Goal: Task Accomplishment & Management: Use online tool/utility

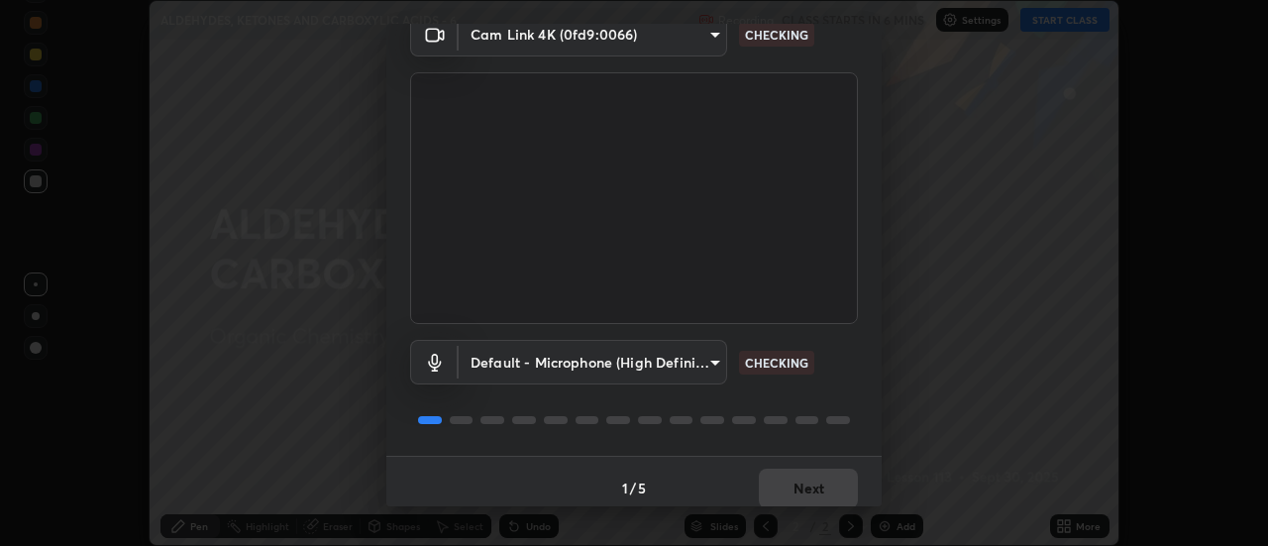
scroll to position [104, 0]
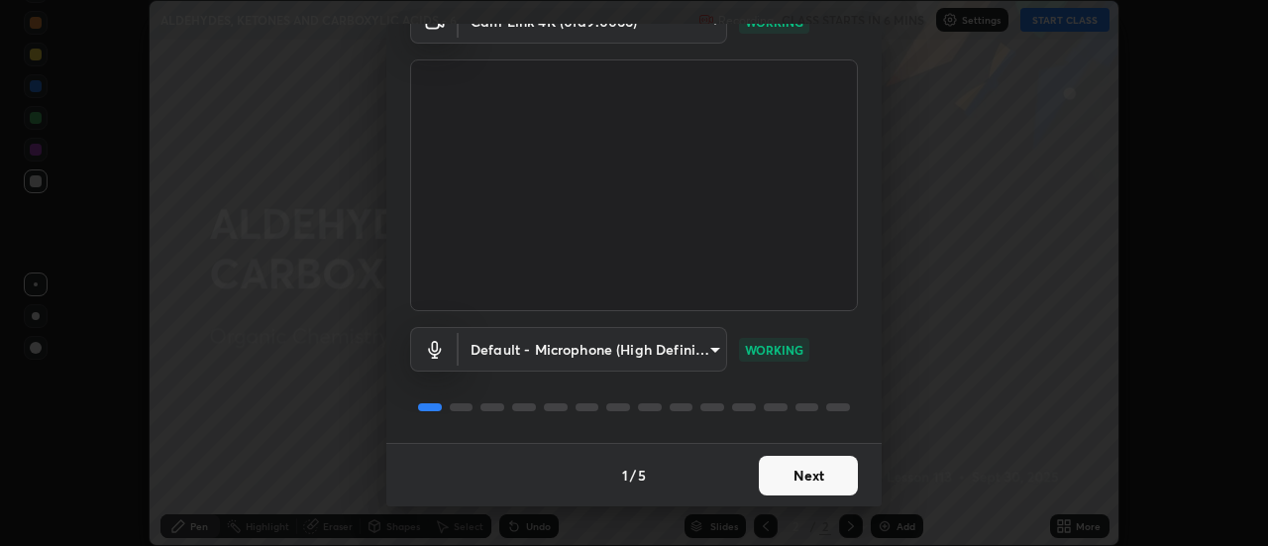
click at [802, 473] on button "Next" at bounding box center [808, 476] width 99 height 40
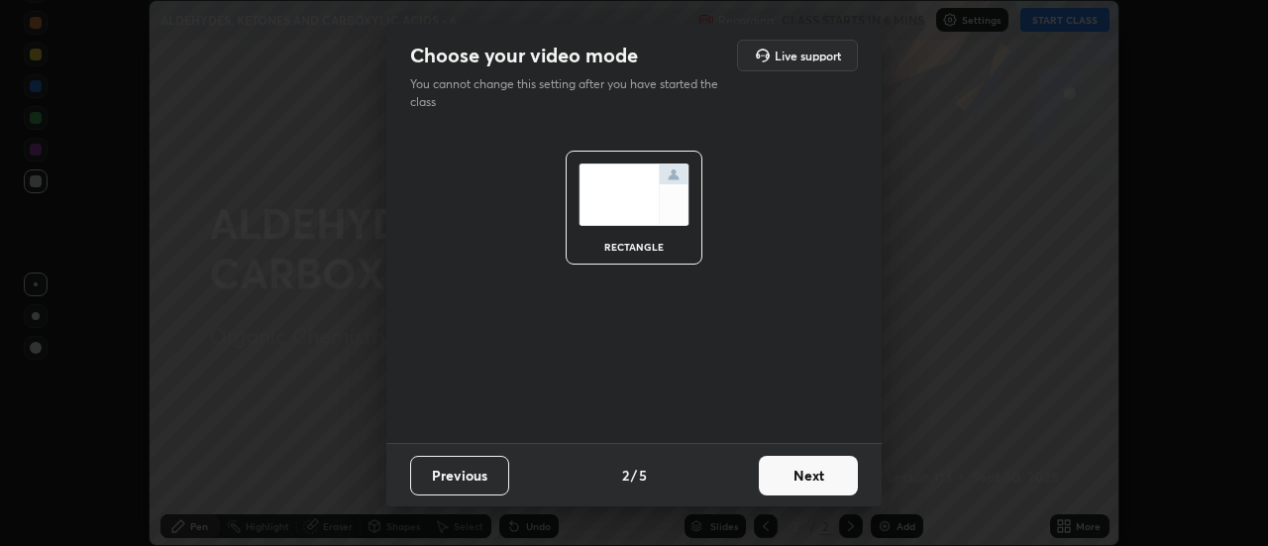
scroll to position [0, 0]
click at [816, 477] on button "Next" at bounding box center [808, 476] width 99 height 40
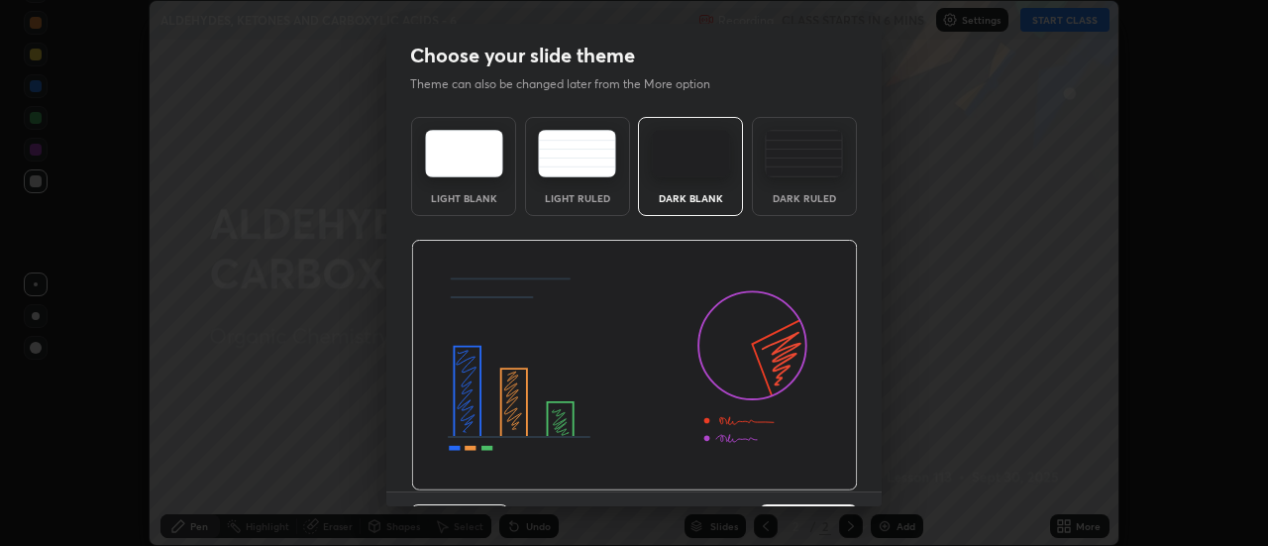
scroll to position [49, 0]
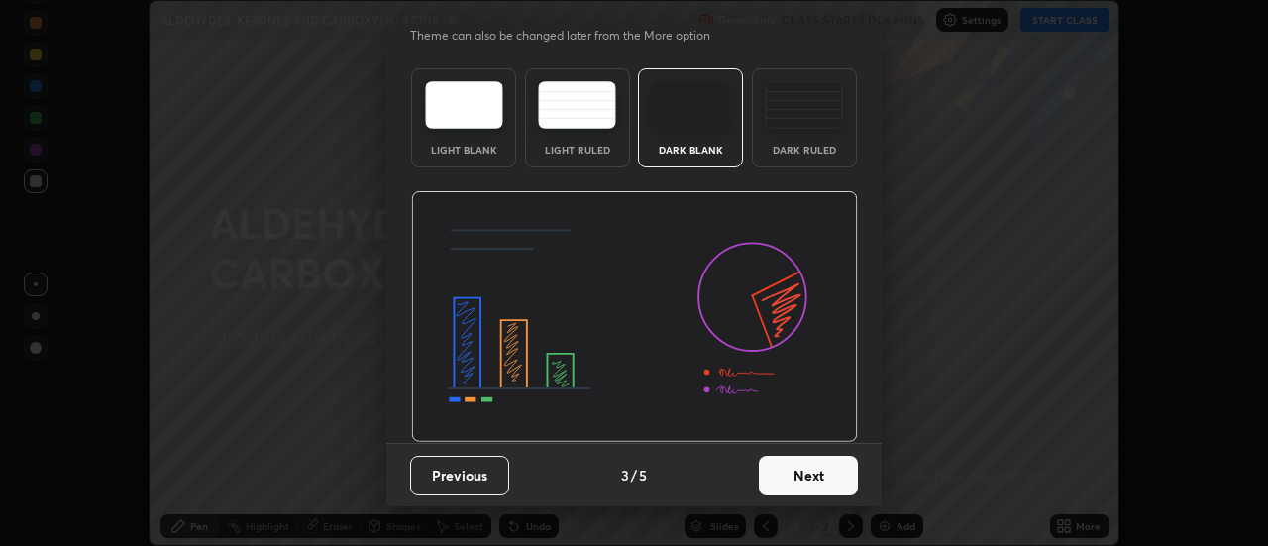
click at [821, 474] on button "Next" at bounding box center [808, 476] width 99 height 40
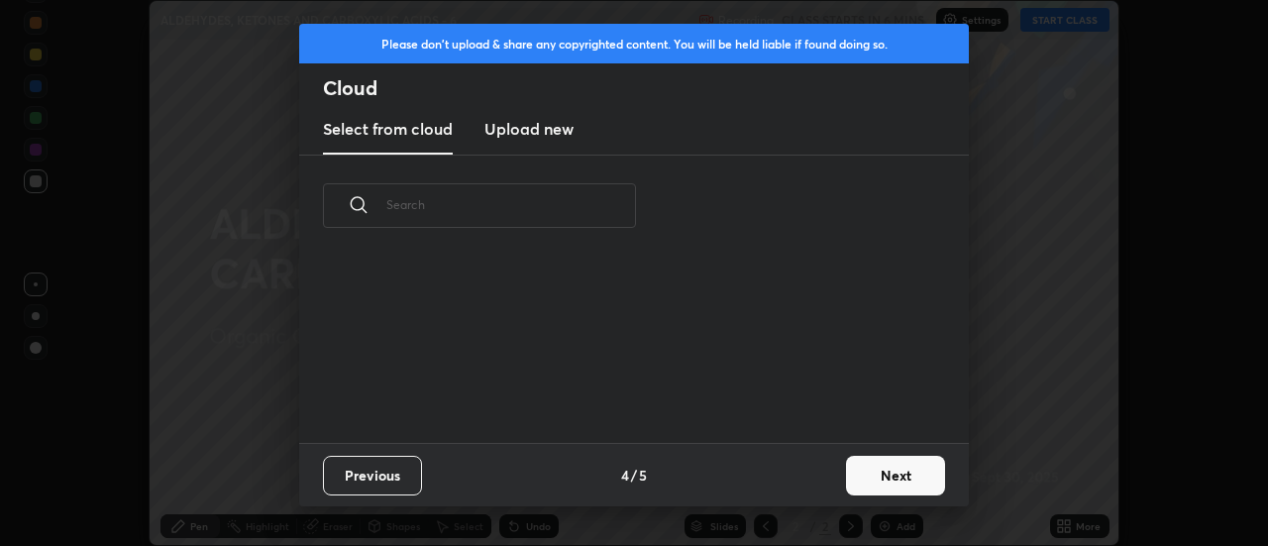
scroll to position [0, 0]
click at [872, 475] on button "Next" at bounding box center [895, 476] width 99 height 40
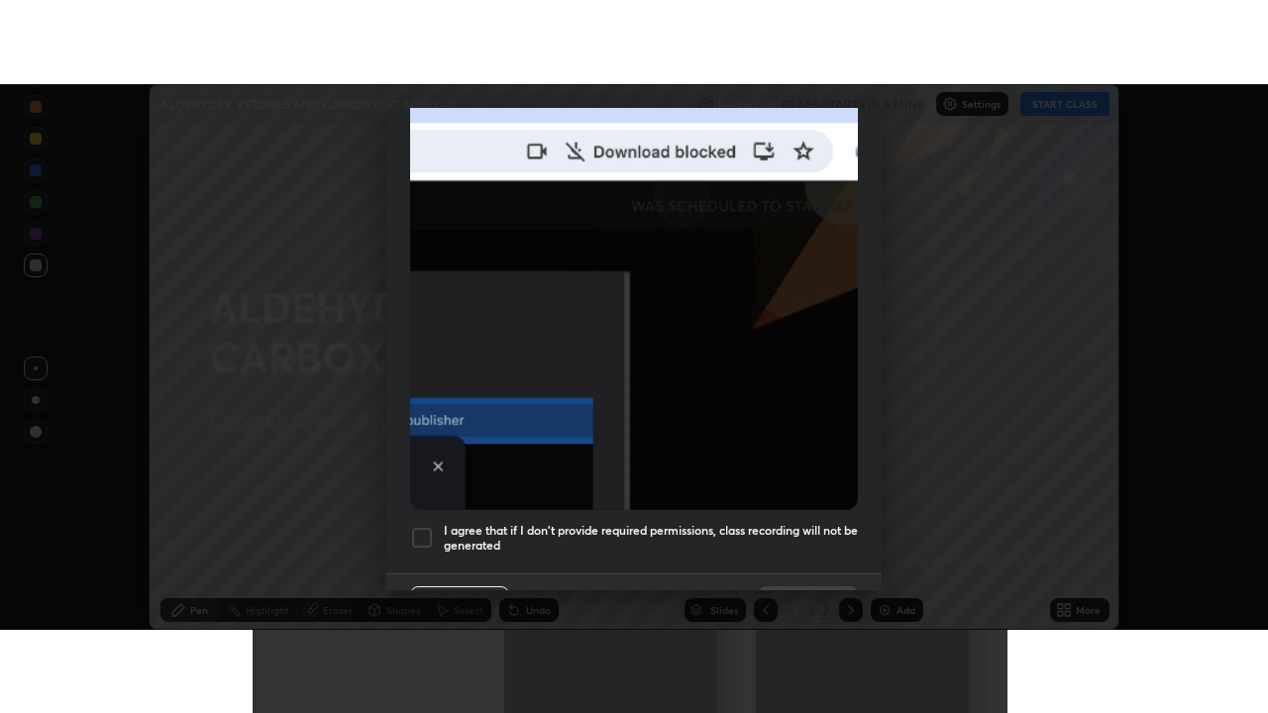
scroll to position [508, 0]
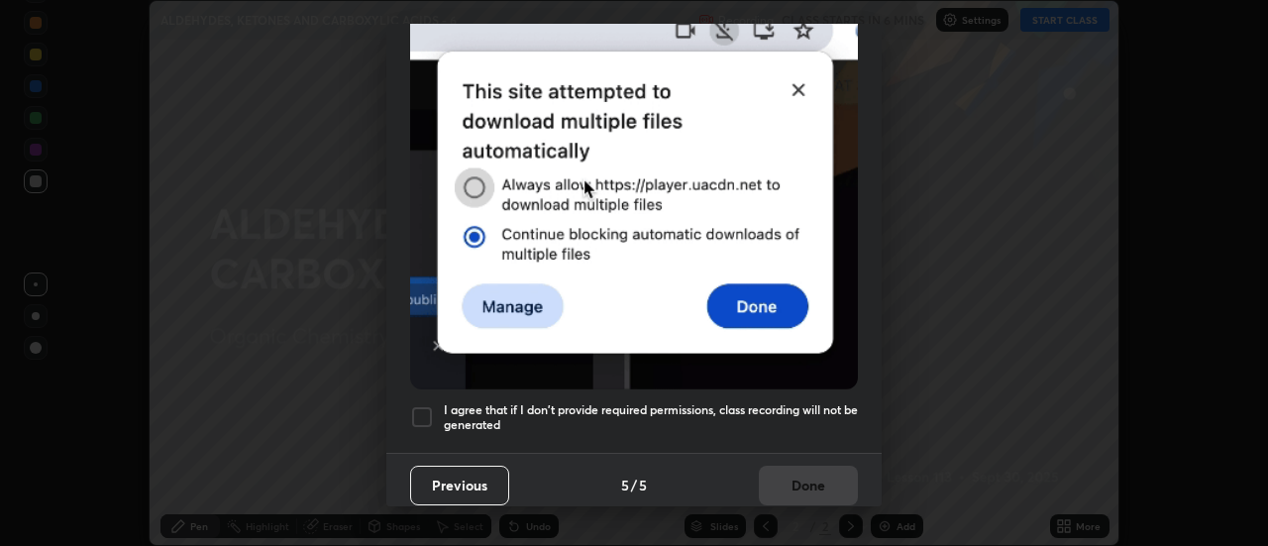
click at [416, 406] on div at bounding box center [422, 417] width 24 height 24
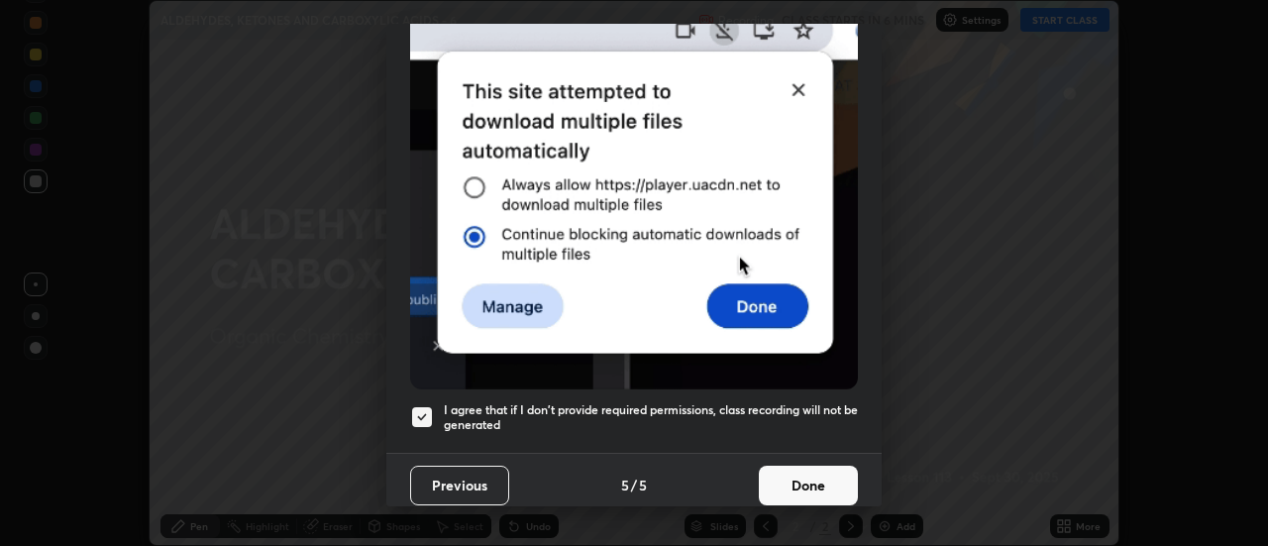
click at [788, 470] on button "Done" at bounding box center [808, 486] width 99 height 40
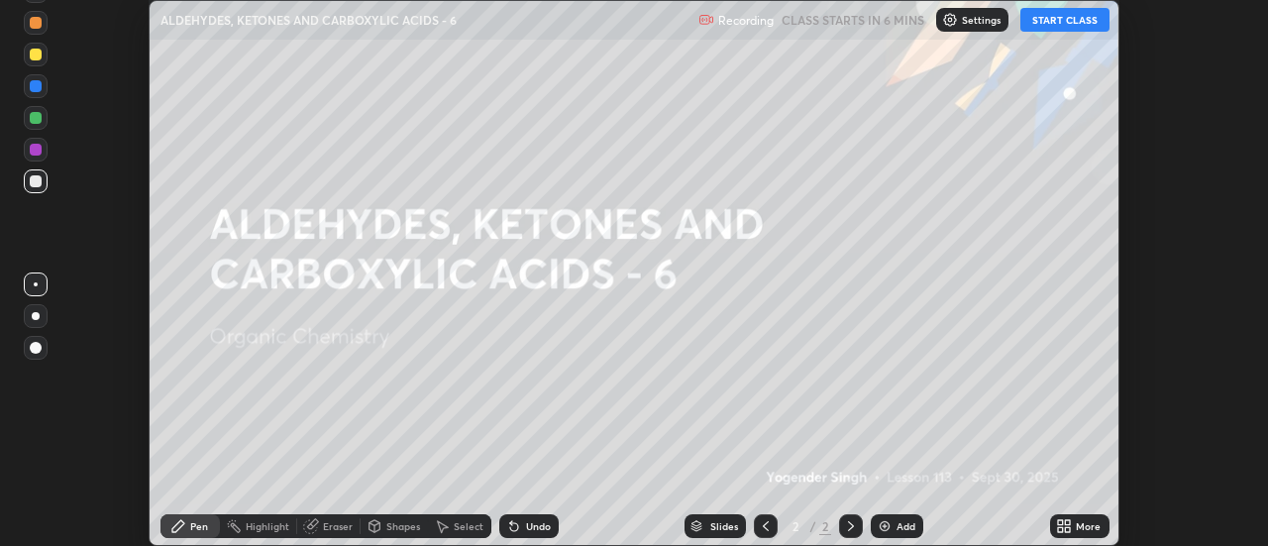
click at [1055, 22] on button "START CLASS" at bounding box center [1064, 20] width 89 height 24
click at [1065, 522] on icon at bounding box center [1064, 526] width 16 height 16
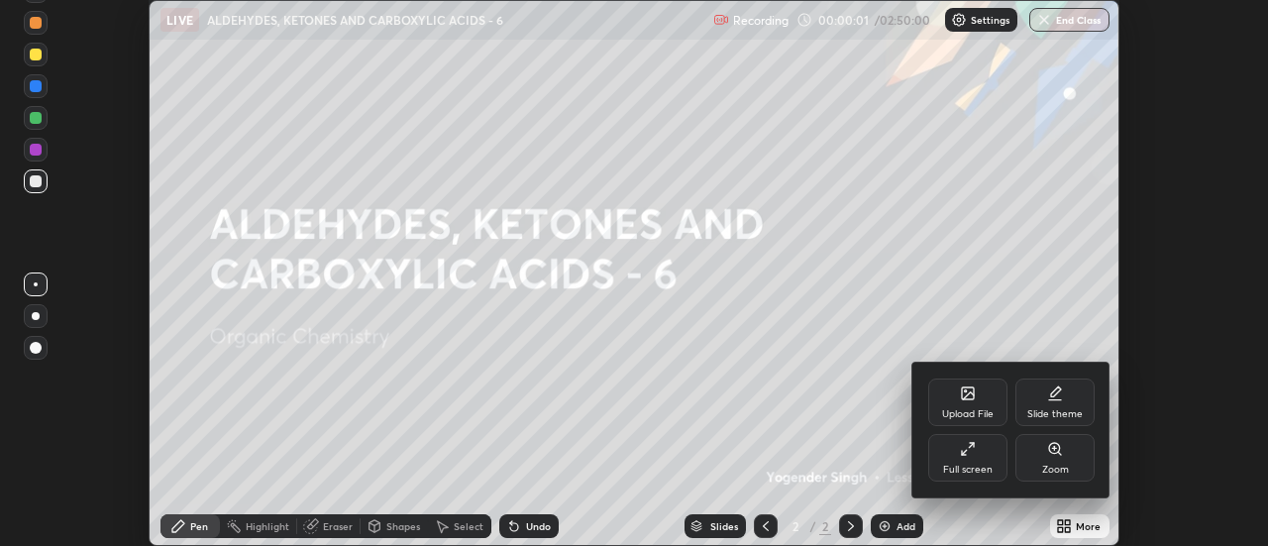
click at [1057, 403] on div "Slide theme" at bounding box center [1054, 402] width 79 height 48
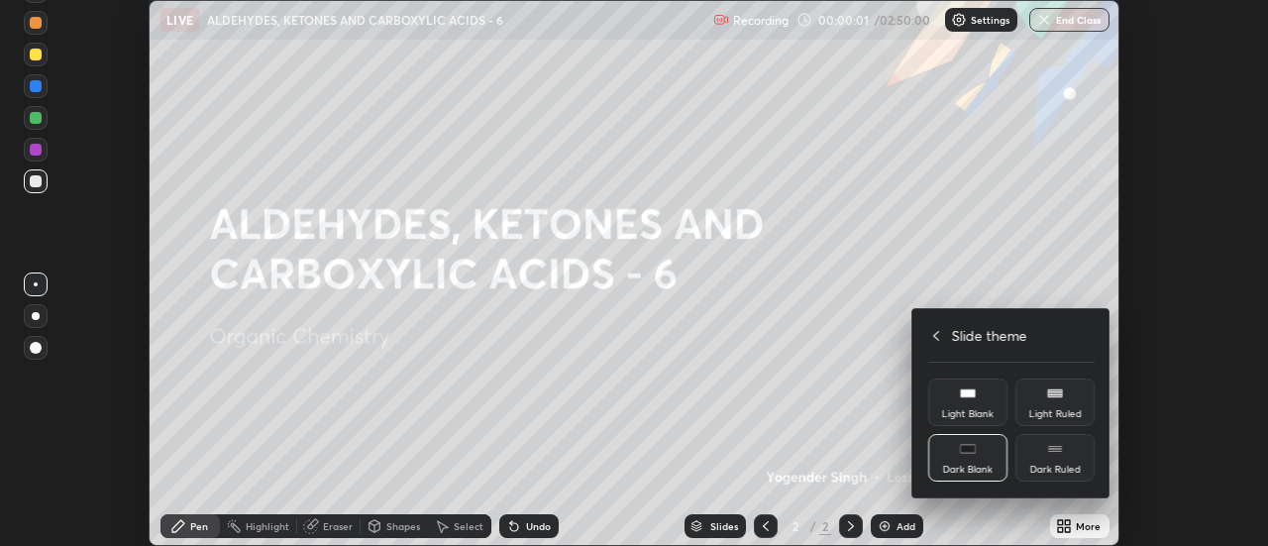
click at [1063, 454] on div "Dark Ruled" at bounding box center [1054, 458] width 79 height 48
click at [937, 338] on icon at bounding box center [936, 336] width 16 height 16
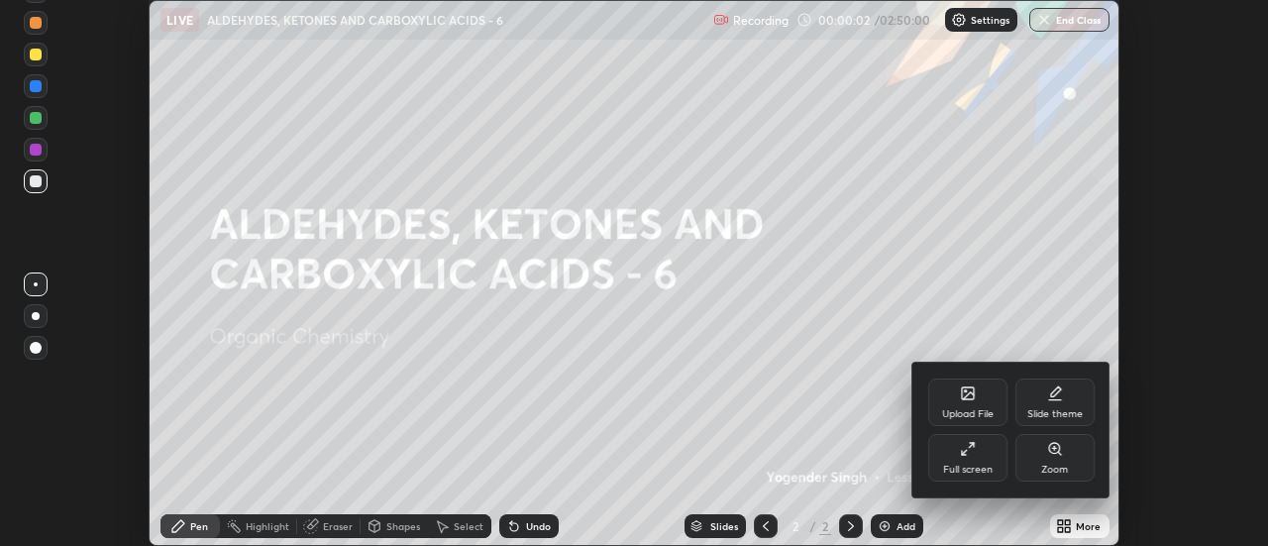
click at [971, 462] on div "Full screen" at bounding box center [967, 458] width 79 height 48
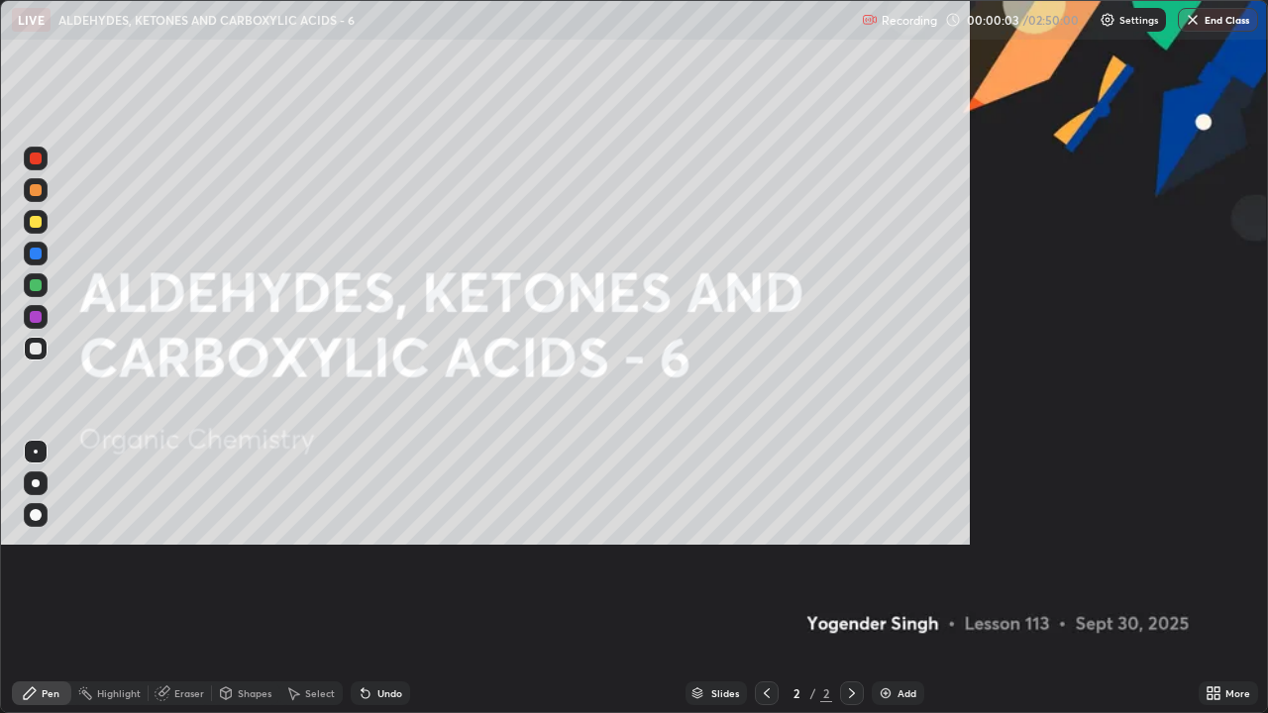
scroll to position [713, 1268]
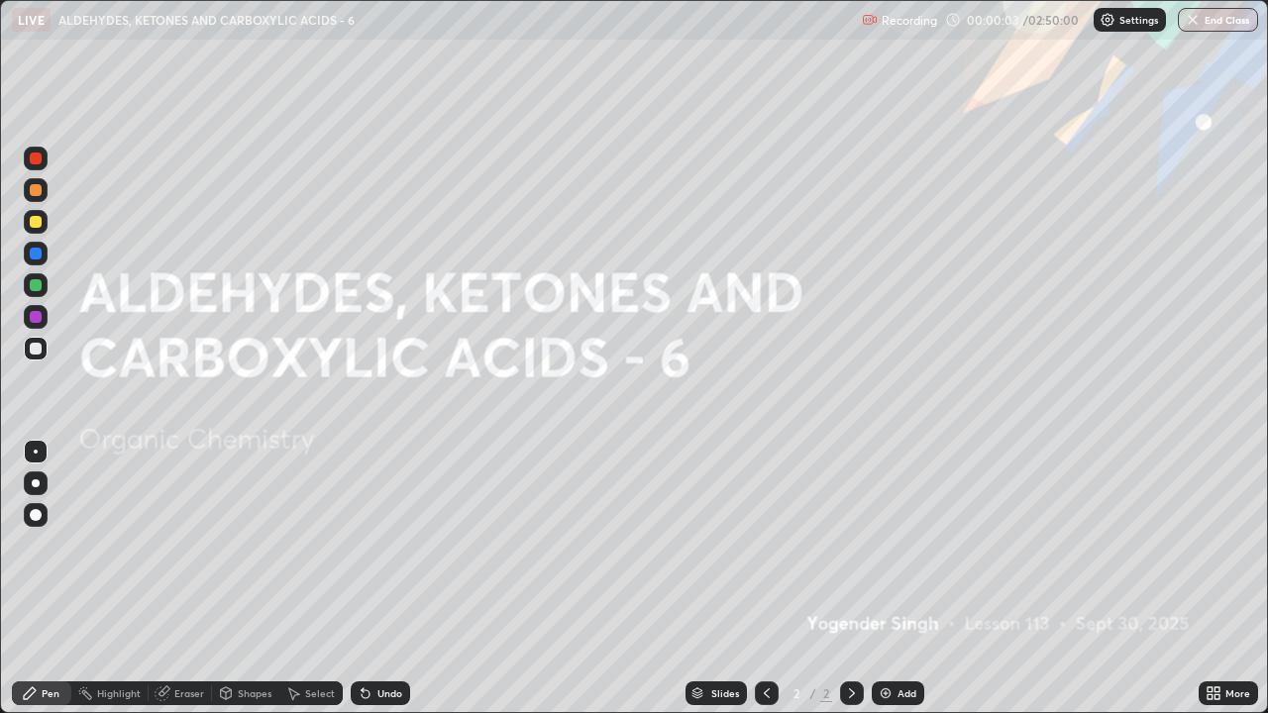
click at [894, 545] on div "Add" at bounding box center [898, 693] width 52 height 24
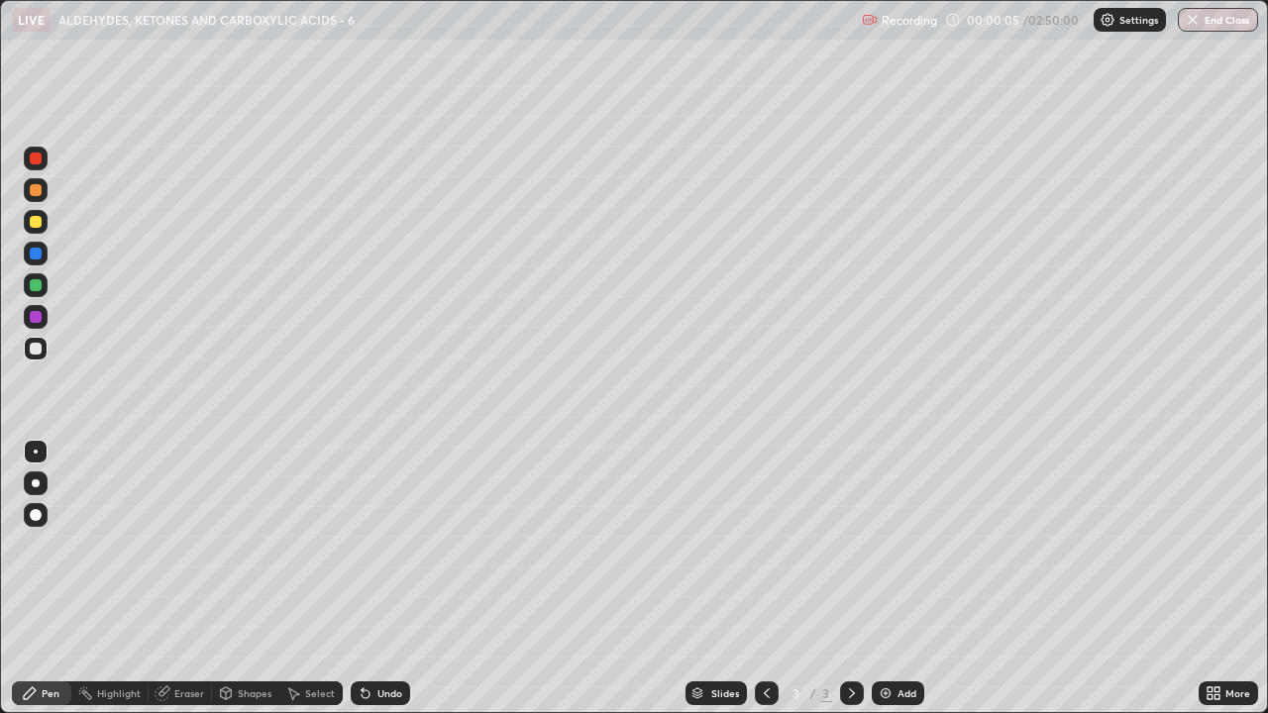
click at [36, 483] on div at bounding box center [36, 483] width 8 height 8
click at [39, 157] on div at bounding box center [36, 159] width 12 height 12
click at [36, 350] on div at bounding box center [36, 349] width 12 height 12
click at [32, 195] on div at bounding box center [36, 190] width 12 height 12
click at [38, 359] on div at bounding box center [36, 349] width 24 height 24
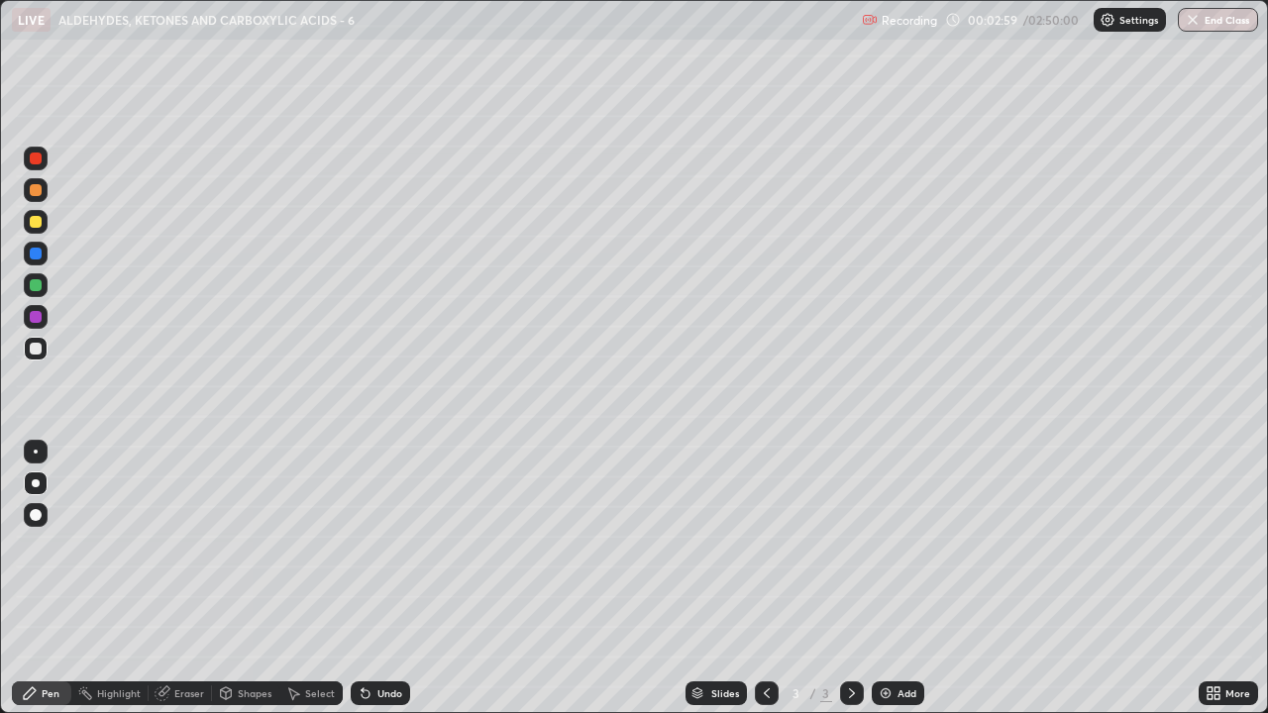
click at [362, 545] on icon at bounding box center [366, 694] width 8 height 8
click at [362, 545] on icon at bounding box center [363, 689] width 2 height 2
click at [36, 350] on div at bounding box center [36, 349] width 12 height 12
click at [890, 545] on img at bounding box center [886, 693] width 16 height 16
click at [891, 545] on div "Add" at bounding box center [898, 693] width 52 height 24
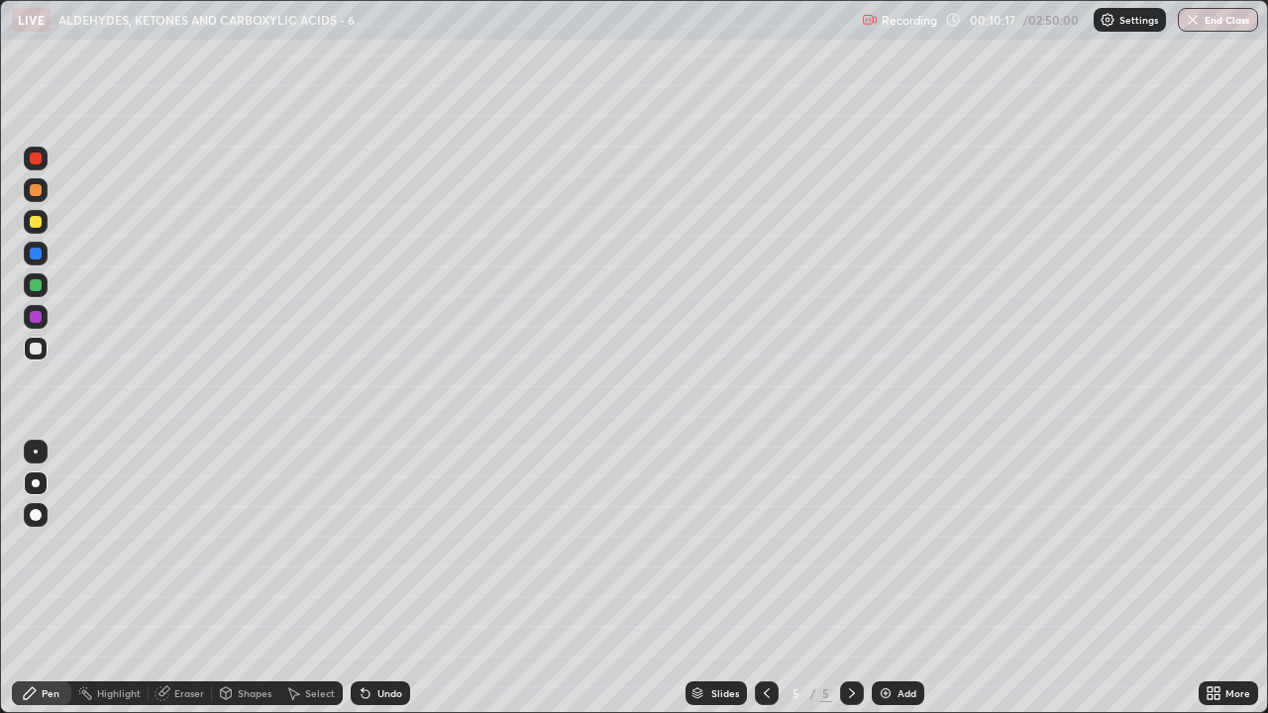
click at [33, 347] on div at bounding box center [36, 349] width 12 height 12
click at [394, 545] on div "Undo" at bounding box center [389, 693] width 25 height 10
click at [189, 545] on div "Eraser" at bounding box center [189, 693] width 30 height 10
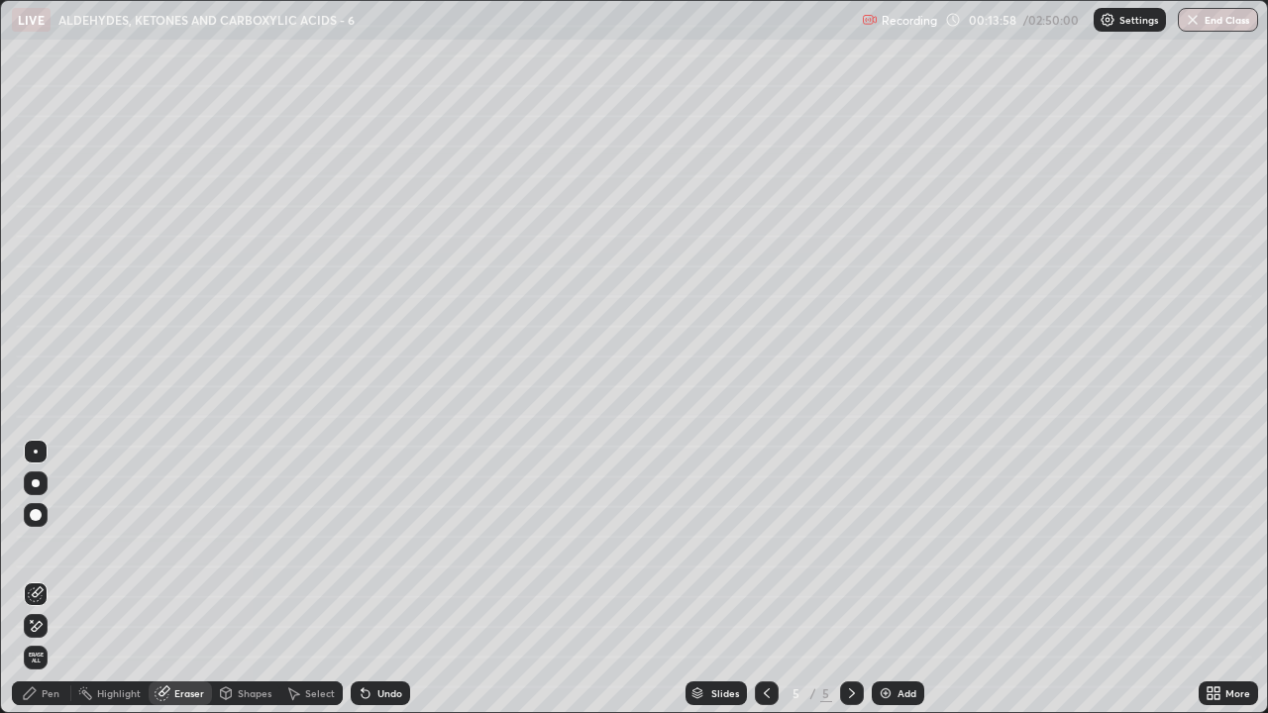
click at [42, 545] on div "Pen" at bounding box center [51, 693] width 18 height 10
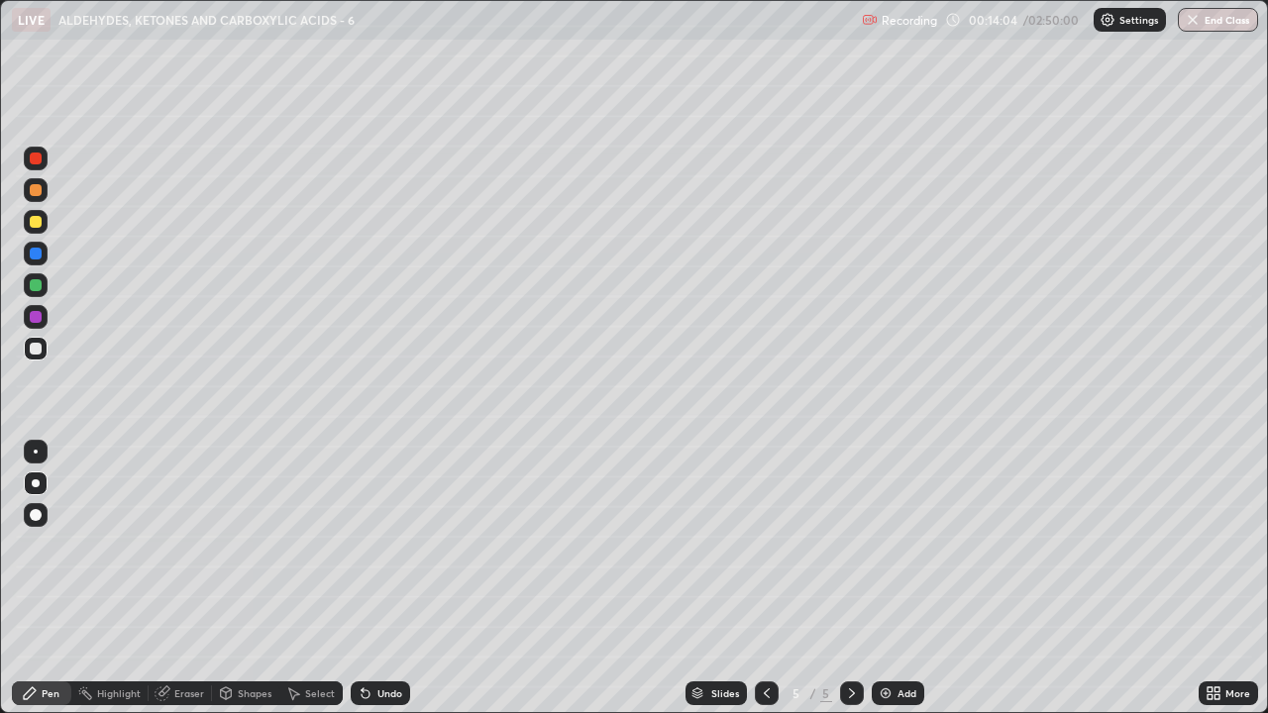
click at [178, 545] on div "Eraser" at bounding box center [189, 693] width 30 height 10
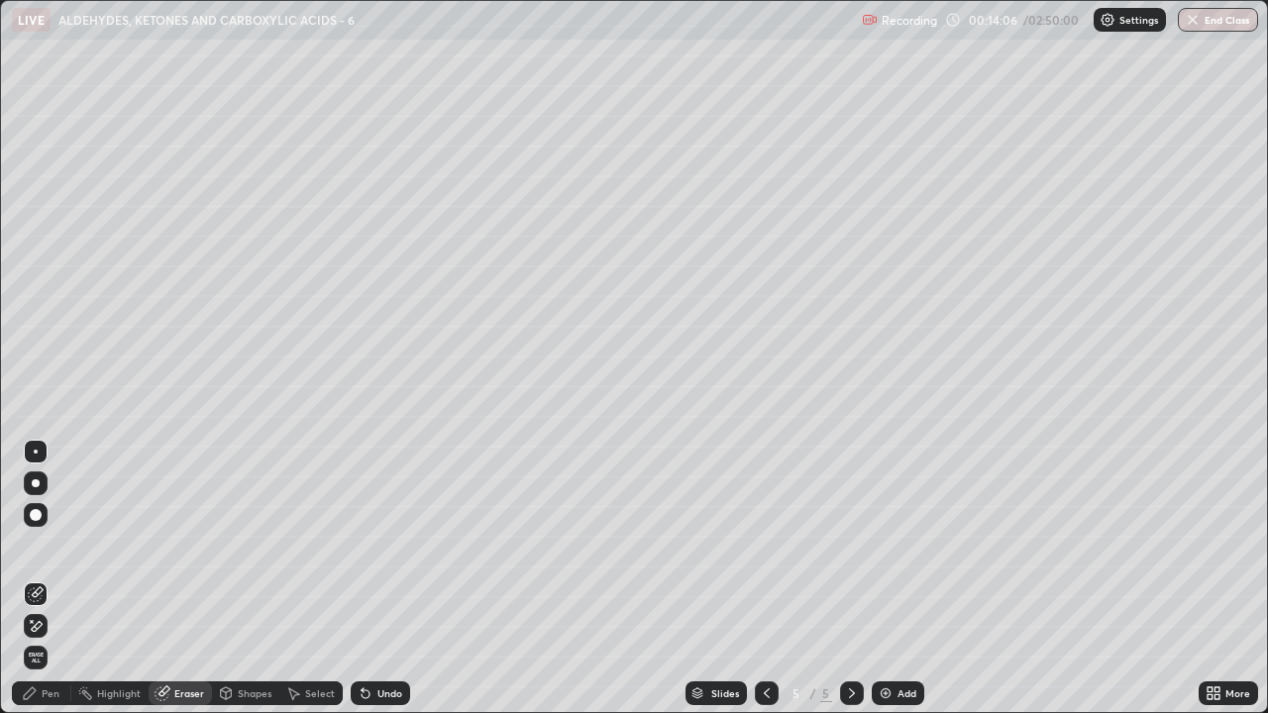
click at [32, 545] on icon at bounding box center [30, 693] width 16 height 16
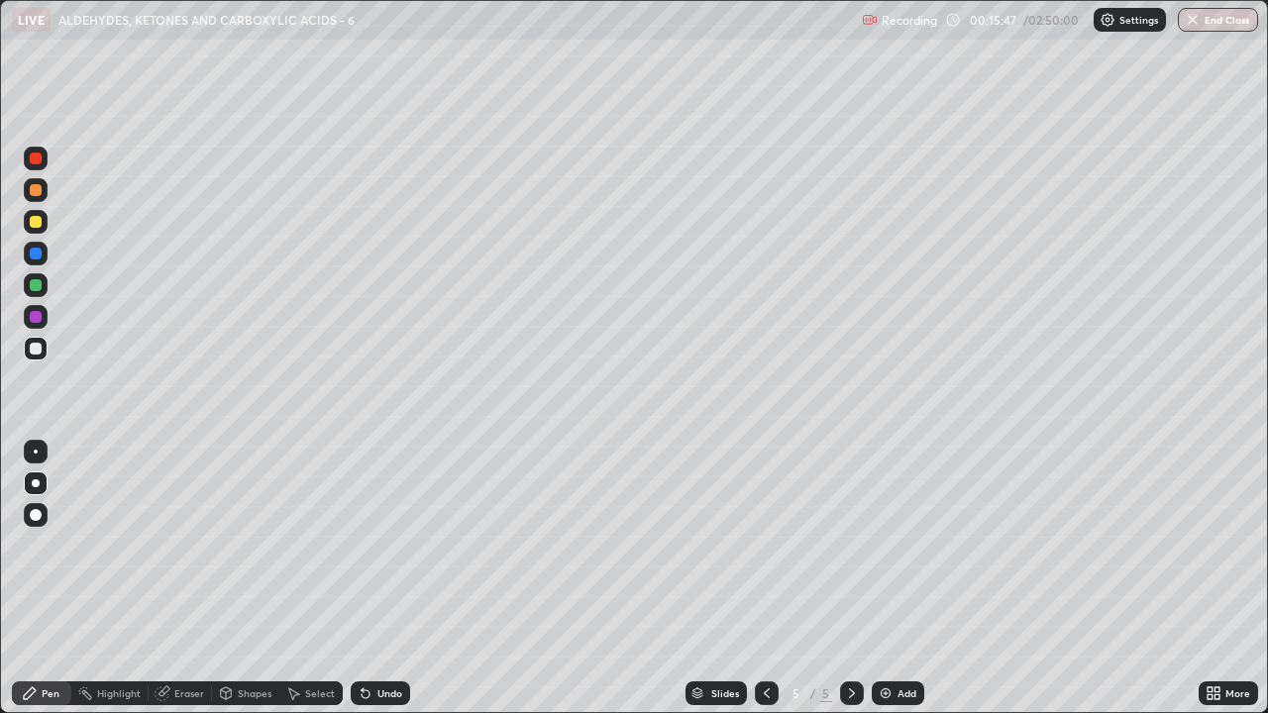
click at [35, 192] on div at bounding box center [36, 190] width 12 height 12
click at [35, 317] on div at bounding box center [36, 317] width 12 height 12
click at [44, 358] on div at bounding box center [36, 349] width 24 height 24
click at [383, 545] on div "Undo" at bounding box center [380, 693] width 59 height 24
click at [383, 545] on div "Undo" at bounding box center [389, 693] width 25 height 10
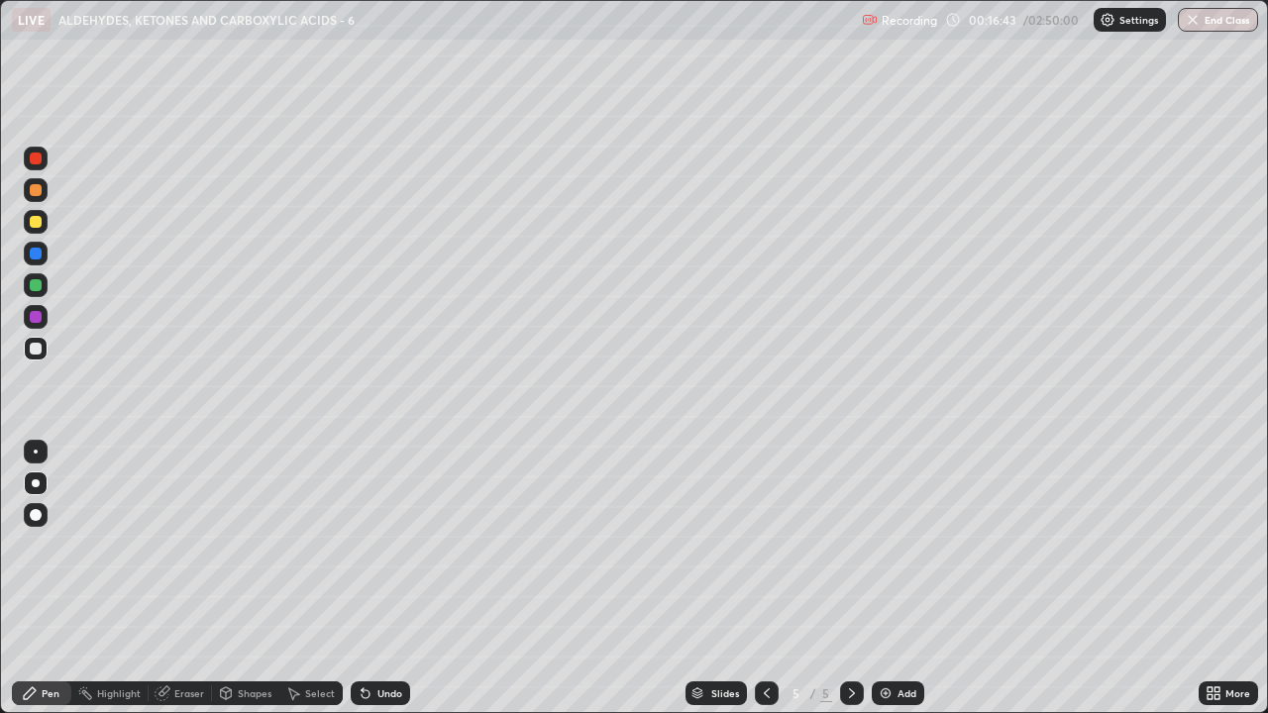
click at [379, 545] on div "Undo" at bounding box center [389, 693] width 25 height 10
click at [387, 545] on div "Undo" at bounding box center [389, 693] width 25 height 10
click at [383, 545] on div "Undo" at bounding box center [389, 693] width 25 height 10
click at [384, 545] on div "Undo" at bounding box center [389, 693] width 25 height 10
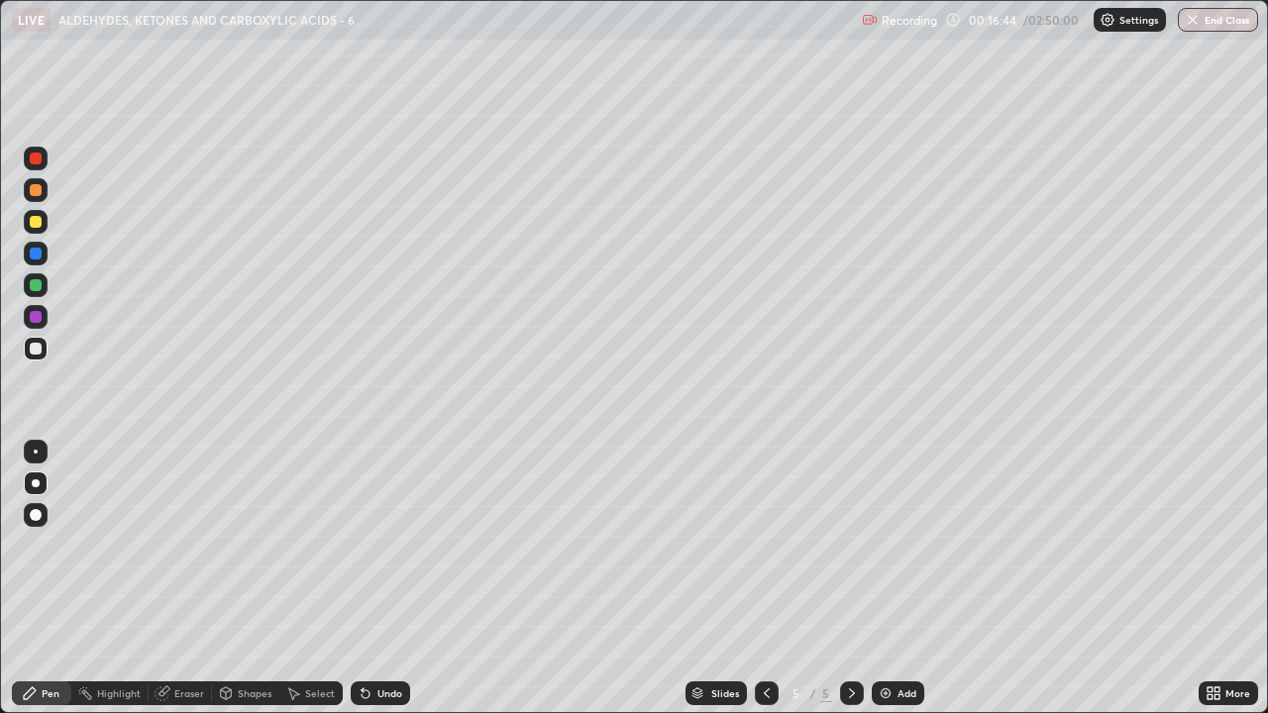
click at [383, 545] on div "Undo" at bounding box center [389, 693] width 25 height 10
click at [373, 545] on div "Undo" at bounding box center [380, 693] width 59 height 24
click at [369, 545] on icon at bounding box center [366, 693] width 16 height 16
click at [367, 545] on icon at bounding box center [366, 693] width 16 height 16
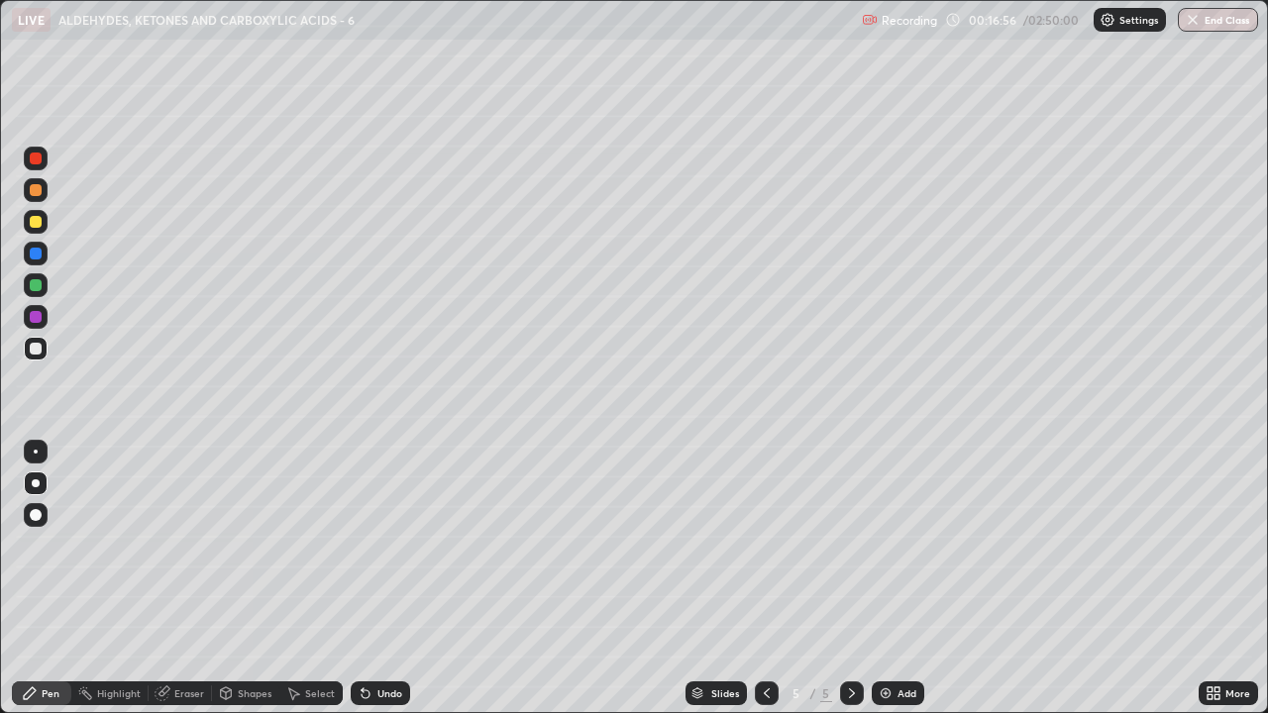
click at [377, 545] on div "Undo" at bounding box center [389, 693] width 25 height 10
click at [32, 194] on div at bounding box center [36, 190] width 12 height 12
click at [37, 155] on div at bounding box center [36, 159] width 12 height 12
click at [292, 545] on icon at bounding box center [294, 694] width 11 height 12
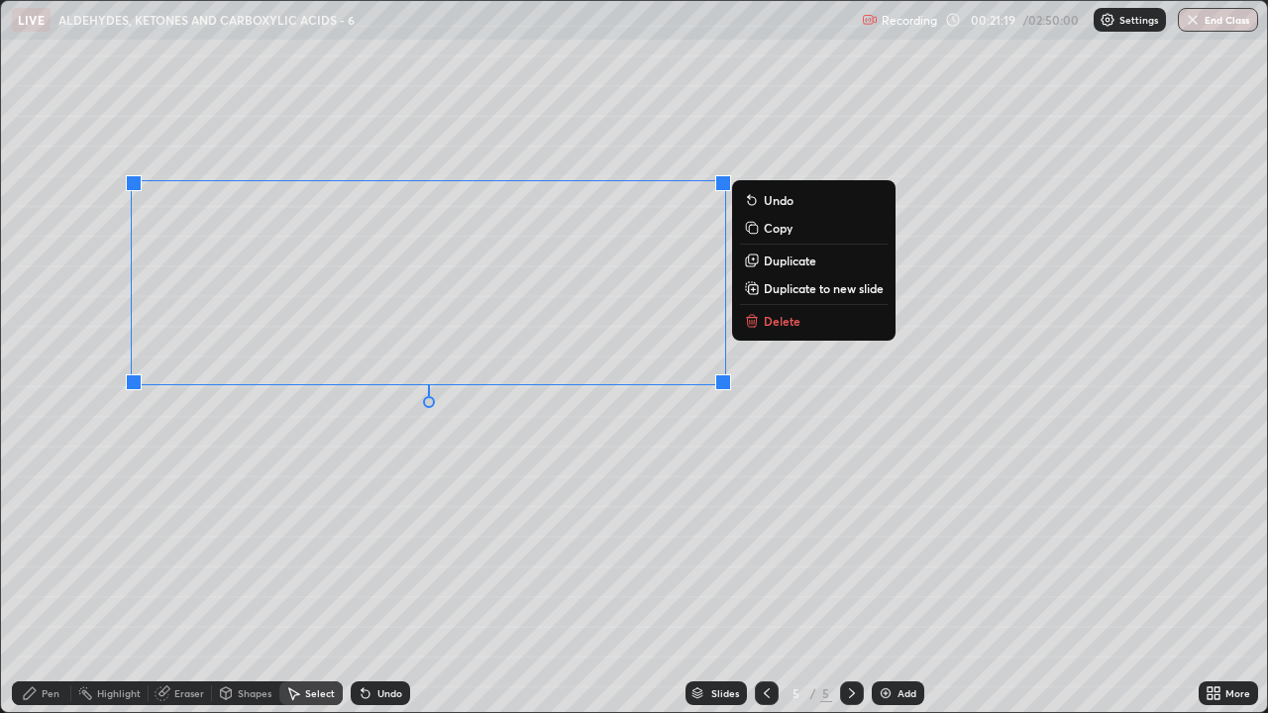
click at [750, 322] on icon at bounding box center [750, 323] width 0 height 4
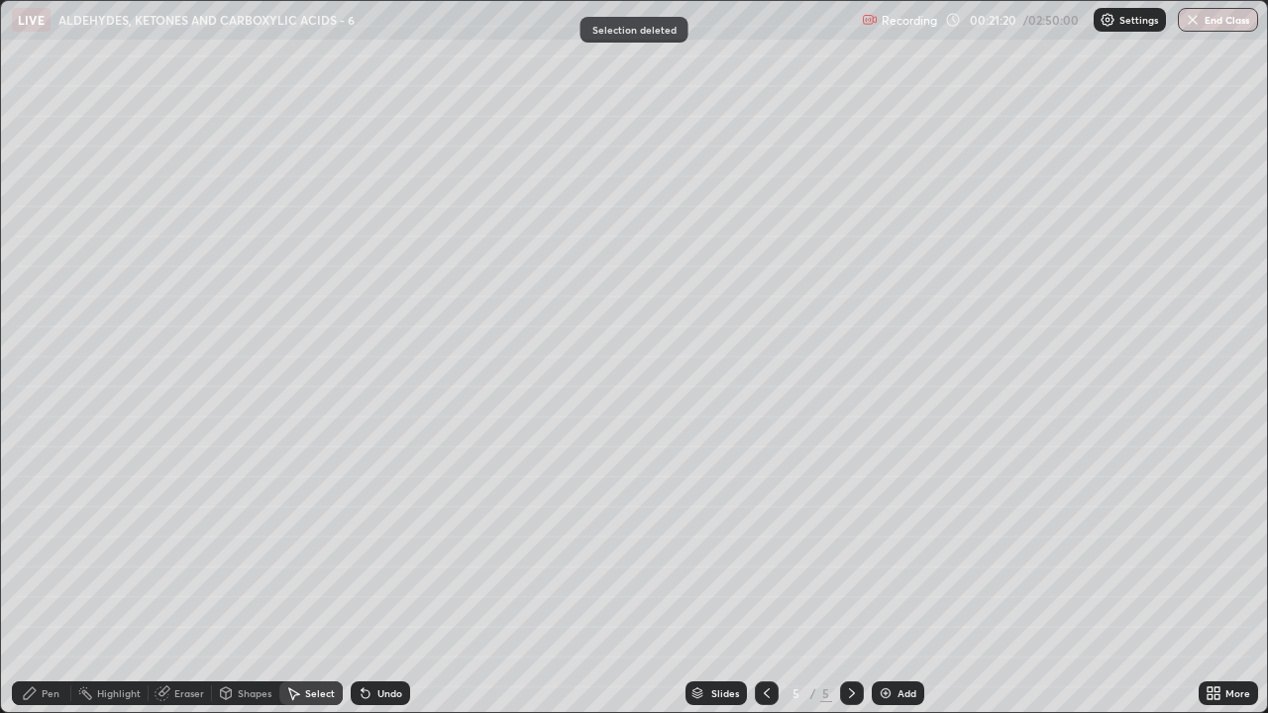
click at [28, 545] on icon at bounding box center [30, 693] width 12 height 12
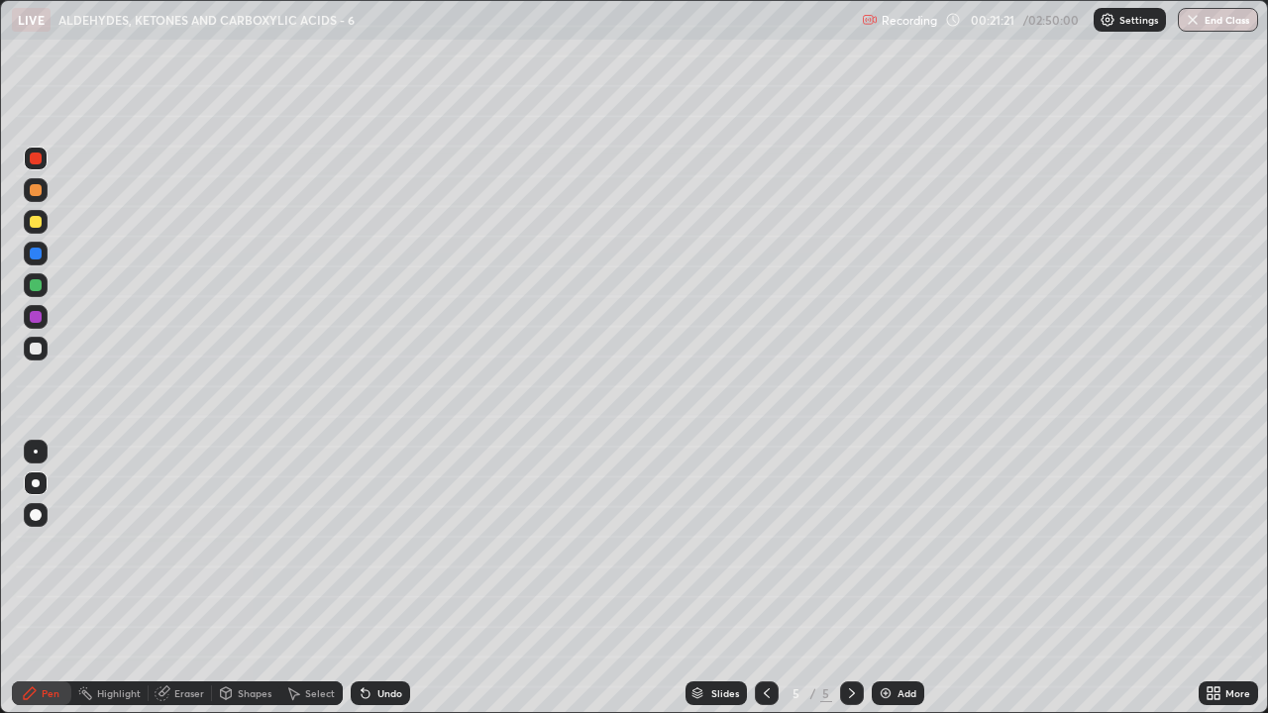
click at [33, 352] on div at bounding box center [36, 349] width 12 height 12
click at [299, 545] on icon at bounding box center [293, 693] width 16 height 16
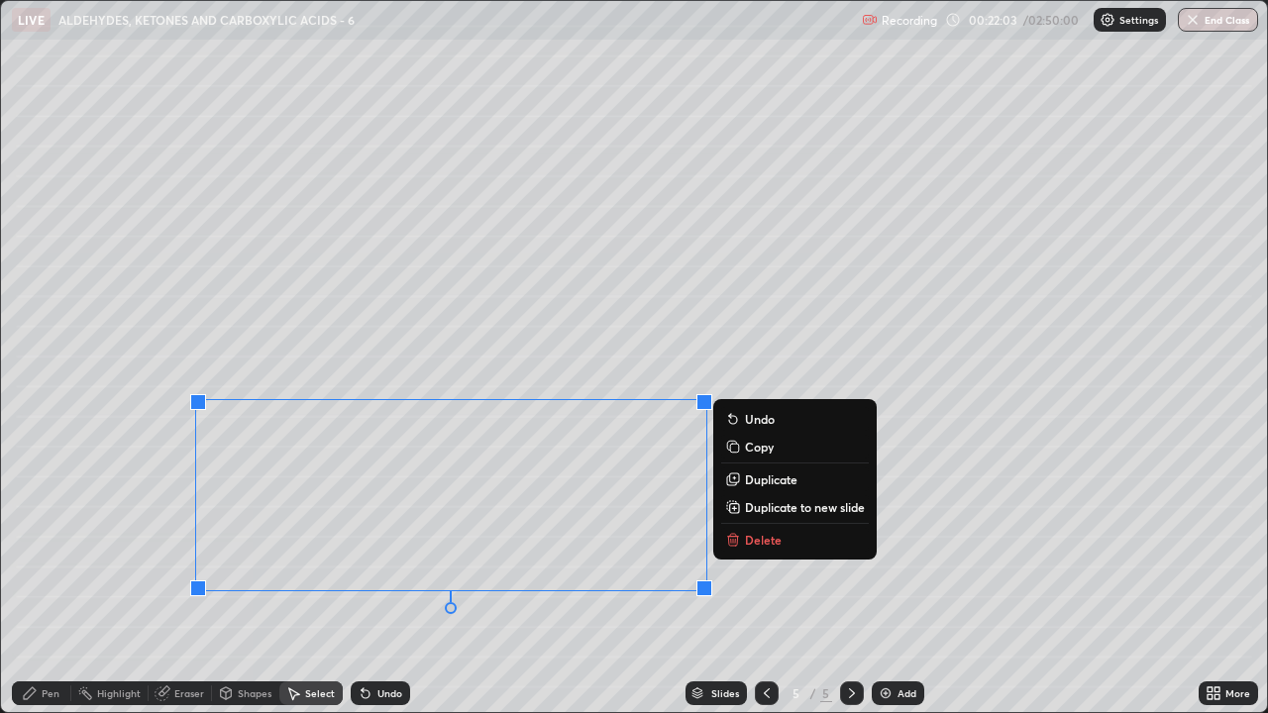
click at [729, 537] on icon at bounding box center [733, 537] width 11 height 0
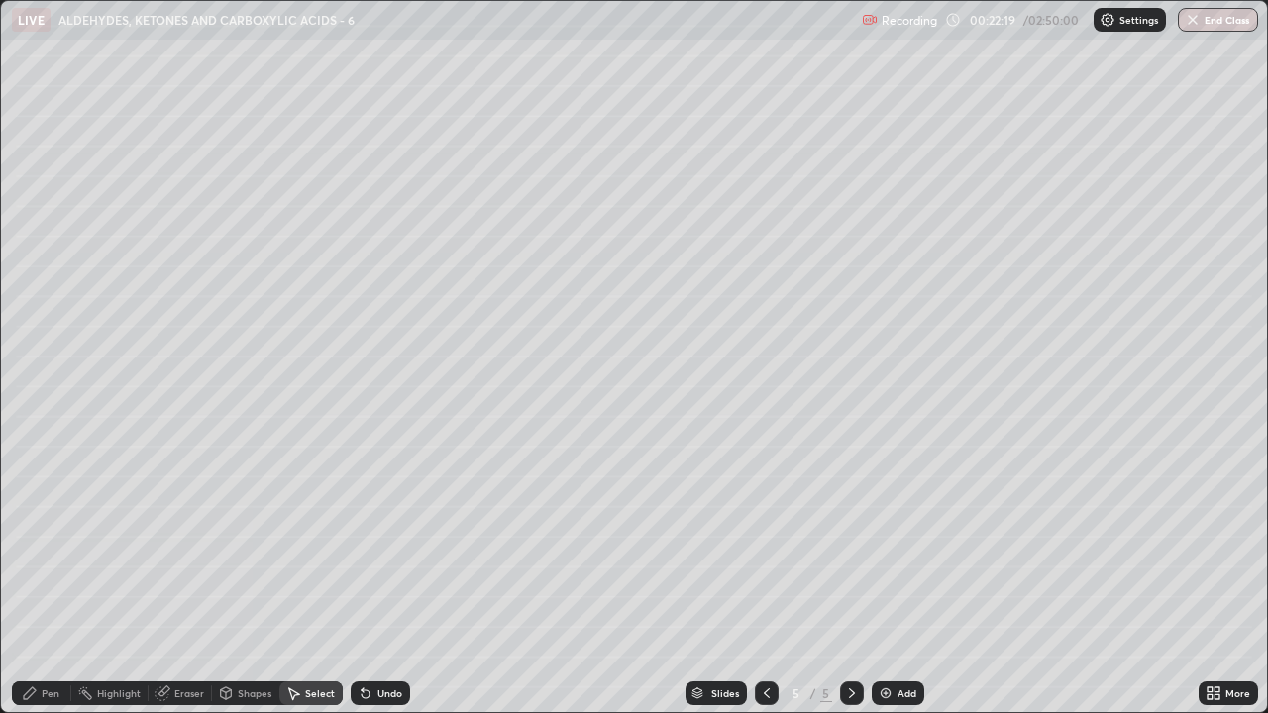
click at [42, 545] on div "Pen" at bounding box center [51, 693] width 18 height 10
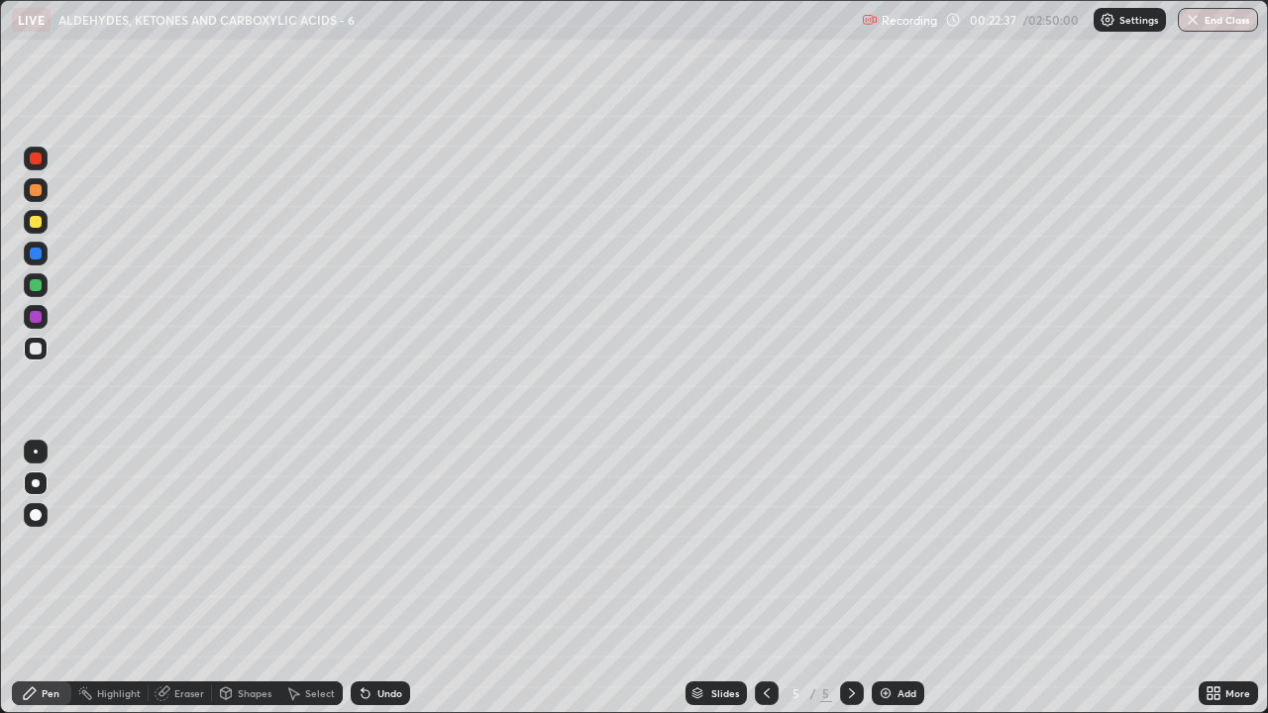
click at [37, 286] on div at bounding box center [36, 285] width 12 height 12
click at [34, 350] on div at bounding box center [36, 349] width 12 height 12
click at [39, 223] on div at bounding box center [36, 222] width 12 height 12
click at [34, 358] on div at bounding box center [36, 349] width 24 height 24
click at [40, 322] on div at bounding box center [36, 317] width 24 height 24
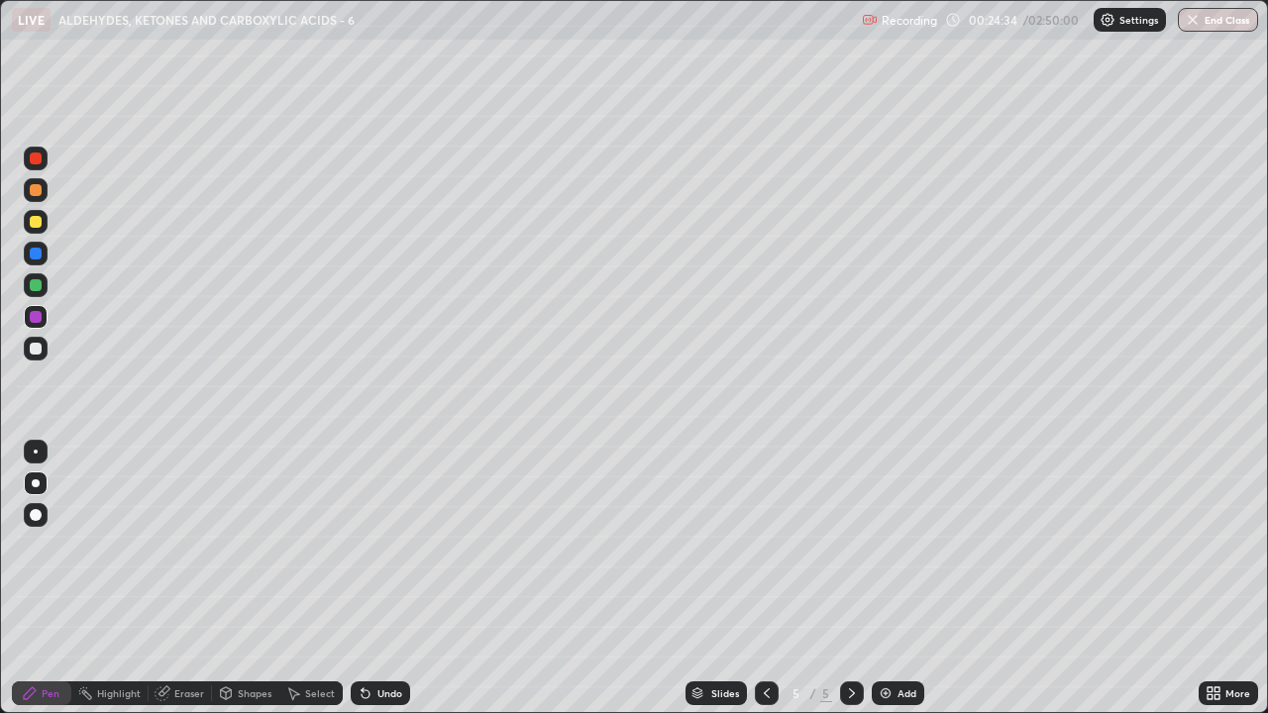
click at [33, 353] on div at bounding box center [36, 349] width 12 height 12
click at [36, 222] on div at bounding box center [36, 222] width 12 height 12
click at [43, 359] on div at bounding box center [36, 349] width 24 height 24
click at [30, 318] on div at bounding box center [36, 317] width 12 height 12
click at [33, 358] on div at bounding box center [36, 349] width 24 height 24
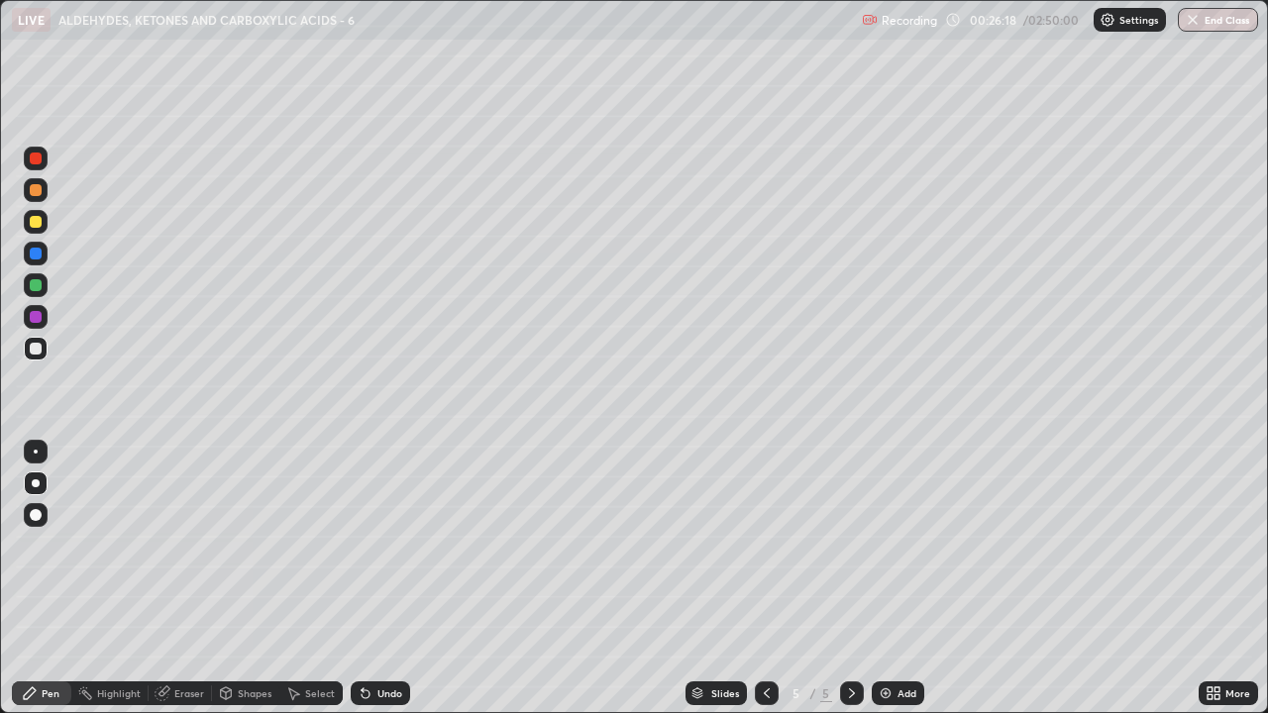
click at [34, 354] on div at bounding box center [36, 349] width 12 height 12
click at [41, 314] on div at bounding box center [36, 317] width 12 height 12
click at [303, 545] on div "Select" at bounding box center [310, 693] width 63 height 24
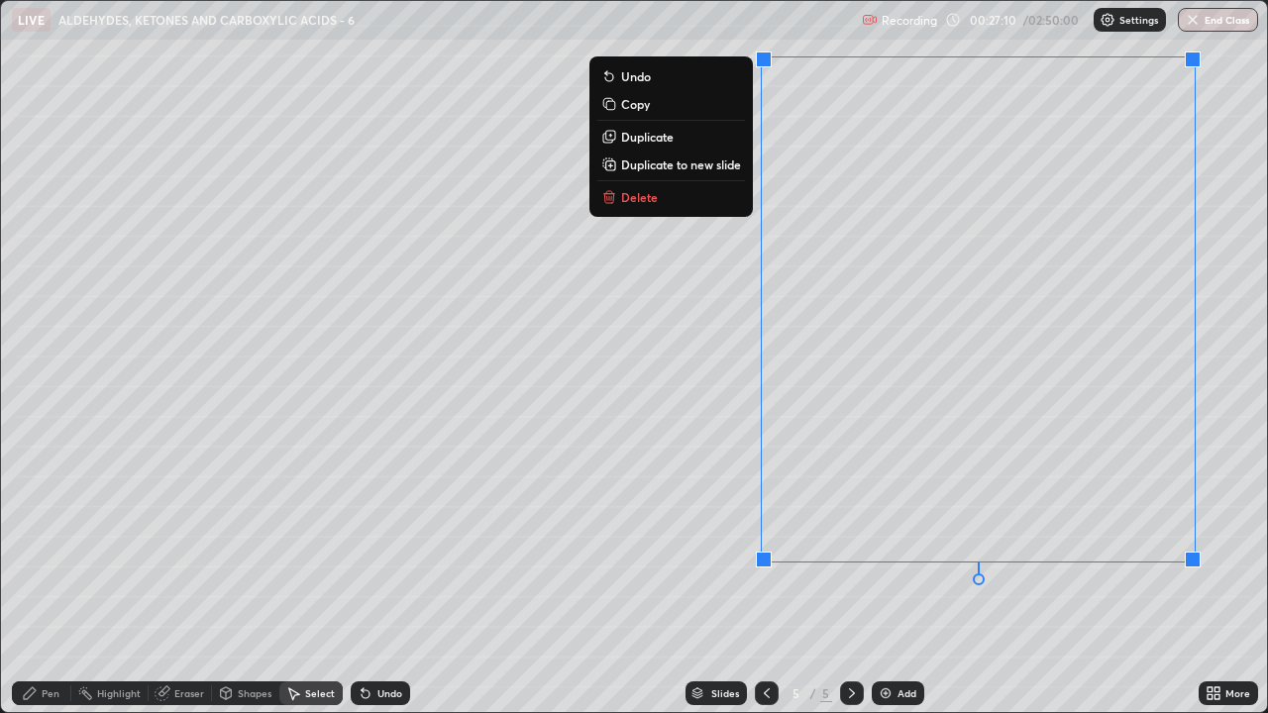
click at [644, 202] on p "Delete" at bounding box center [639, 197] width 37 height 16
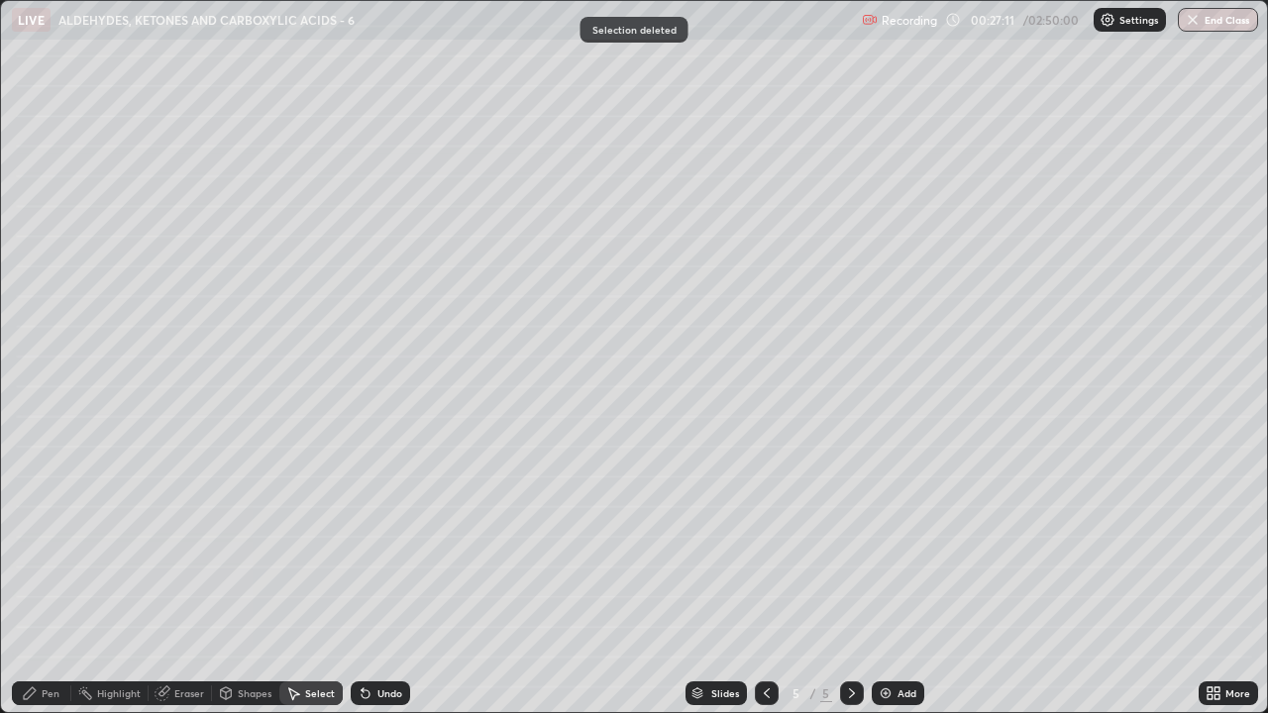
click at [40, 545] on div "Pen" at bounding box center [41, 693] width 59 height 24
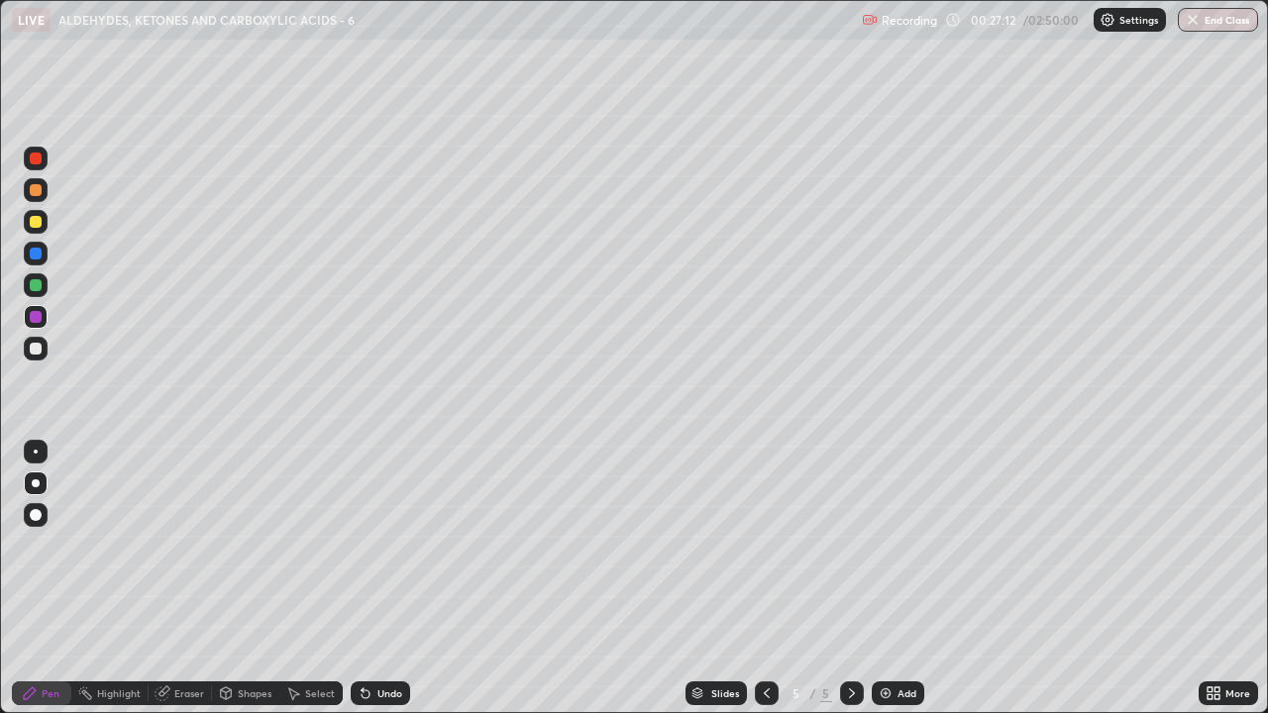
click at [37, 359] on div at bounding box center [36, 349] width 24 height 24
click at [36, 161] on div at bounding box center [36, 159] width 12 height 12
click at [381, 545] on div "Undo" at bounding box center [389, 693] width 25 height 10
click at [383, 545] on div "Undo" at bounding box center [389, 693] width 25 height 10
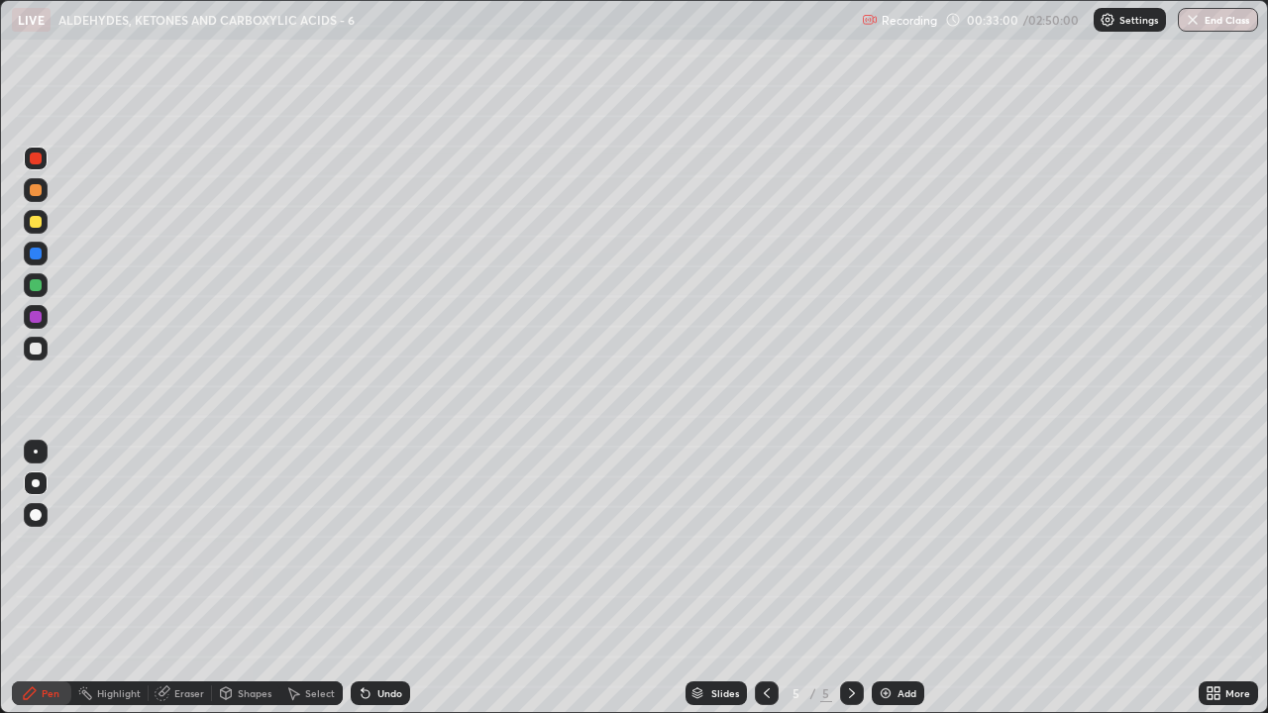
click at [885, 545] on img at bounding box center [886, 693] width 16 height 16
click at [38, 352] on div at bounding box center [36, 349] width 12 height 12
click at [34, 231] on div at bounding box center [36, 222] width 24 height 24
click at [36, 191] on div at bounding box center [36, 190] width 12 height 12
click at [35, 354] on div at bounding box center [36, 349] width 12 height 12
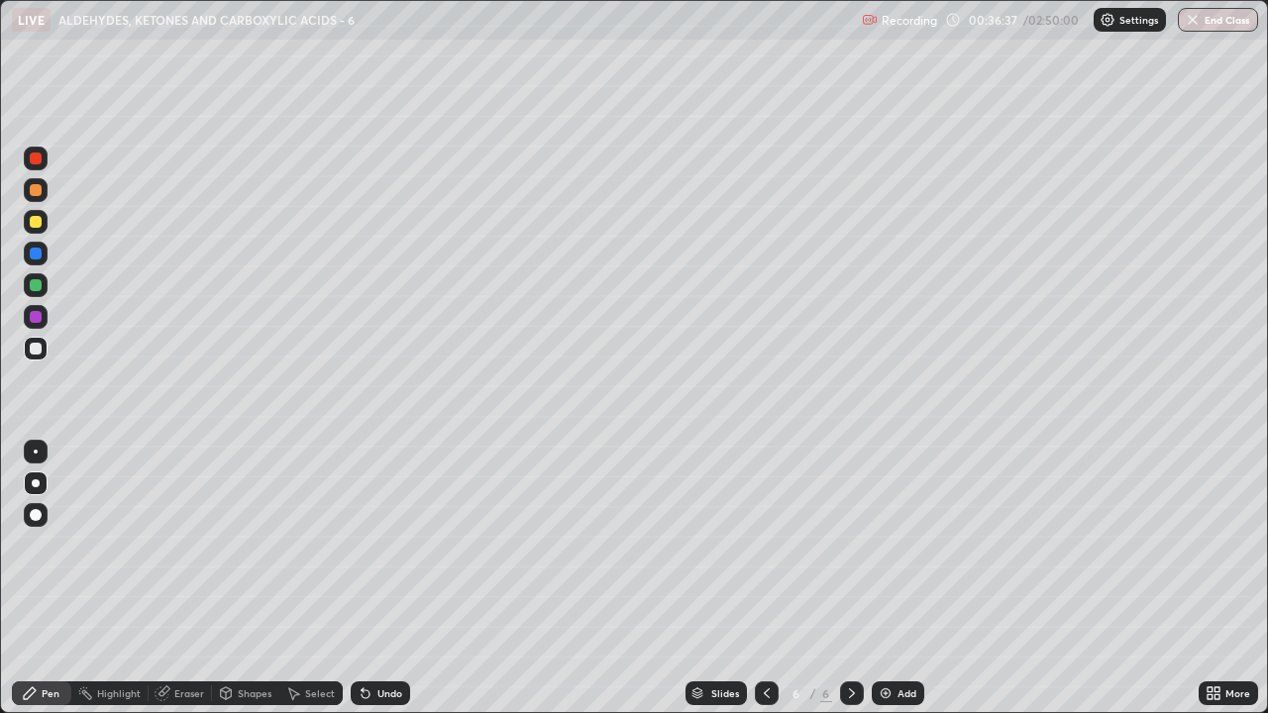
click at [163, 545] on icon at bounding box center [161, 693] width 13 height 13
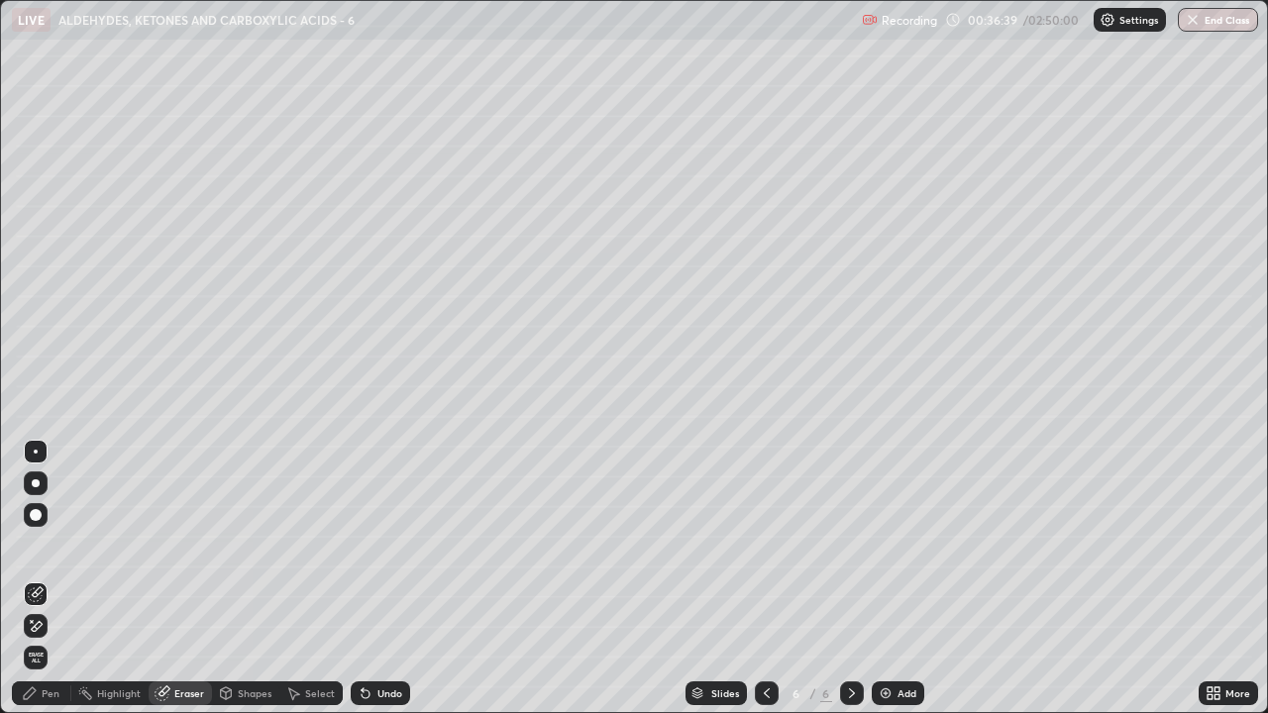
click at [52, 545] on div "Pen" at bounding box center [51, 693] width 18 height 10
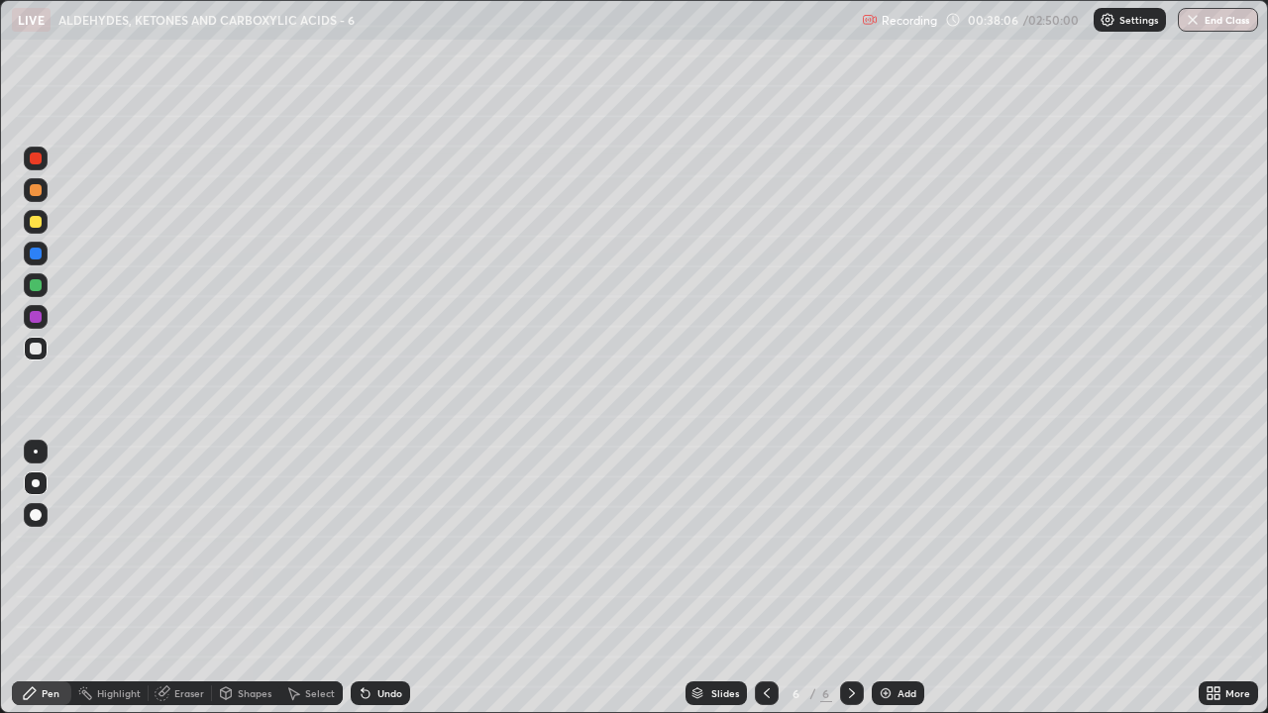
click at [765, 545] on icon at bounding box center [767, 693] width 16 height 16
click at [849, 545] on icon at bounding box center [852, 693] width 16 height 16
click at [39, 225] on div at bounding box center [36, 222] width 12 height 12
click at [36, 350] on div at bounding box center [36, 349] width 12 height 12
click at [38, 227] on div at bounding box center [36, 222] width 12 height 12
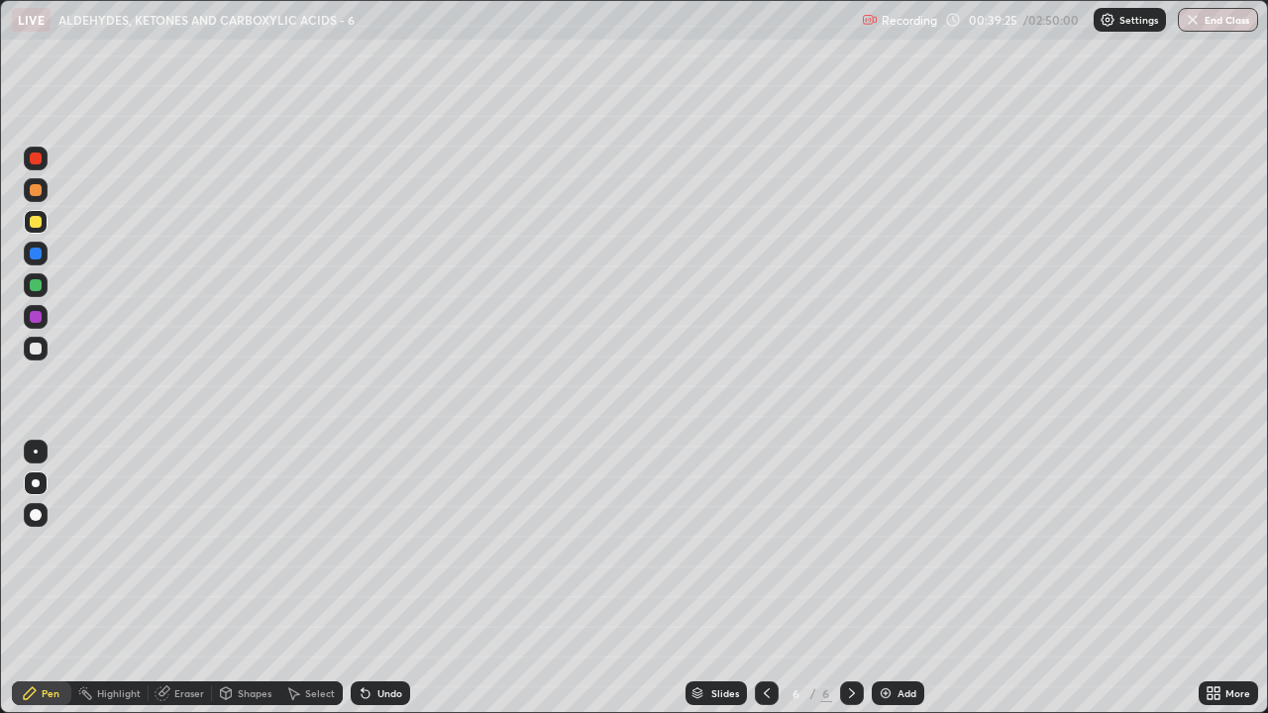
click at [35, 353] on div at bounding box center [36, 349] width 12 height 12
click at [371, 545] on div "Undo" at bounding box center [380, 693] width 59 height 24
click at [37, 282] on div at bounding box center [36, 285] width 12 height 12
click at [31, 319] on div at bounding box center [36, 317] width 12 height 12
click at [34, 351] on div at bounding box center [36, 349] width 12 height 12
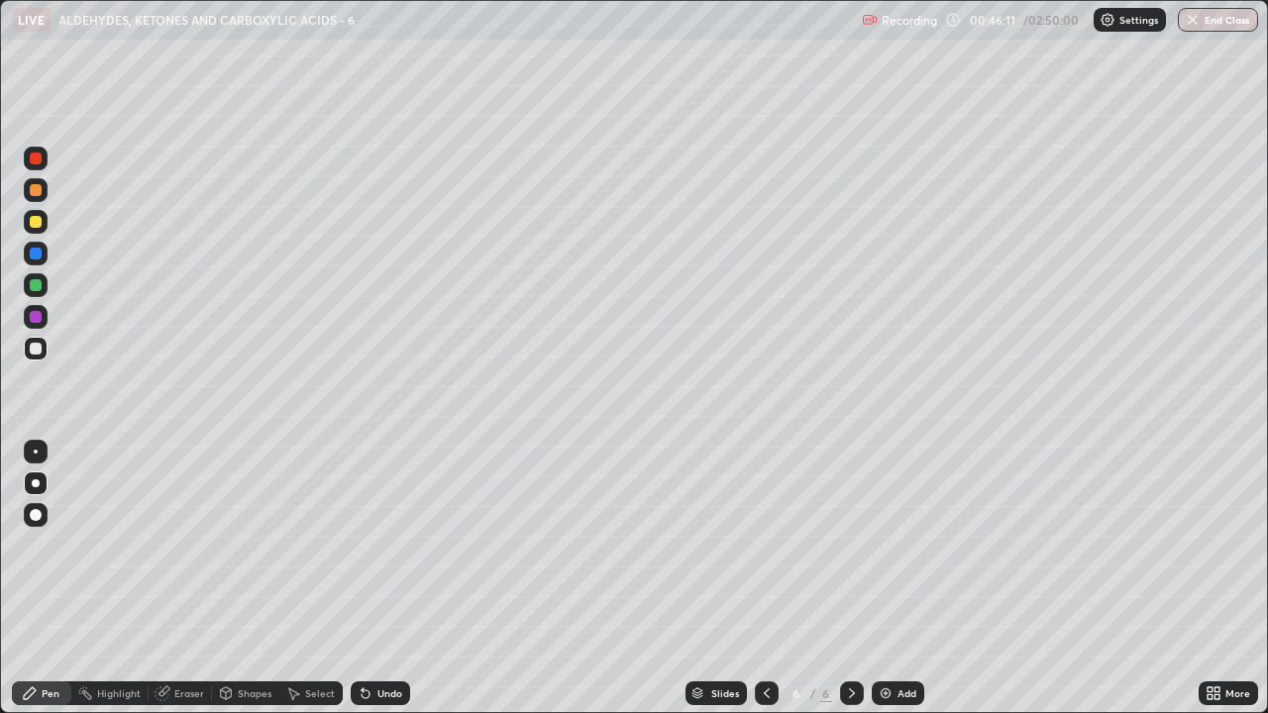
click at [381, 545] on div "Undo" at bounding box center [389, 693] width 25 height 10
click at [380, 545] on div "Undo" at bounding box center [389, 693] width 25 height 10
click at [378, 545] on div "Undo" at bounding box center [380, 693] width 59 height 24
click at [43, 232] on div at bounding box center [36, 222] width 24 height 24
click at [880, 545] on img at bounding box center [886, 693] width 16 height 16
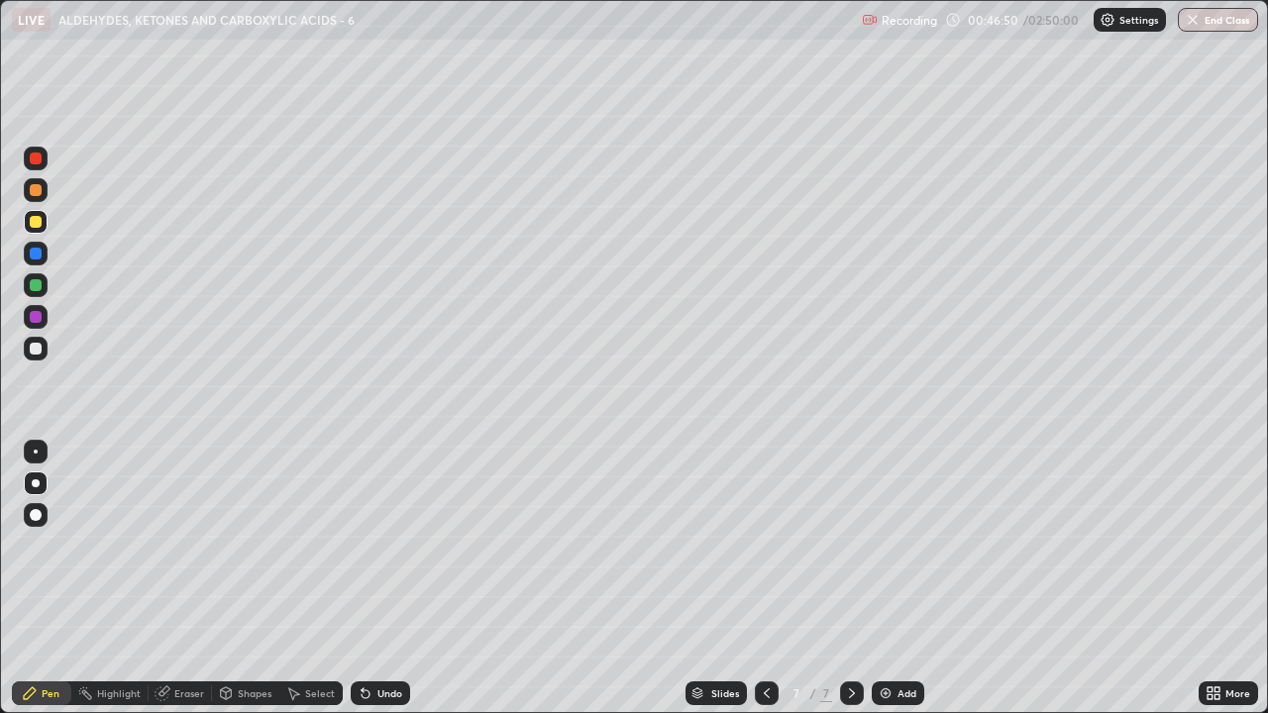
click at [35, 347] on div at bounding box center [36, 349] width 12 height 12
click at [377, 545] on div "Undo" at bounding box center [389, 693] width 25 height 10
click at [35, 227] on div at bounding box center [36, 222] width 12 height 12
click at [40, 255] on div at bounding box center [36, 254] width 12 height 12
click at [33, 352] on div at bounding box center [36, 349] width 12 height 12
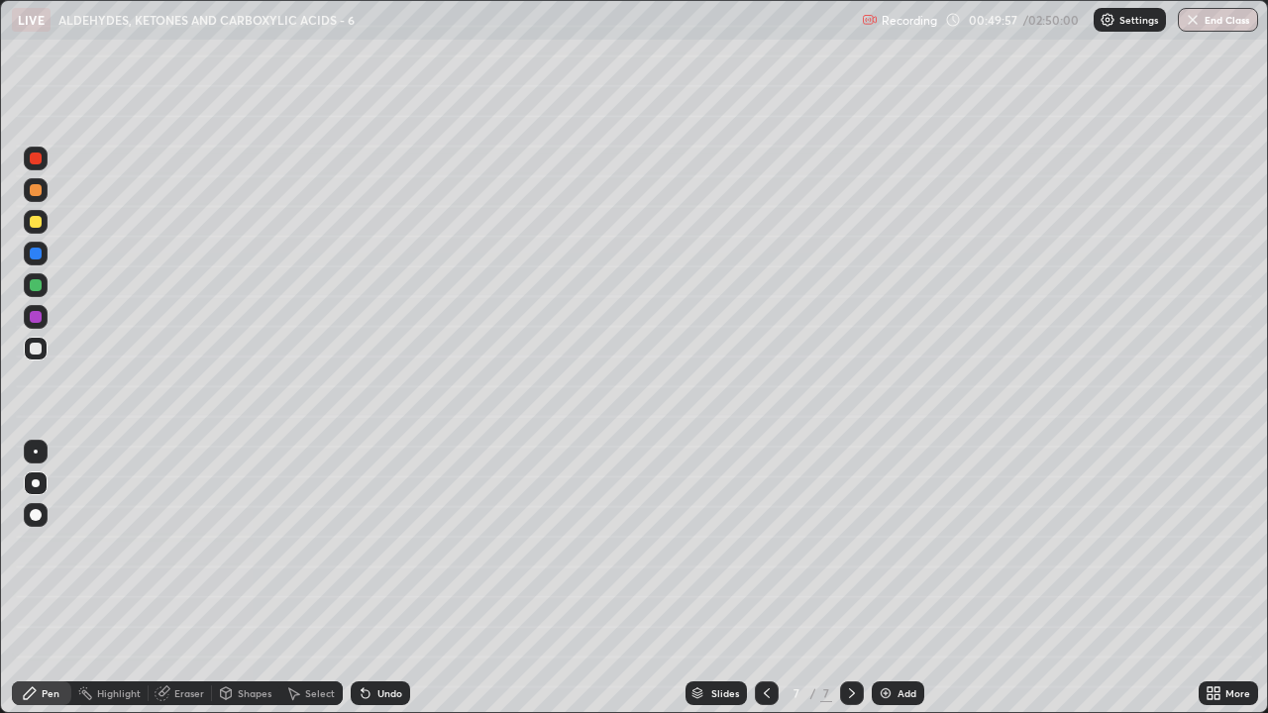
click at [33, 345] on div at bounding box center [36, 349] width 12 height 12
click at [362, 545] on icon at bounding box center [363, 689] width 2 height 2
click at [33, 191] on div at bounding box center [36, 190] width 12 height 12
click at [846, 545] on icon at bounding box center [852, 693] width 16 height 16
click at [887, 545] on img at bounding box center [886, 693] width 16 height 16
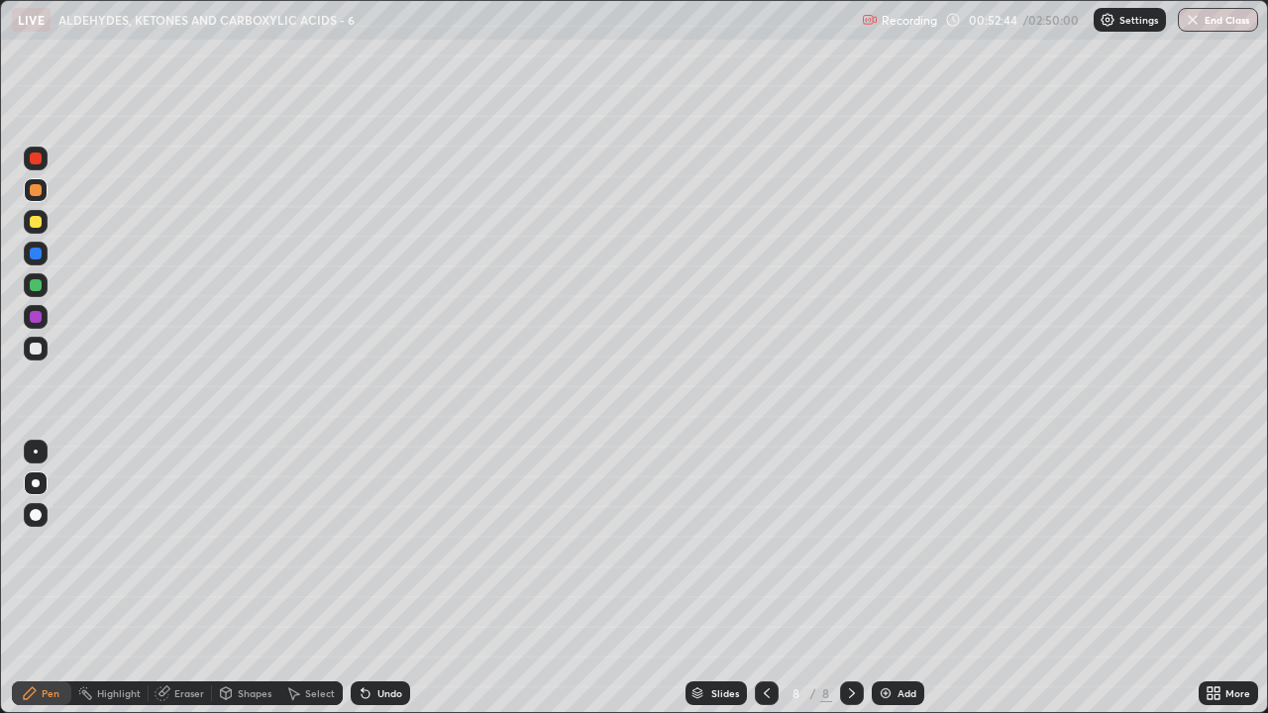
click at [36, 350] on div at bounding box center [36, 349] width 12 height 12
click at [36, 223] on div at bounding box center [36, 222] width 12 height 12
click at [32, 320] on div at bounding box center [36, 317] width 12 height 12
click at [36, 352] on div at bounding box center [36, 349] width 12 height 12
click at [32, 316] on div at bounding box center [36, 317] width 12 height 12
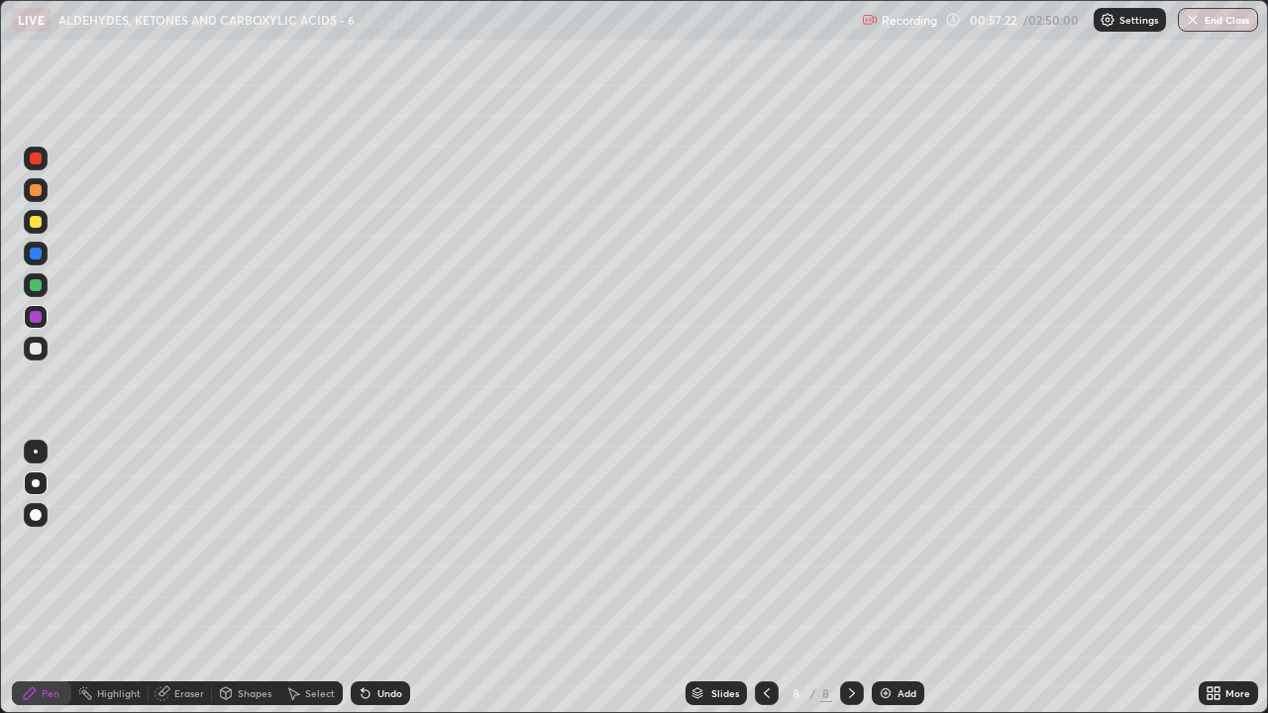
click at [36, 352] on div at bounding box center [36, 349] width 12 height 12
click at [38, 282] on div at bounding box center [36, 285] width 12 height 12
click at [41, 351] on div at bounding box center [36, 349] width 12 height 12
click at [302, 545] on div "Select" at bounding box center [310, 693] width 63 height 24
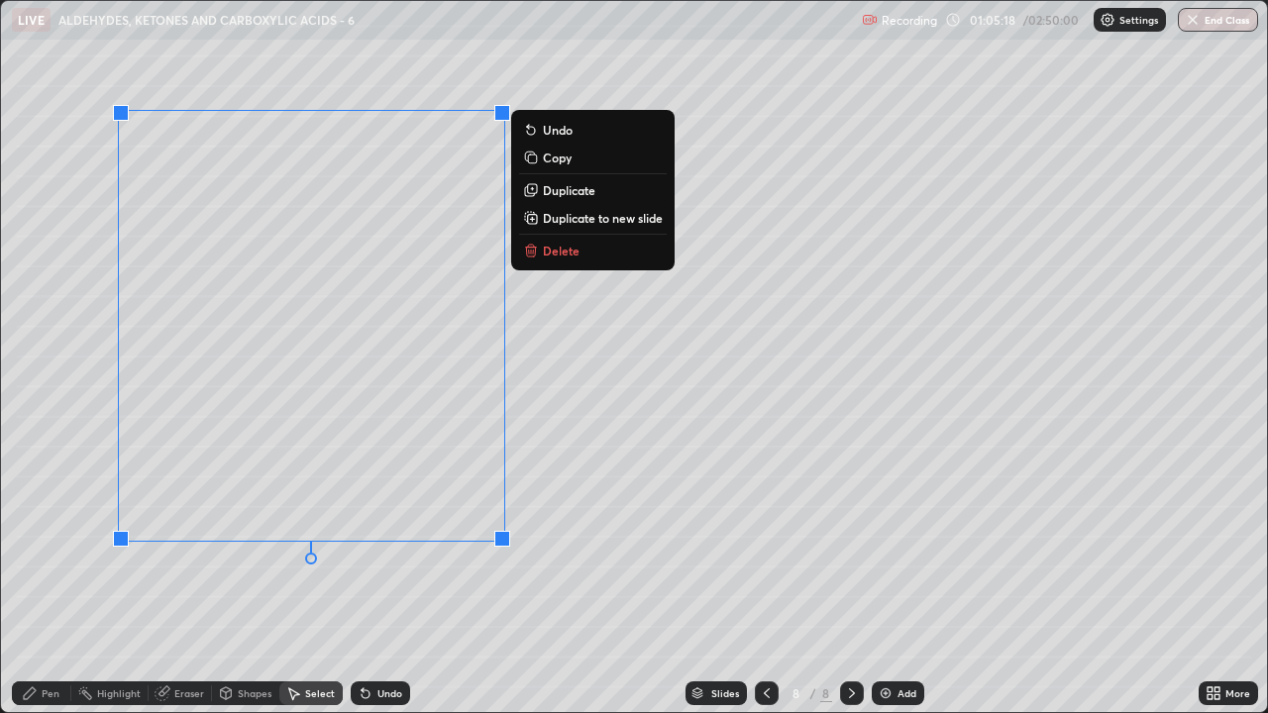
click at [536, 251] on icon at bounding box center [531, 251] width 16 height 16
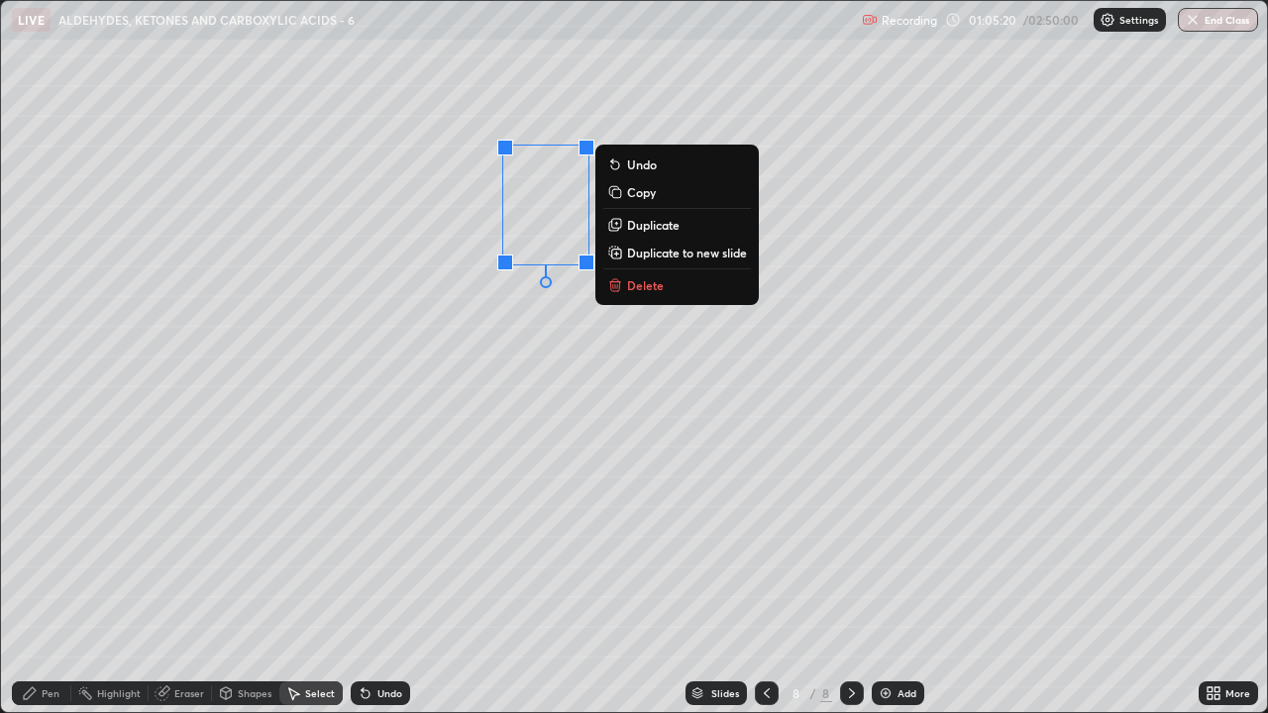
click at [616, 279] on icon at bounding box center [615, 280] width 7 height 3
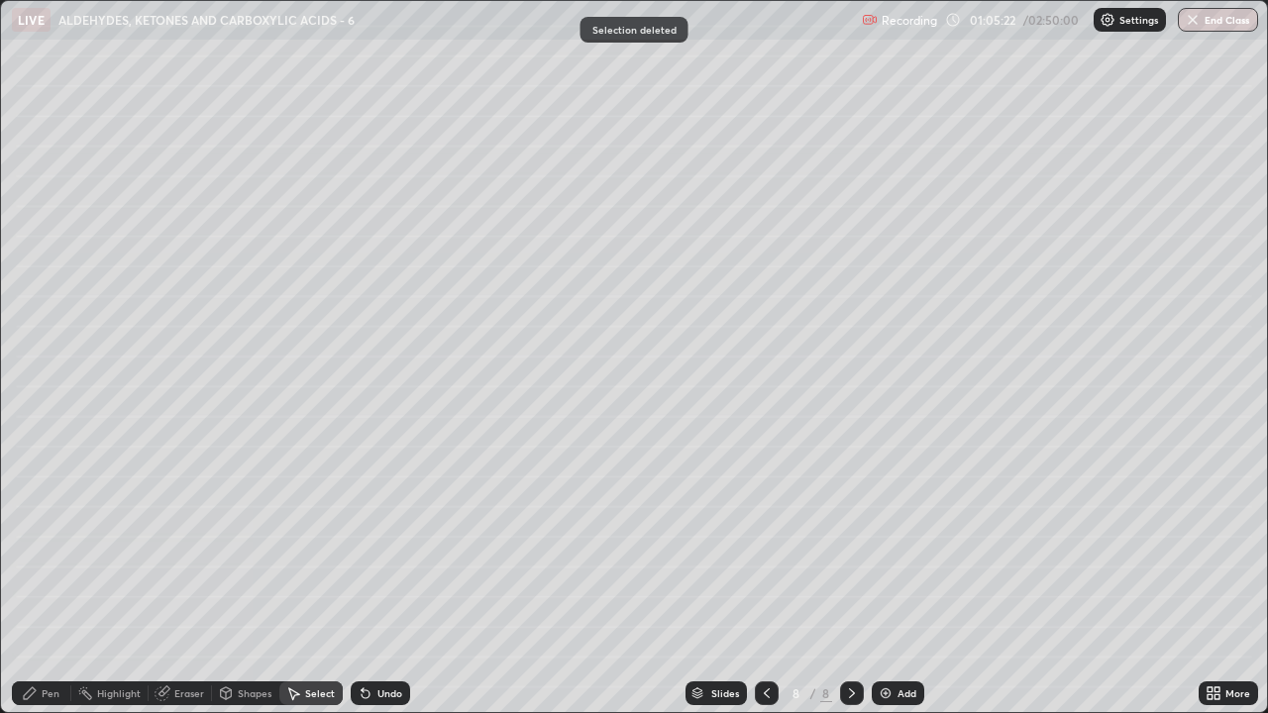
click at [40, 545] on div "Pen" at bounding box center [41, 693] width 59 height 24
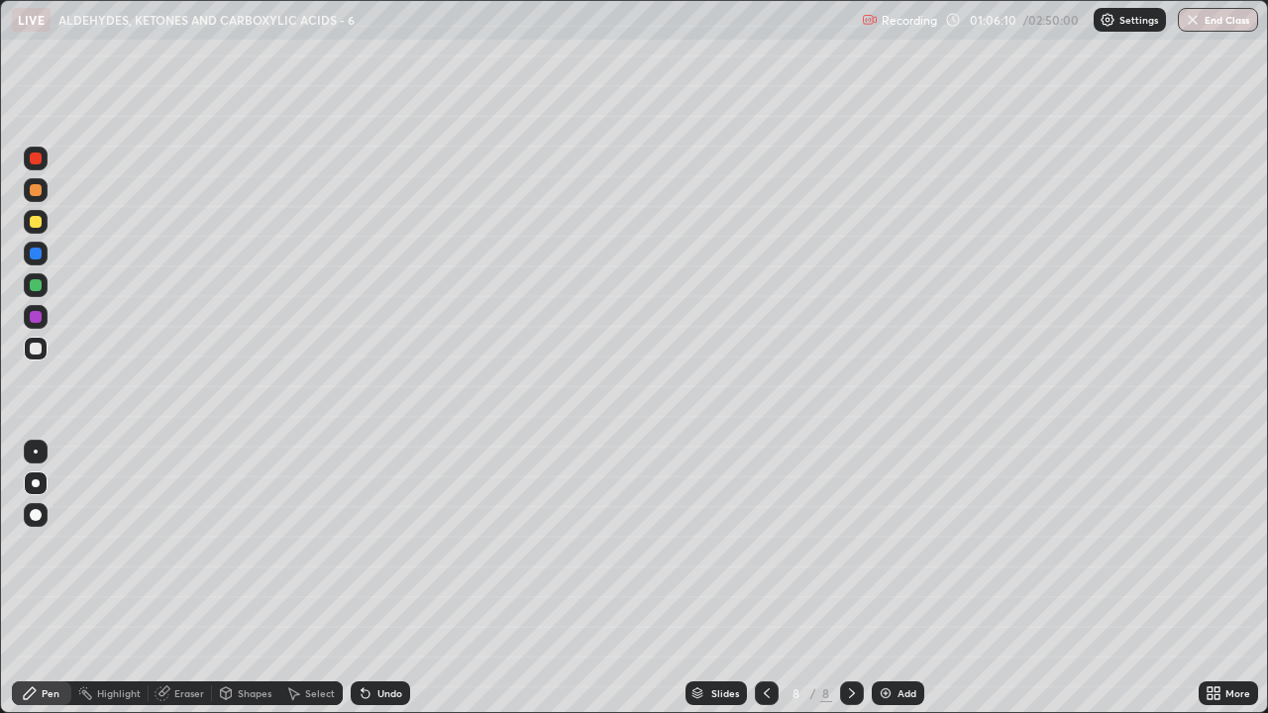
click at [380, 545] on div "Undo" at bounding box center [389, 693] width 25 height 10
click at [379, 545] on div "Undo" at bounding box center [380, 693] width 59 height 24
click at [384, 545] on div "Undo" at bounding box center [380, 693] width 59 height 24
click at [149, 545] on div "Eraser" at bounding box center [180, 693] width 63 height 24
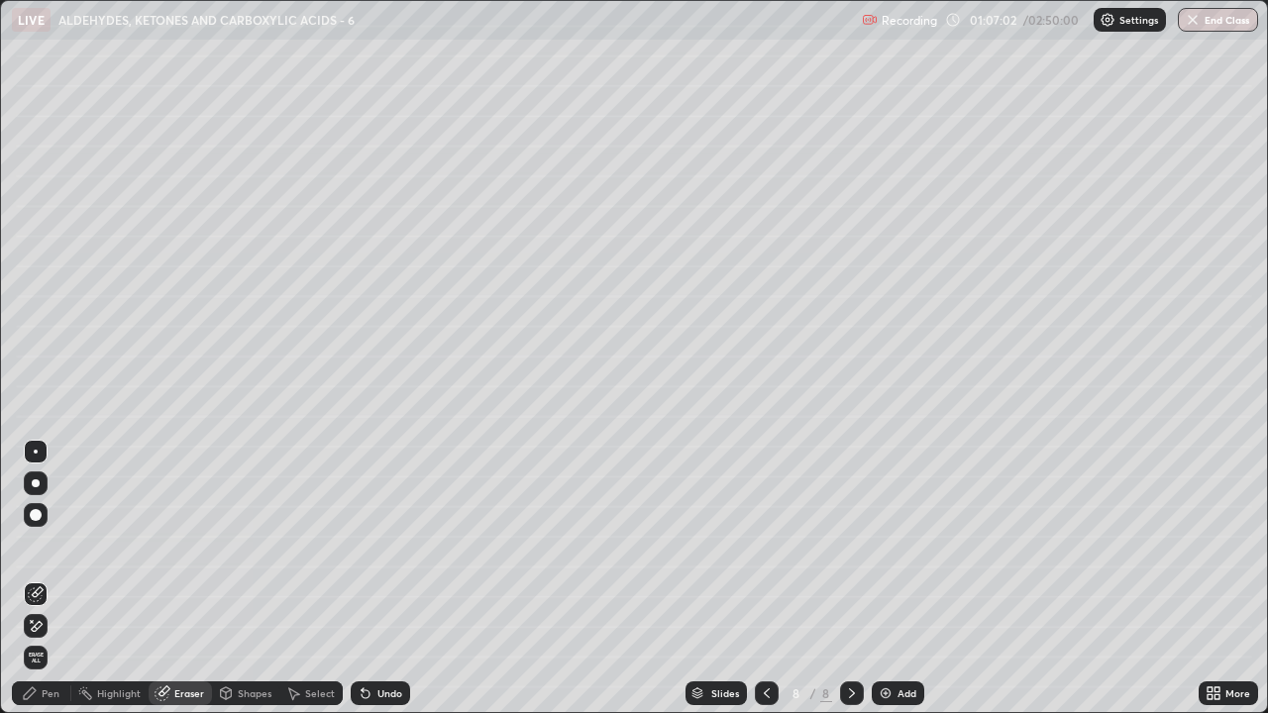
click at [44, 545] on div "Pen" at bounding box center [41, 693] width 59 height 24
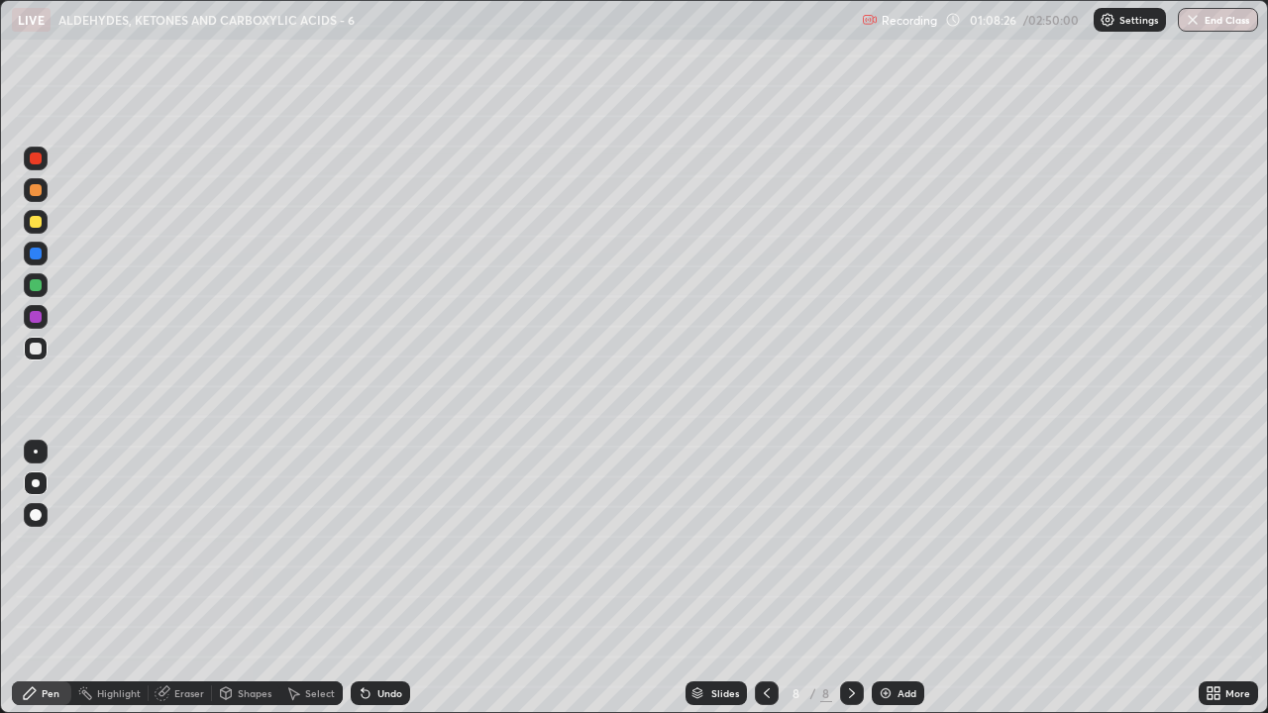
click at [30, 190] on div at bounding box center [36, 190] width 12 height 12
click at [38, 351] on div at bounding box center [36, 349] width 12 height 12
click at [37, 318] on div at bounding box center [36, 317] width 12 height 12
click at [27, 353] on div at bounding box center [36, 349] width 24 height 24
click at [177, 545] on div "Eraser" at bounding box center [189, 693] width 30 height 10
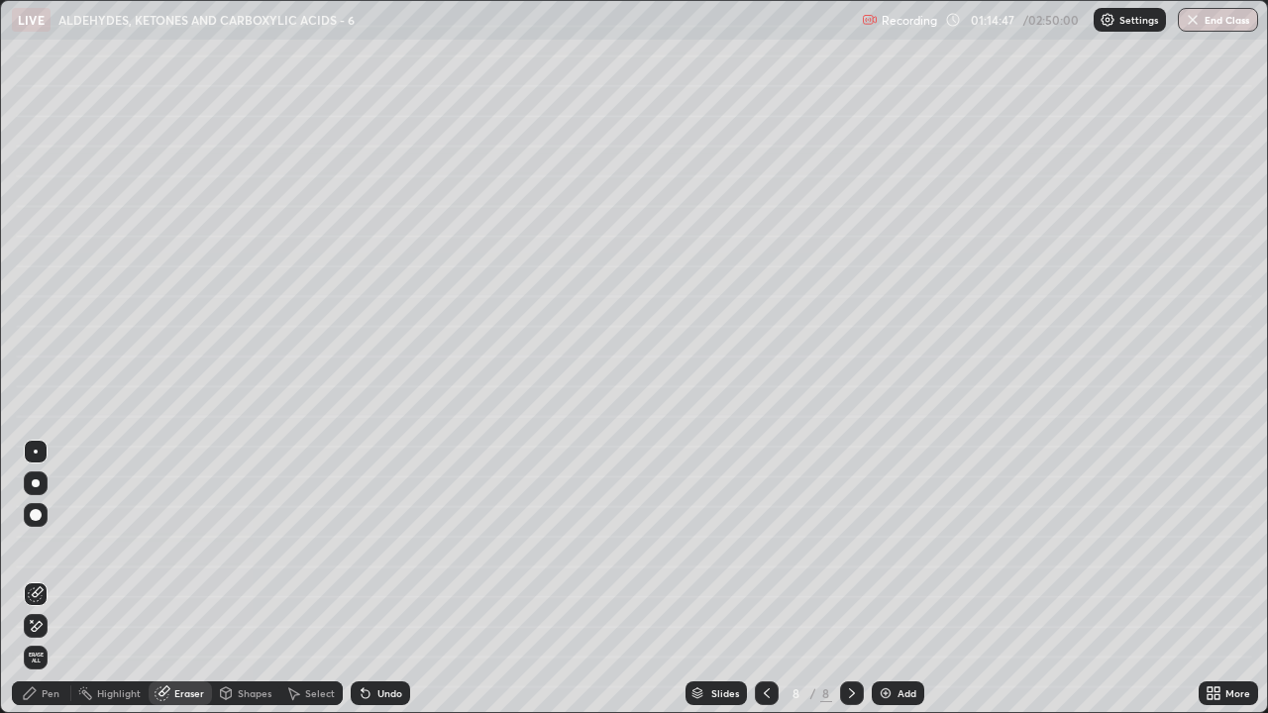
click at [29, 545] on icon at bounding box center [30, 693] width 12 height 12
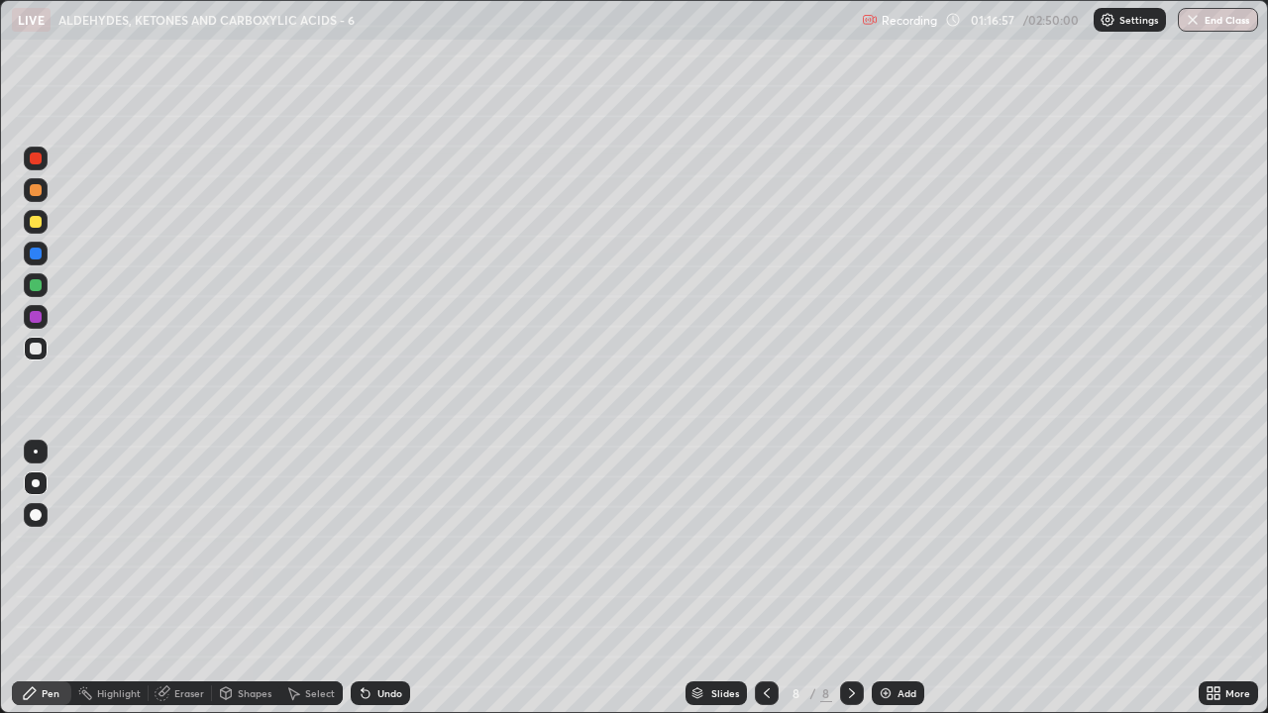
click at [883, 545] on img at bounding box center [886, 693] width 16 height 16
click at [36, 321] on div at bounding box center [36, 317] width 12 height 12
click at [35, 350] on div at bounding box center [36, 349] width 12 height 12
click at [27, 217] on div at bounding box center [36, 222] width 24 height 24
click at [34, 354] on div at bounding box center [36, 349] width 12 height 12
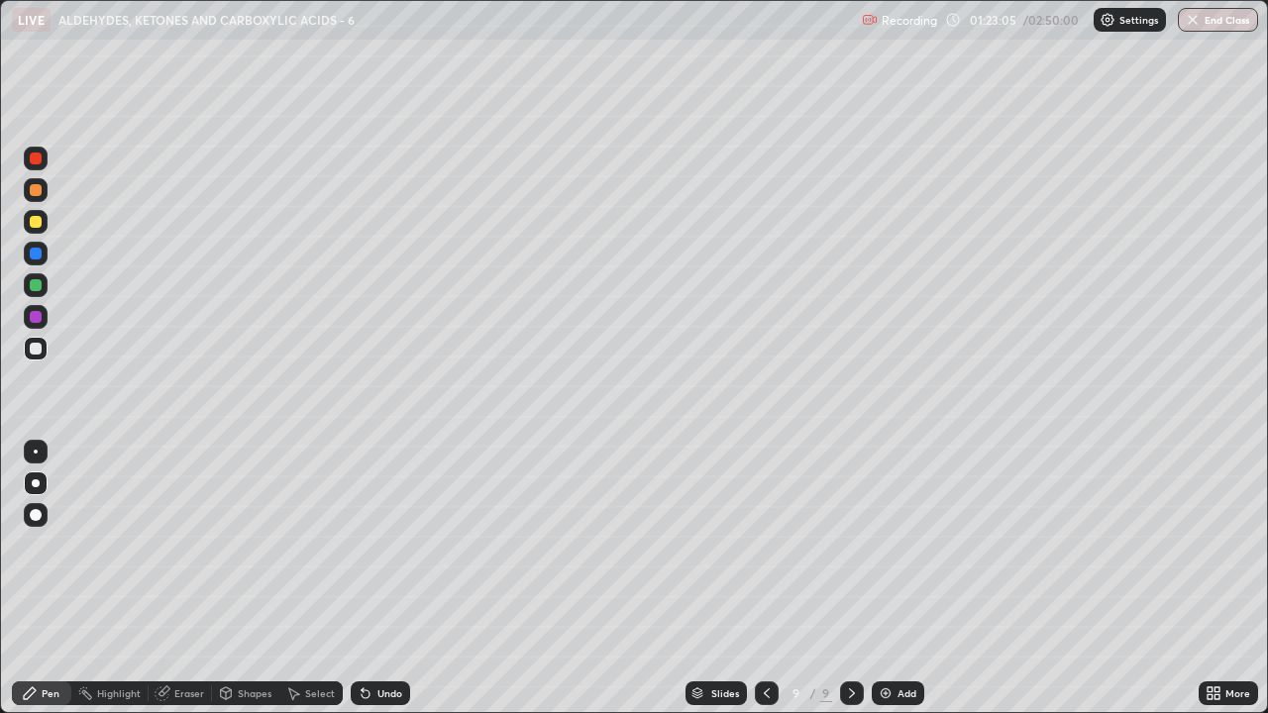
click at [33, 224] on div at bounding box center [36, 222] width 12 height 12
click at [36, 350] on div at bounding box center [36, 349] width 12 height 12
click at [37, 281] on div at bounding box center [36, 285] width 12 height 12
click at [37, 349] on div at bounding box center [36, 349] width 12 height 12
click at [35, 222] on div at bounding box center [36, 222] width 12 height 12
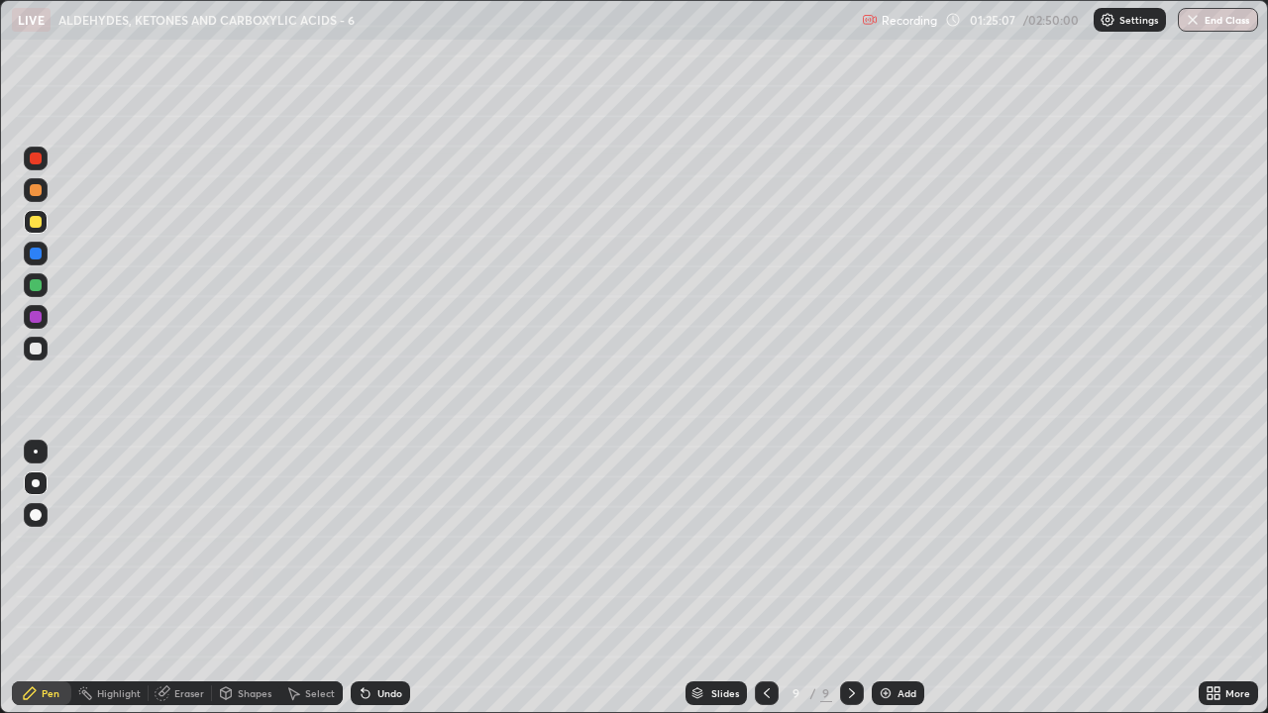
click at [33, 356] on div at bounding box center [36, 349] width 24 height 24
click at [31, 224] on div at bounding box center [36, 222] width 12 height 12
click at [36, 350] on div at bounding box center [36, 349] width 12 height 12
click at [883, 545] on img at bounding box center [886, 693] width 16 height 16
click at [767, 545] on icon at bounding box center [766, 693] width 16 height 16
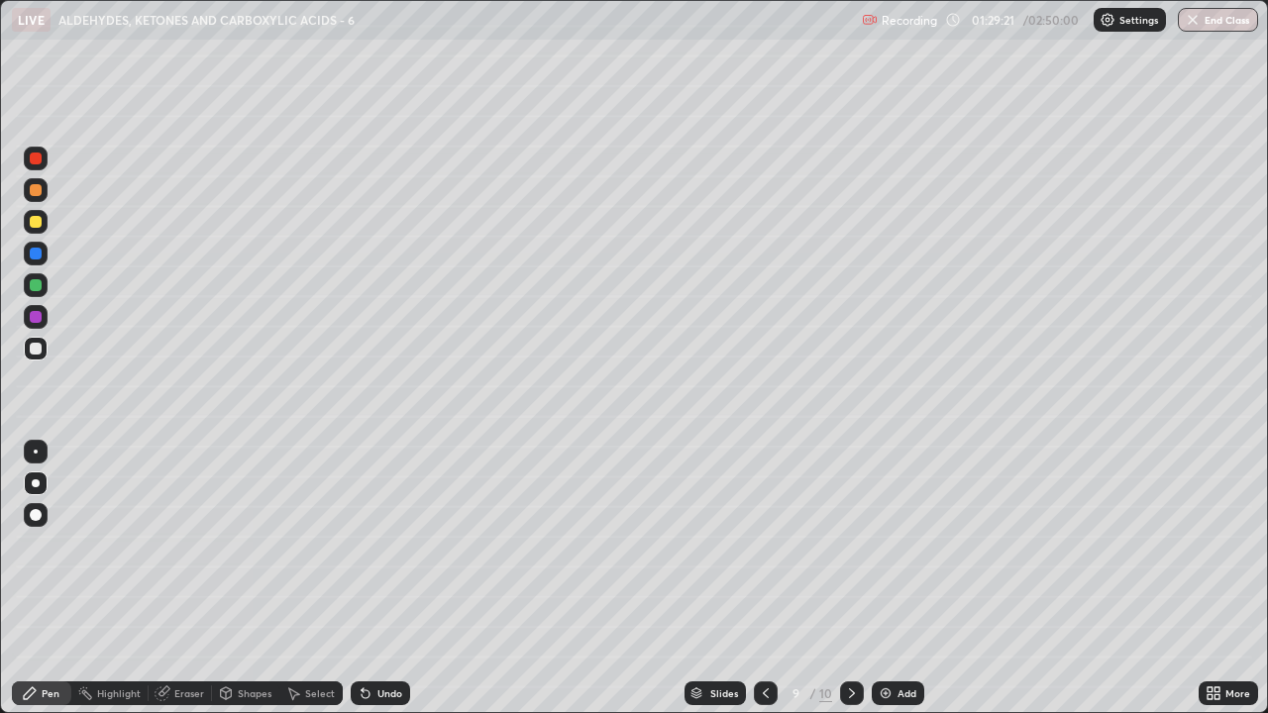
click at [847, 545] on icon at bounding box center [852, 693] width 16 height 16
click at [36, 222] on div at bounding box center [36, 222] width 12 height 12
click at [36, 317] on div at bounding box center [36, 317] width 12 height 12
click at [34, 353] on div at bounding box center [36, 349] width 12 height 12
click at [40, 282] on div at bounding box center [36, 285] width 12 height 12
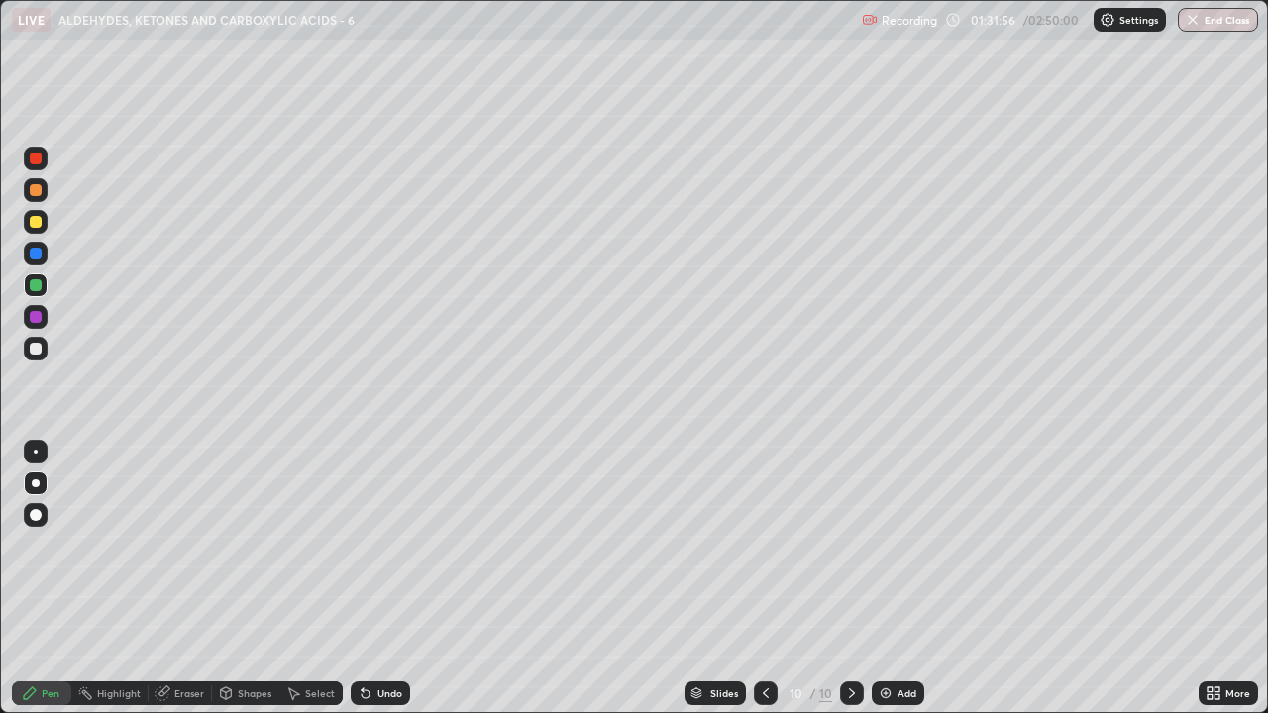
click at [36, 356] on div at bounding box center [36, 349] width 24 height 24
click at [887, 545] on img at bounding box center [886, 693] width 16 height 16
click at [39, 347] on div at bounding box center [36, 349] width 12 height 12
click at [33, 254] on div at bounding box center [36, 254] width 12 height 12
click at [36, 347] on div at bounding box center [36, 349] width 12 height 12
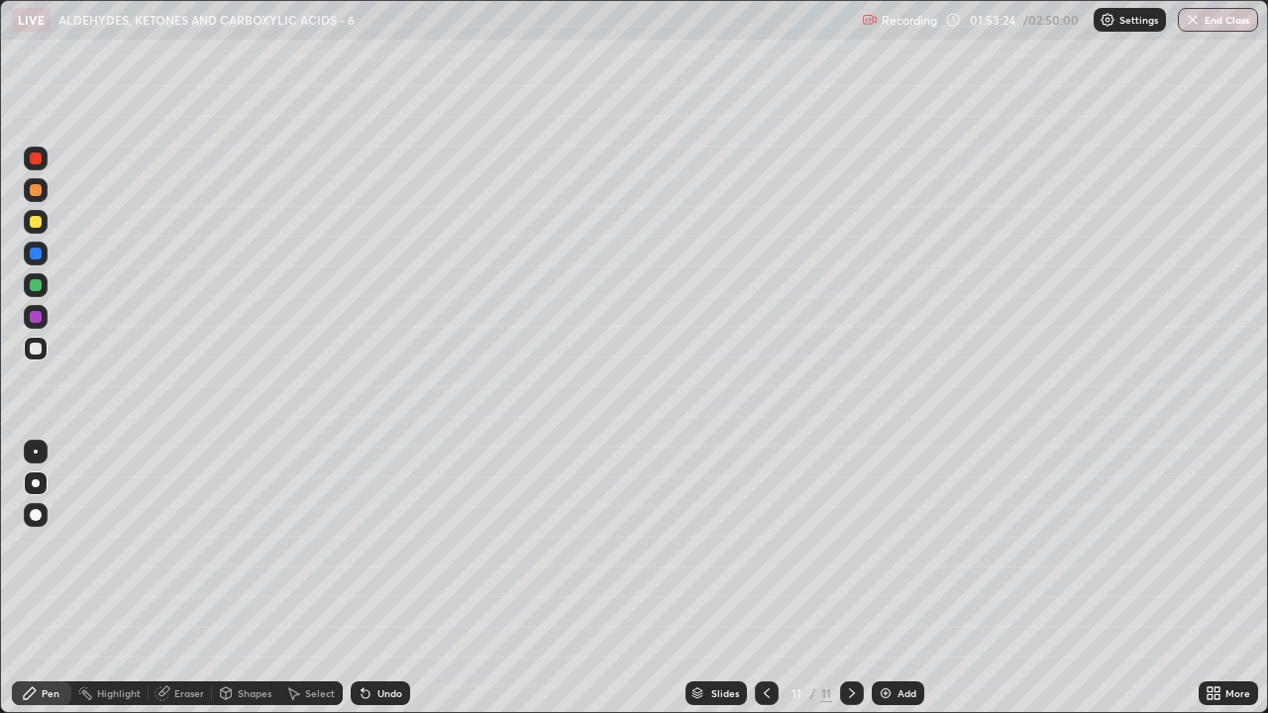
click at [33, 254] on div at bounding box center [36, 254] width 12 height 12
click at [35, 350] on div at bounding box center [36, 349] width 12 height 12
click at [34, 190] on div at bounding box center [36, 190] width 12 height 12
click at [32, 354] on div at bounding box center [36, 349] width 12 height 12
click at [34, 185] on div at bounding box center [36, 190] width 12 height 12
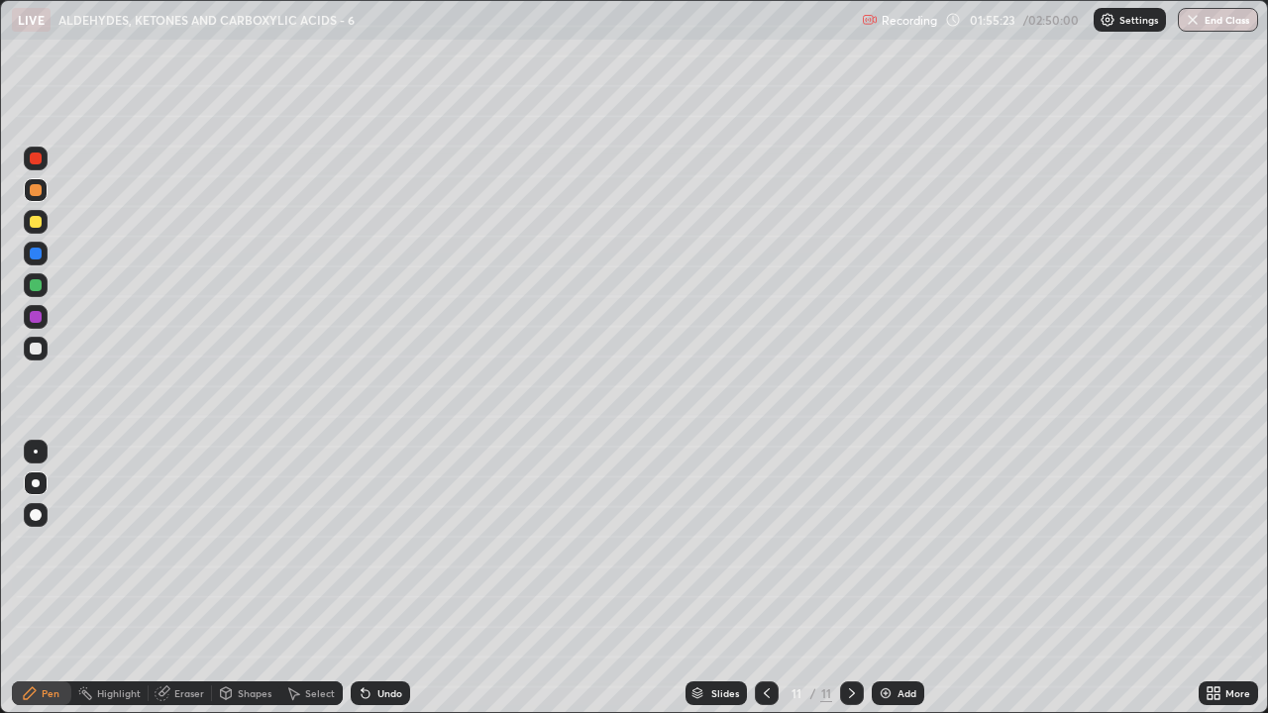
click at [40, 162] on div at bounding box center [36, 159] width 12 height 12
click at [26, 343] on div at bounding box center [36, 349] width 24 height 24
click at [316, 545] on div "Select" at bounding box center [320, 693] width 30 height 10
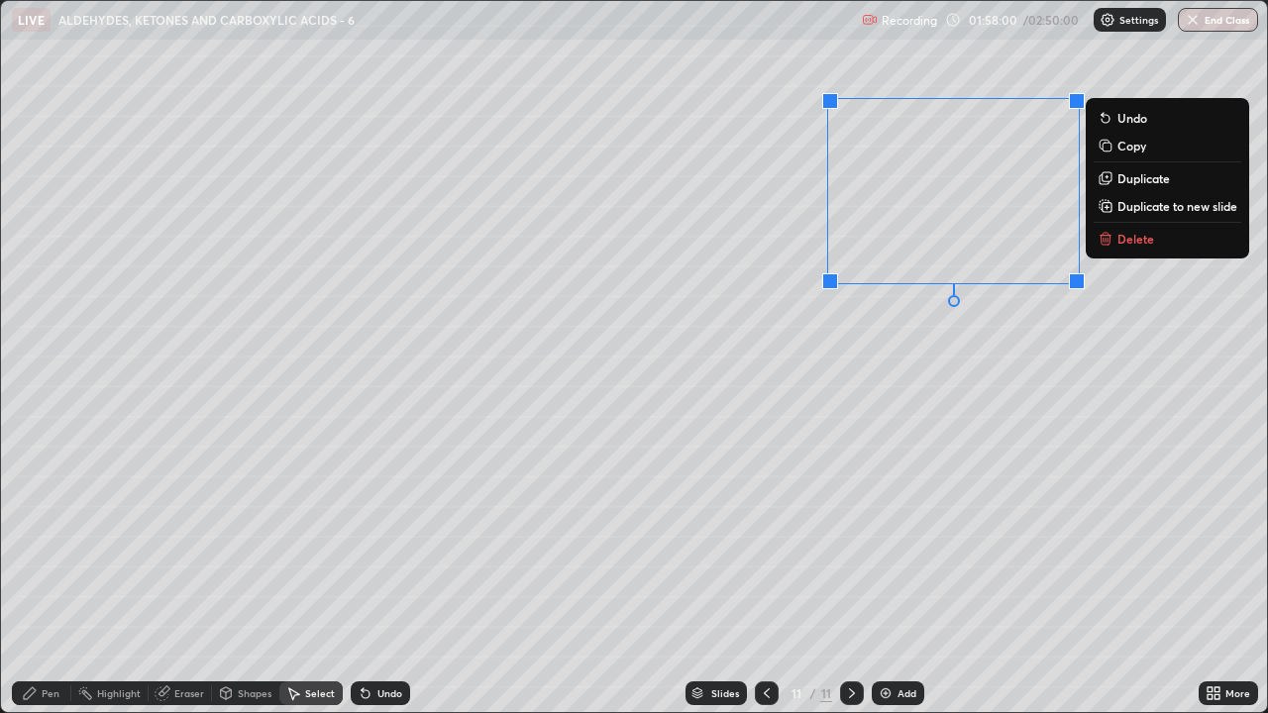
click at [1103, 238] on icon at bounding box center [1105, 240] width 9 height 9
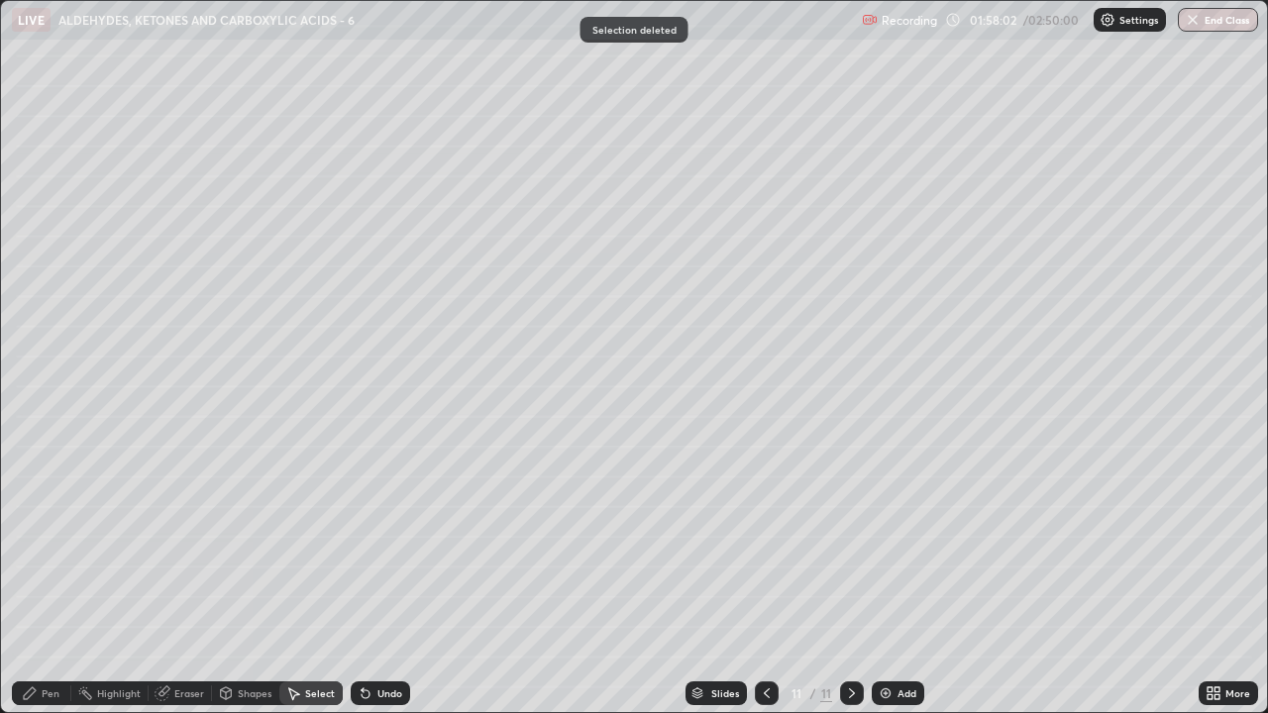
click at [45, 545] on div "Pen" at bounding box center [51, 693] width 18 height 10
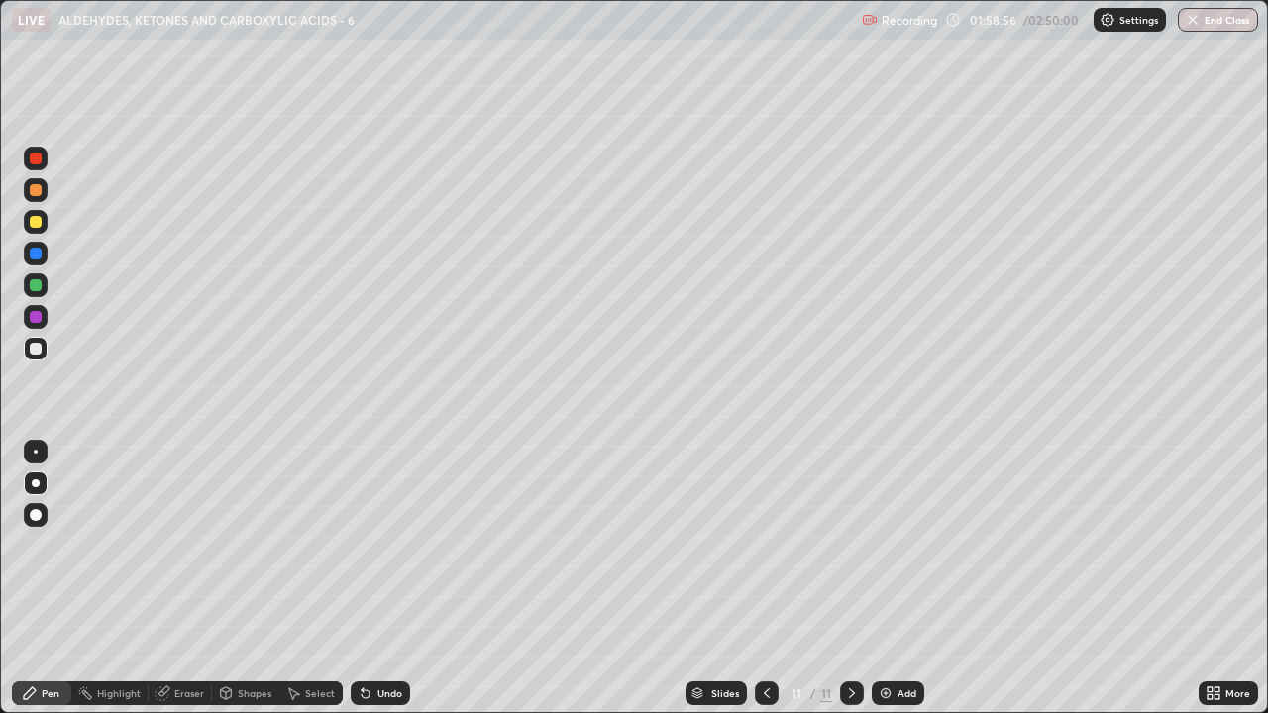
click at [35, 200] on div at bounding box center [36, 190] width 24 height 24
click at [37, 162] on div at bounding box center [36, 159] width 12 height 12
click at [885, 545] on img at bounding box center [886, 693] width 16 height 16
click at [34, 350] on div at bounding box center [36, 349] width 12 height 12
click at [383, 545] on div "Undo" at bounding box center [389, 693] width 25 height 10
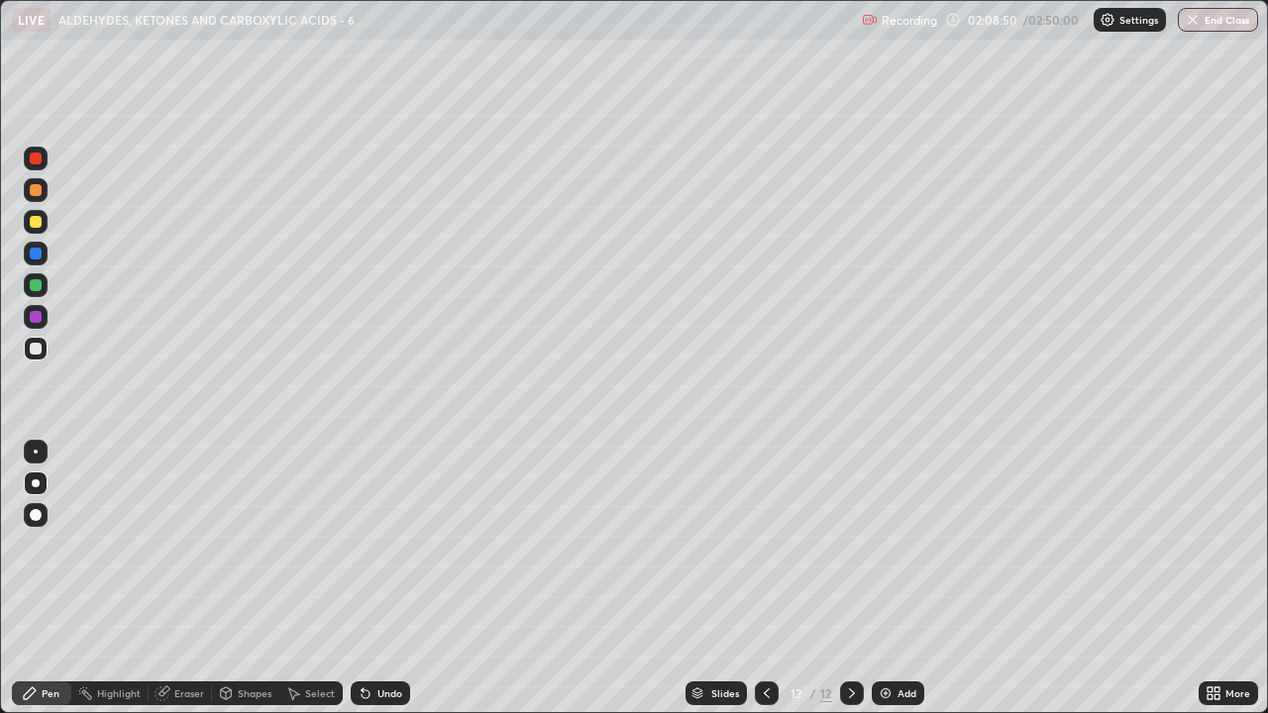
click at [881, 545] on img at bounding box center [886, 693] width 16 height 16
click at [373, 545] on div "Undo" at bounding box center [380, 693] width 59 height 24
click at [362, 545] on icon at bounding box center [366, 694] width 8 height 8
click at [377, 545] on div "Undo" at bounding box center [389, 693] width 25 height 10
click at [389, 545] on div "Undo" at bounding box center [380, 693] width 59 height 24
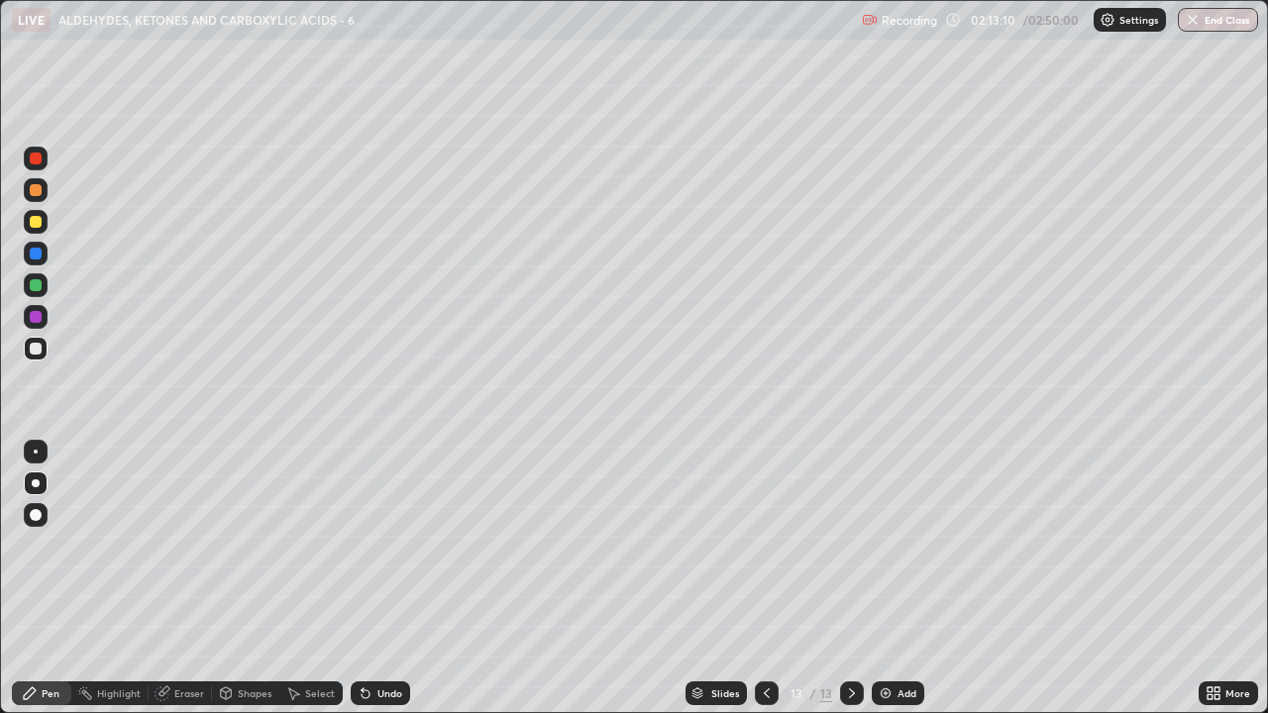
click at [382, 545] on div "Undo" at bounding box center [389, 693] width 25 height 10
click at [388, 545] on div "Undo" at bounding box center [389, 693] width 25 height 10
click at [389, 545] on div "Undo" at bounding box center [380, 693] width 59 height 24
click at [396, 545] on div "Undo" at bounding box center [380, 693] width 59 height 24
click at [879, 545] on img at bounding box center [886, 693] width 16 height 16
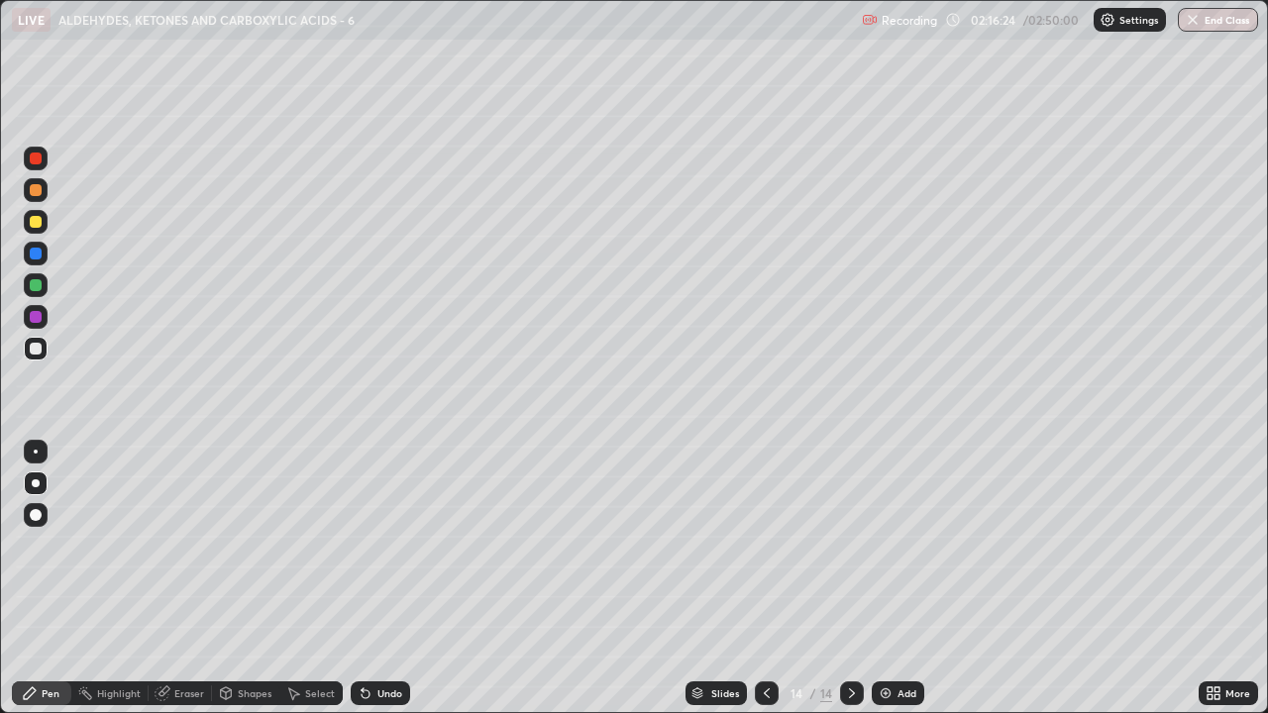
click at [41, 162] on div at bounding box center [36, 159] width 24 height 24
click at [33, 349] on div at bounding box center [36, 349] width 12 height 12
click at [373, 545] on div "Undo" at bounding box center [380, 693] width 59 height 24
click at [371, 545] on div "Undo" at bounding box center [380, 693] width 59 height 24
click at [41, 225] on div at bounding box center [36, 222] width 12 height 12
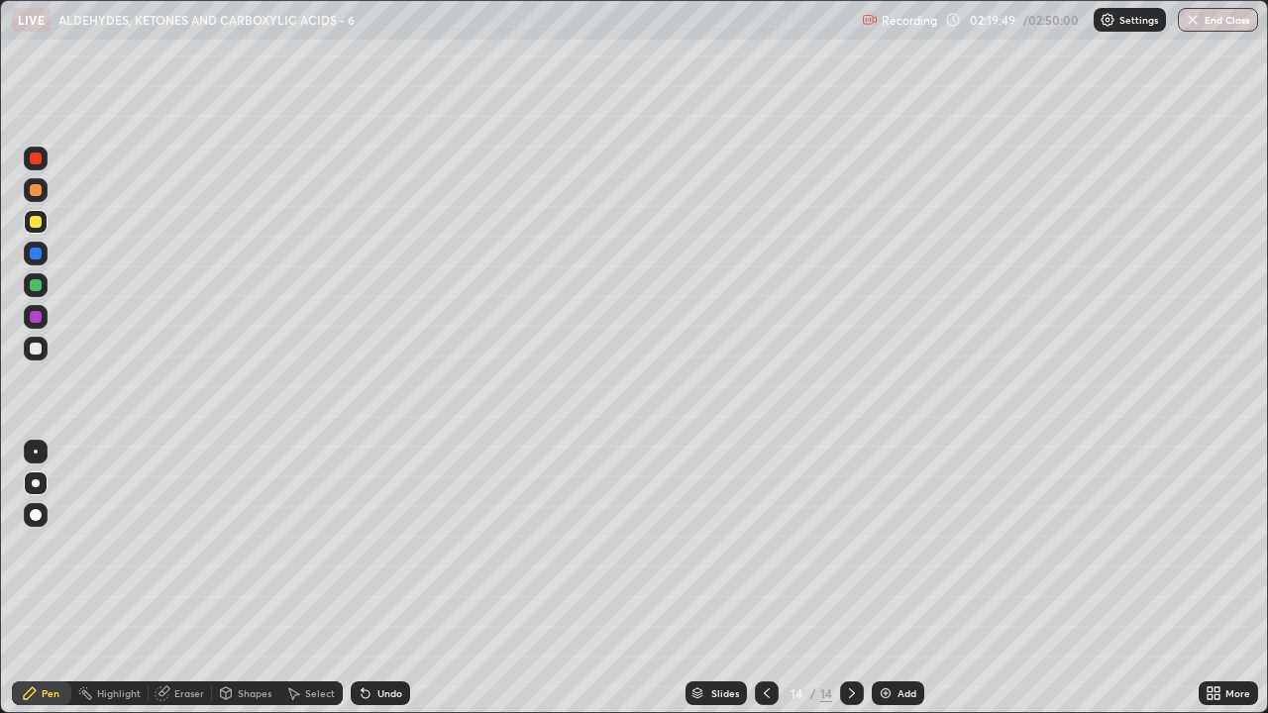
click at [39, 159] on div at bounding box center [36, 159] width 12 height 12
click at [34, 256] on div at bounding box center [36, 254] width 12 height 12
click at [36, 348] on div at bounding box center [36, 349] width 12 height 12
click at [34, 255] on div at bounding box center [36, 254] width 12 height 12
click at [34, 351] on div at bounding box center [36, 349] width 12 height 12
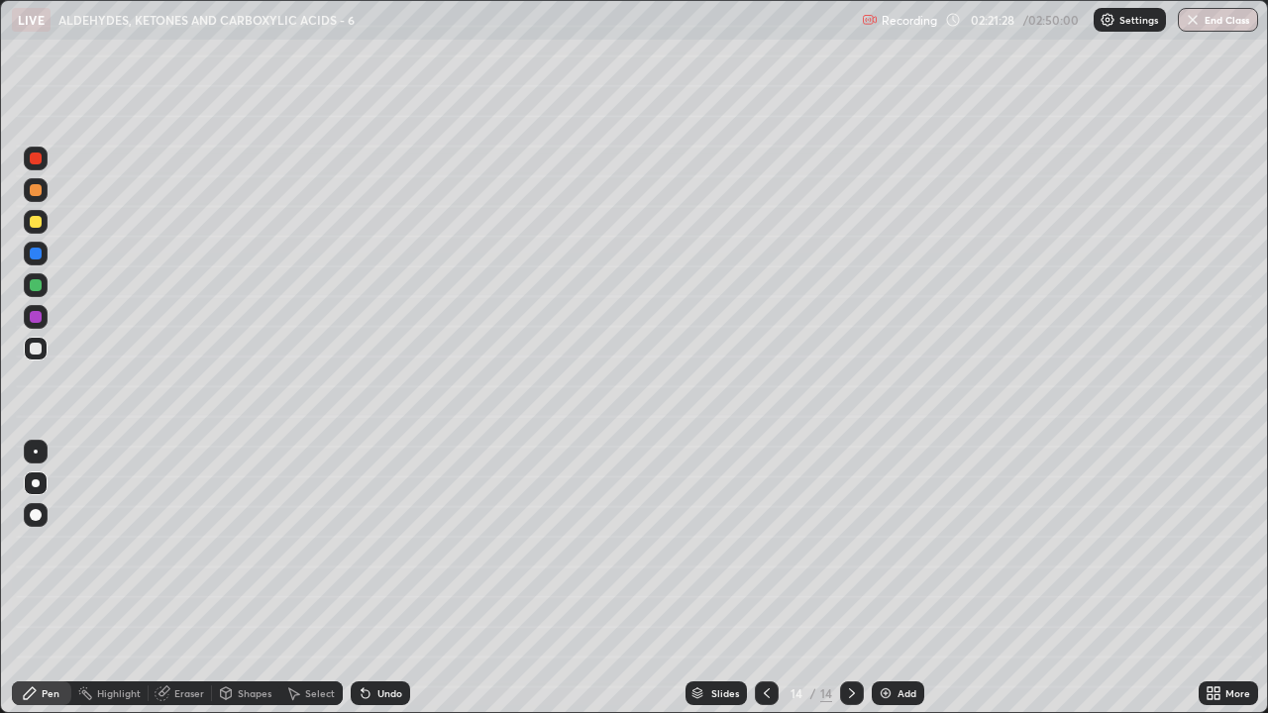
click at [38, 253] on div at bounding box center [36, 254] width 12 height 12
click at [36, 319] on div at bounding box center [36, 317] width 12 height 12
click at [33, 223] on div at bounding box center [36, 222] width 12 height 12
click at [31, 353] on div at bounding box center [36, 349] width 12 height 12
click at [379, 545] on div "Undo" at bounding box center [389, 693] width 25 height 10
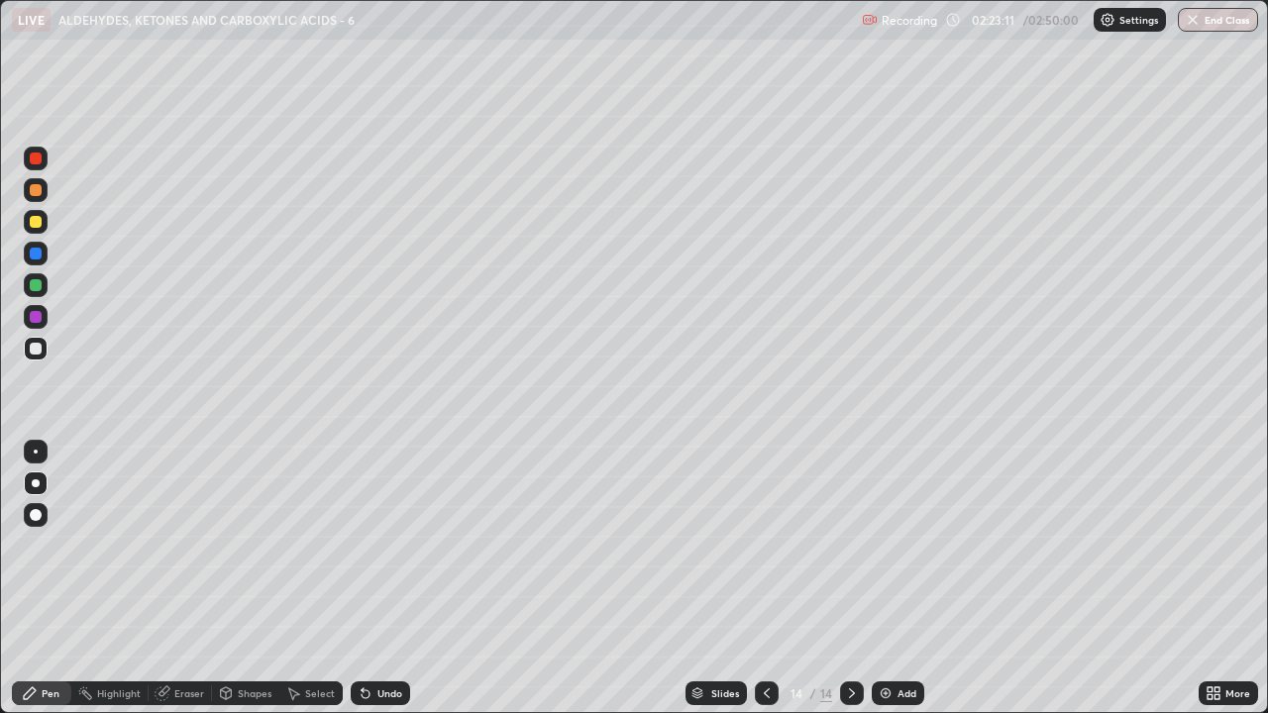
click at [369, 545] on div "Undo" at bounding box center [380, 693] width 59 height 24
click at [175, 545] on div "Eraser" at bounding box center [189, 693] width 30 height 10
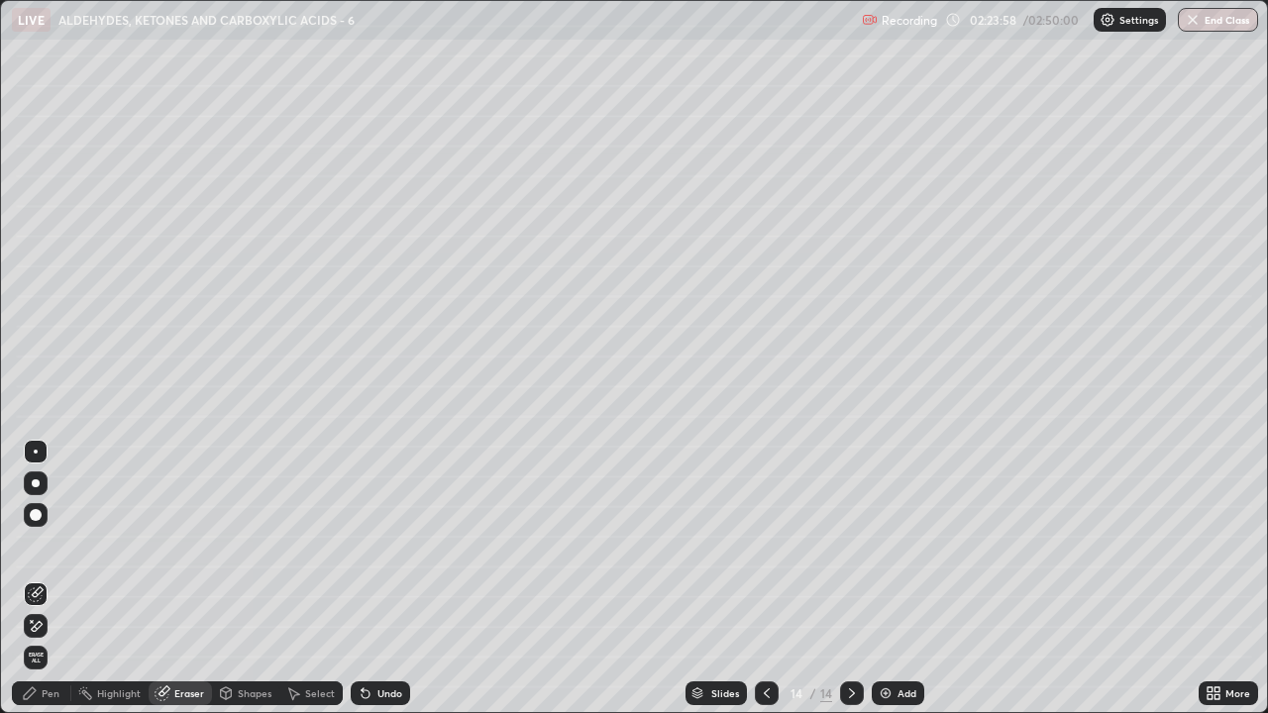
click at [32, 545] on icon at bounding box center [30, 693] width 12 height 12
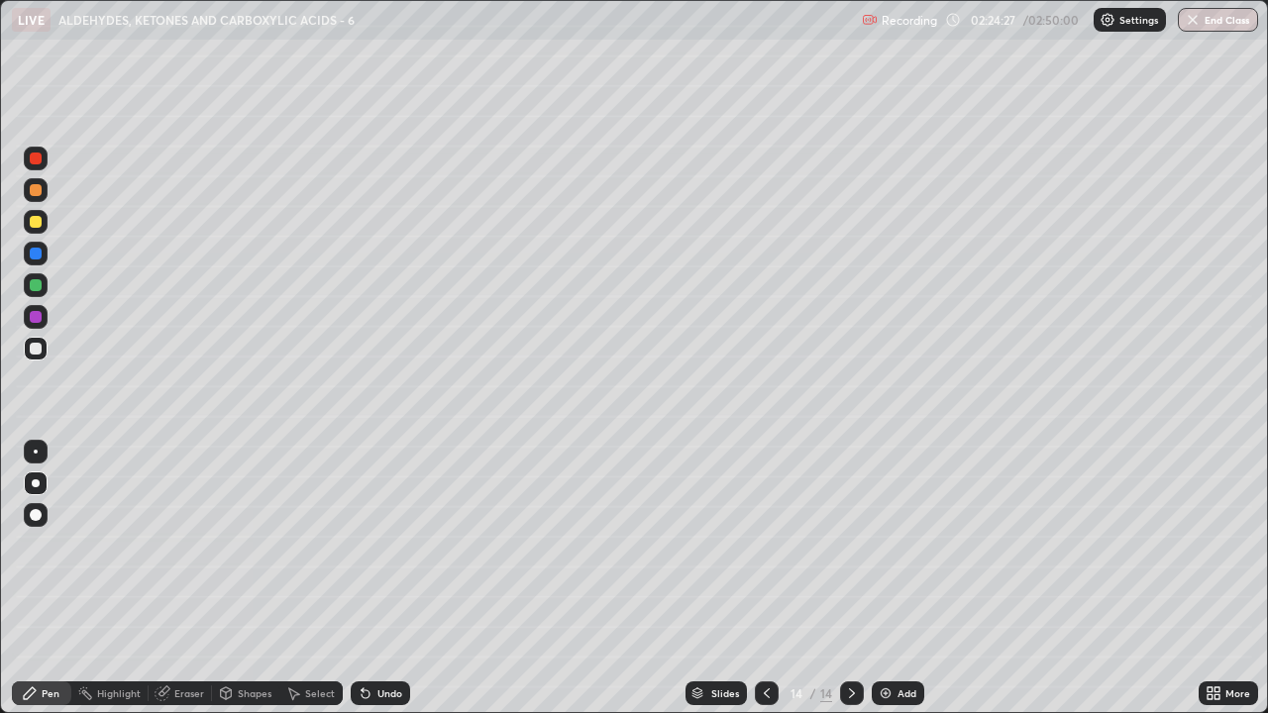
click at [36, 318] on div at bounding box center [36, 317] width 12 height 12
click at [40, 350] on div at bounding box center [36, 349] width 12 height 12
click at [362, 545] on icon at bounding box center [363, 689] width 2 height 2
click at [362, 545] on icon at bounding box center [366, 694] width 8 height 8
click at [367, 545] on icon at bounding box center [366, 693] width 16 height 16
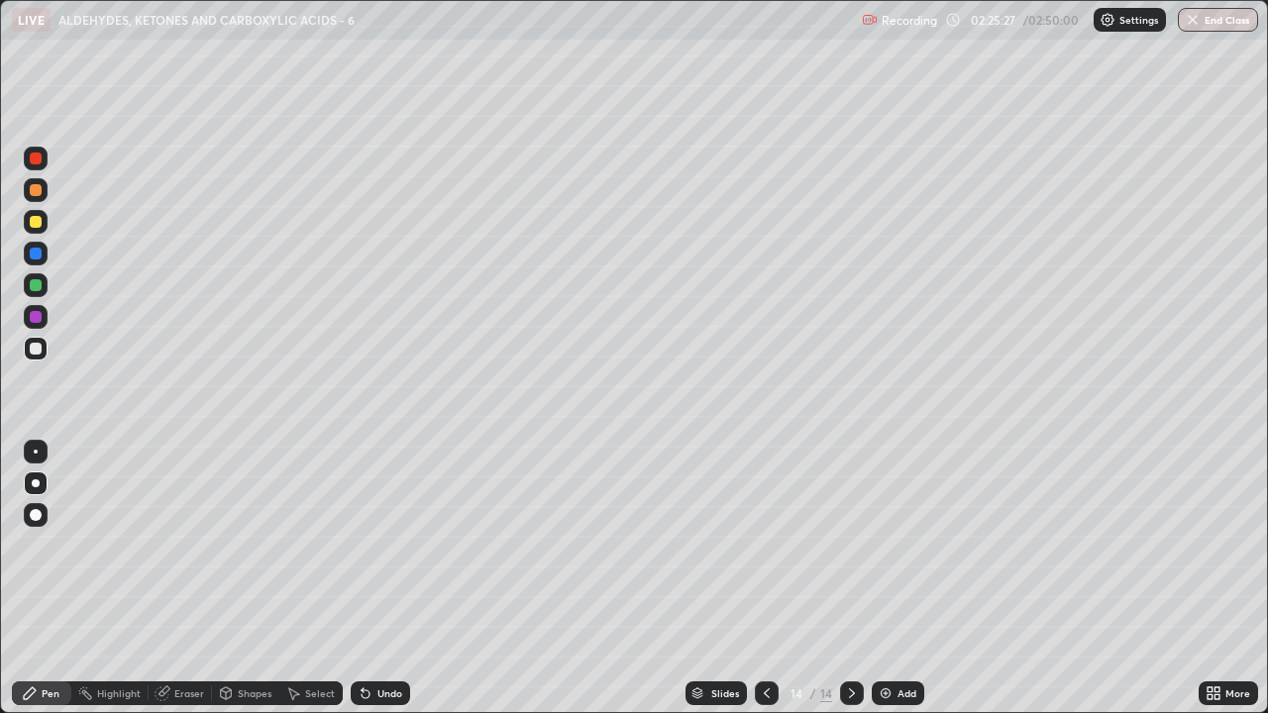
click at [35, 163] on div at bounding box center [36, 159] width 12 height 12
click at [27, 352] on div at bounding box center [36, 349] width 24 height 24
click at [30, 317] on div at bounding box center [36, 317] width 12 height 12
click at [36, 350] on div at bounding box center [36, 349] width 12 height 12
click at [881, 545] on img at bounding box center [886, 693] width 16 height 16
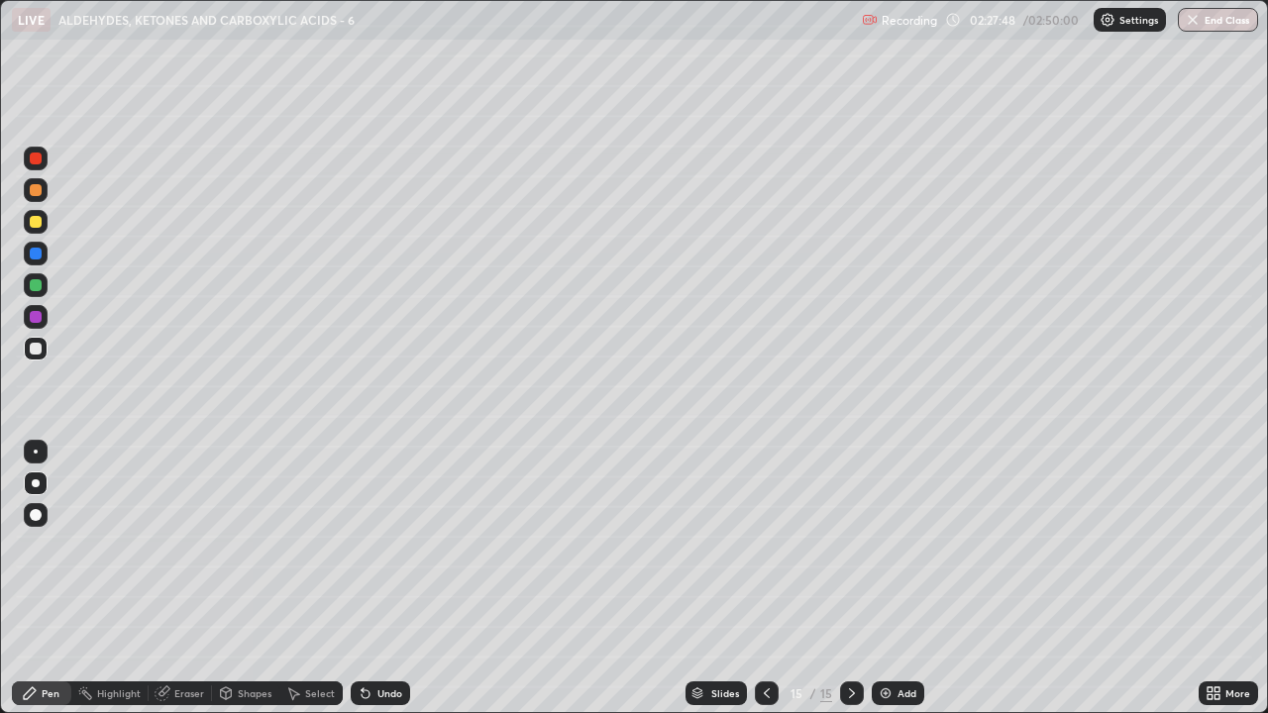
click at [35, 318] on div at bounding box center [36, 317] width 12 height 12
click at [36, 348] on div at bounding box center [36, 349] width 12 height 12
click at [33, 224] on div at bounding box center [36, 222] width 12 height 12
click at [36, 353] on div at bounding box center [36, 349] width 12 height 12
click at [35, 285] on div at bounding box center [36, 285] width 12 height 12
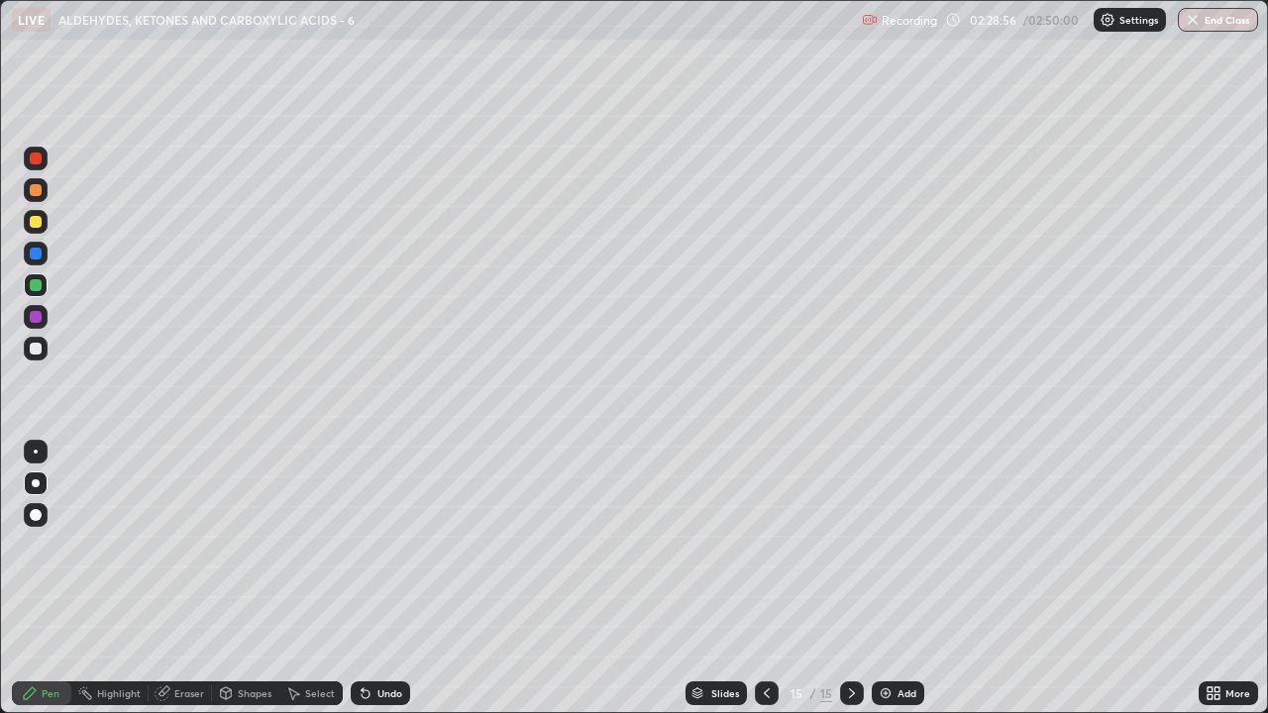
click at [38, 220] on div at bounding box center [36, 222] width 12 height 12
click at [28, 353] on div at bounding box center [36, 349] width 24 height 24
click at [36, 191] on div at bounding box center [36, 190] width 12 height 12
click at [40, 354] on div at bounding box center [36, 349] width 24 height 24
click at [362, 545] on icon at bounding box center [366, 694] width 8 height 8
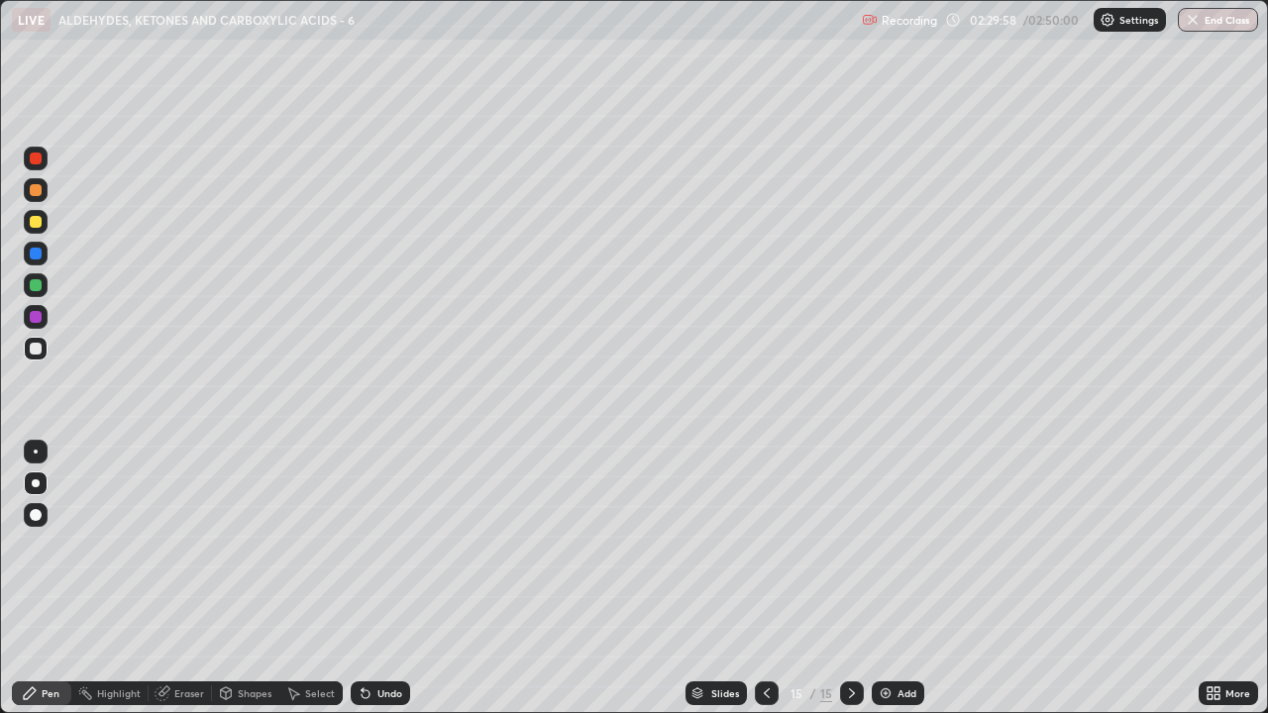
click at [111, 545] on div "Highlight" at bounding box center [119, 693] width 44 height 10
click at [170, 545] on div "Eraser" at bounding box center [180, 693] width 63 height 24
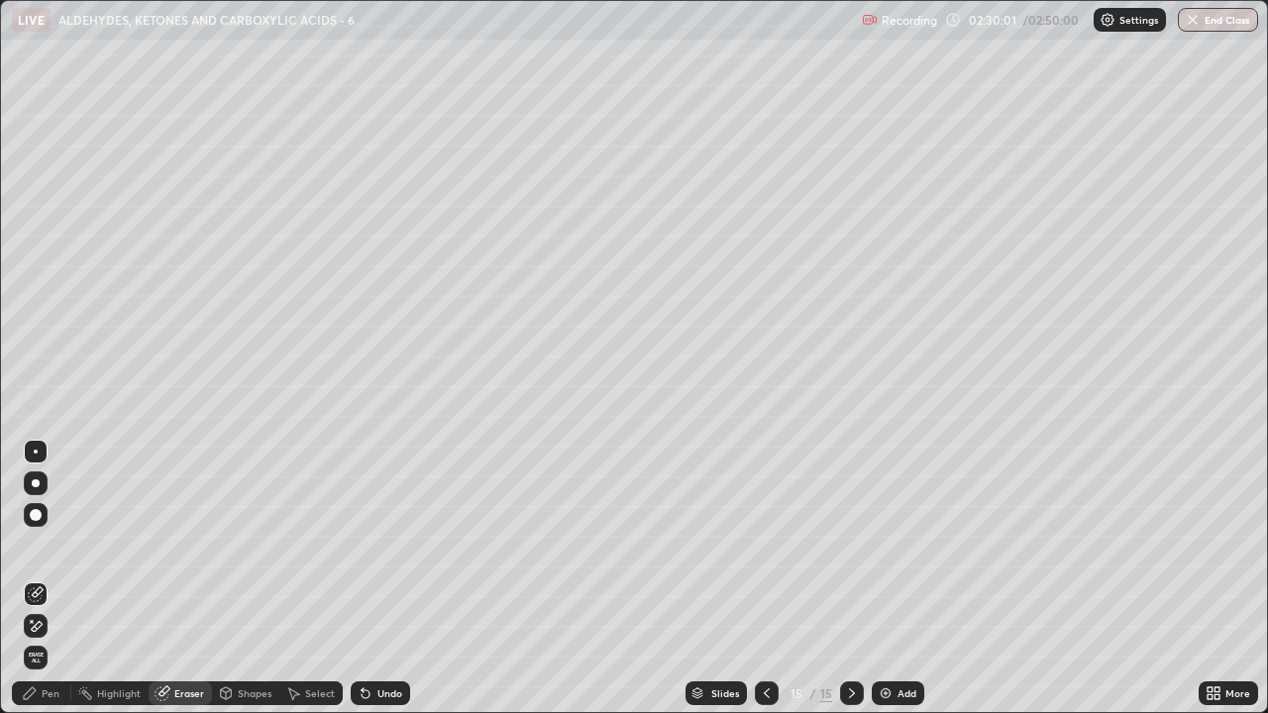
click at [38, 545] on icon at bounding box center [30, 693] width 16 height 16
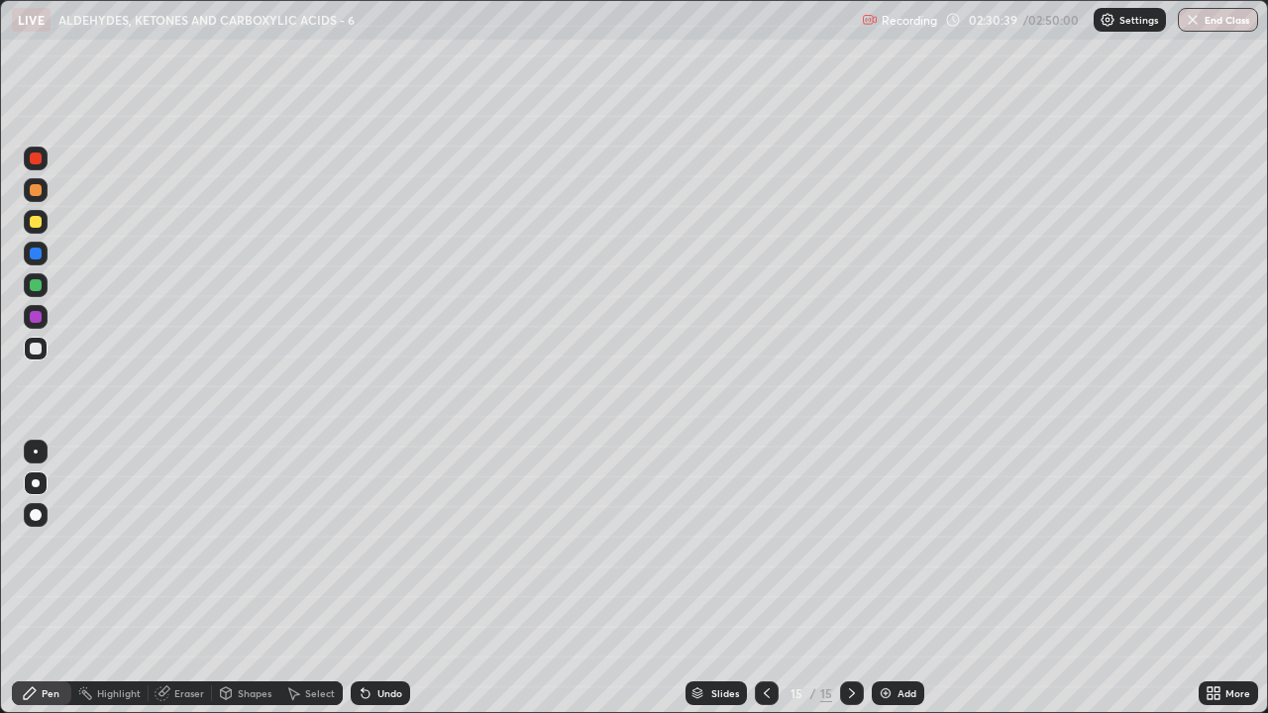
click at [33, 318] on div at bounding box center [36, 317] width 12 height 12
click at [756, 545] on div at bounding box center [767, 693] width 24 height 24
click at [850, 545] on icon at bounding box center [852, 693] width 16 height 16
click at [39, 351] on div at bounding box center [36, 349] width 12 height 12
click at [389, 545] on div "Undo" at bounding box center [389, 693] width 25 height 10
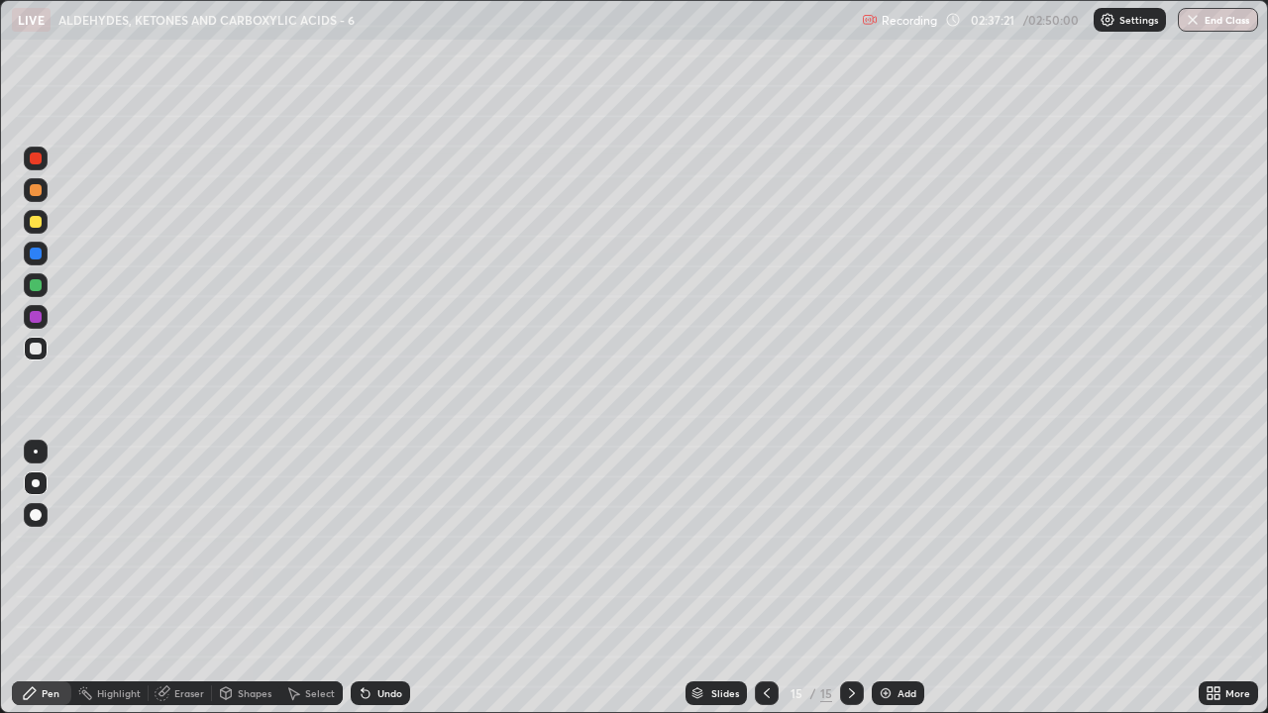
click at [387, 545] on div "Undo" at bounding box center [389, 693] width 25 height 10
click at [189, 545] on div "Eraser" at bounding box center [189, 693] width 30 height 10
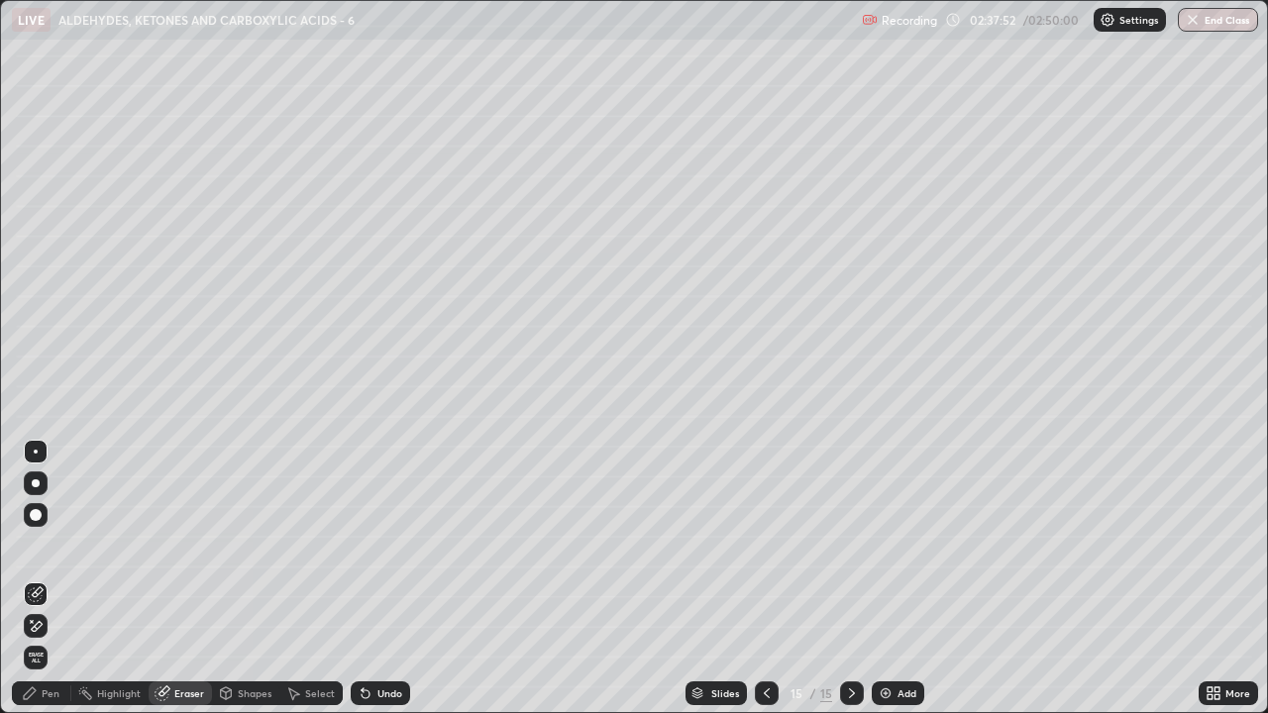
click at [53, 545] on div "Pen" at bounding box center [51, 693] width 18 height 10
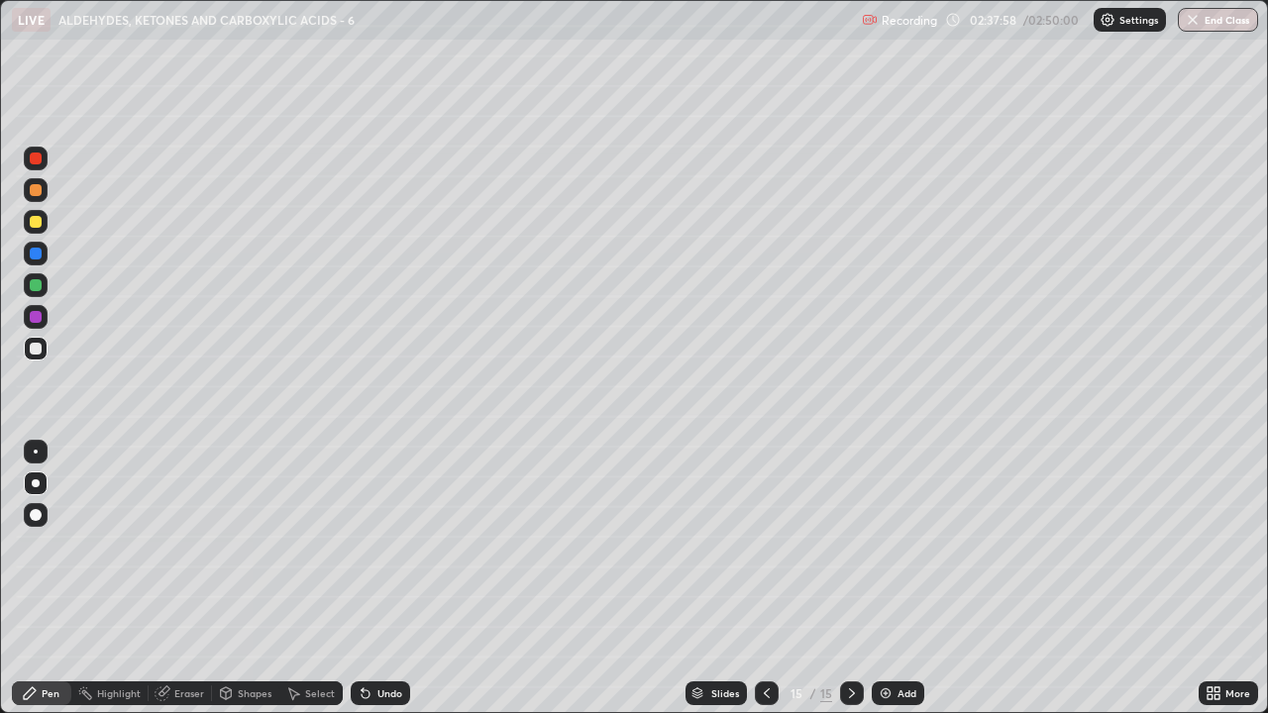
click at [372, 545] on div "Undo" at bounding box center [380, 693] width 59 height 24
click at [366, 545] on icon at bounding box center [366, 693] width 16 height 16
click at [169, 545] on icon at bounding box center [163, 693] width 16 height 16
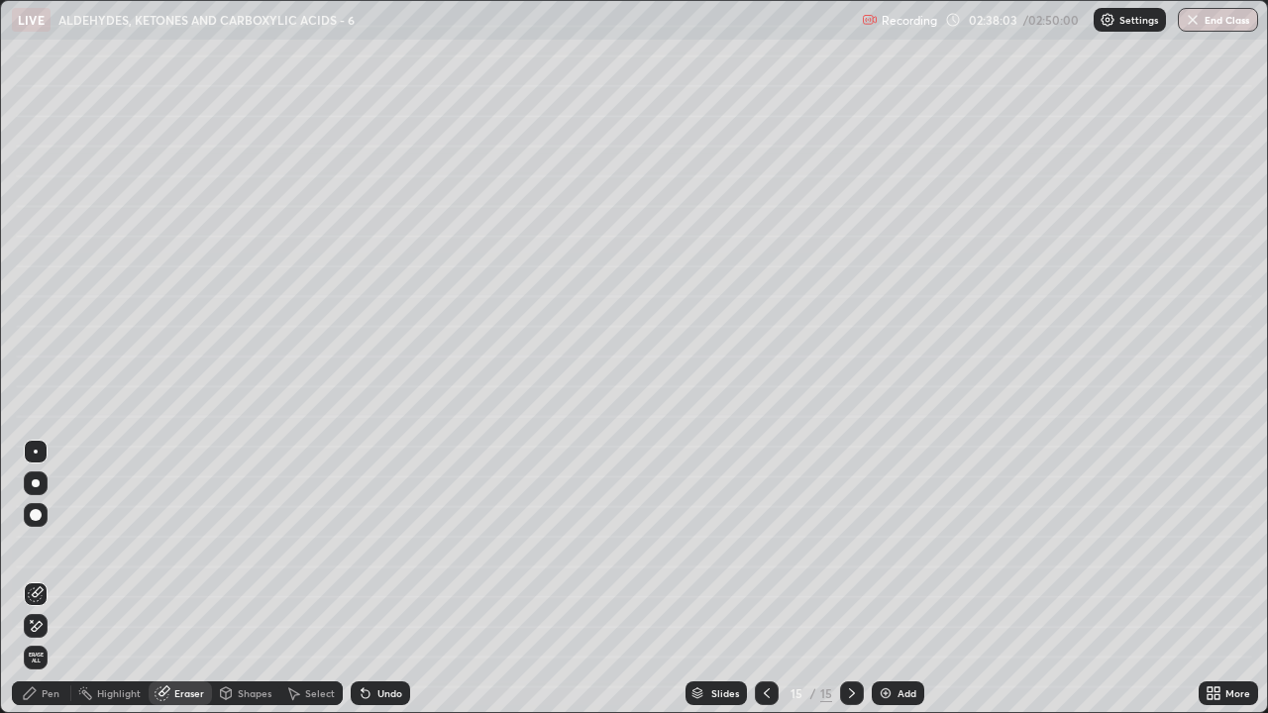
click at [35, 545] on icon at bounding box center [30, 693] width 16 height 16
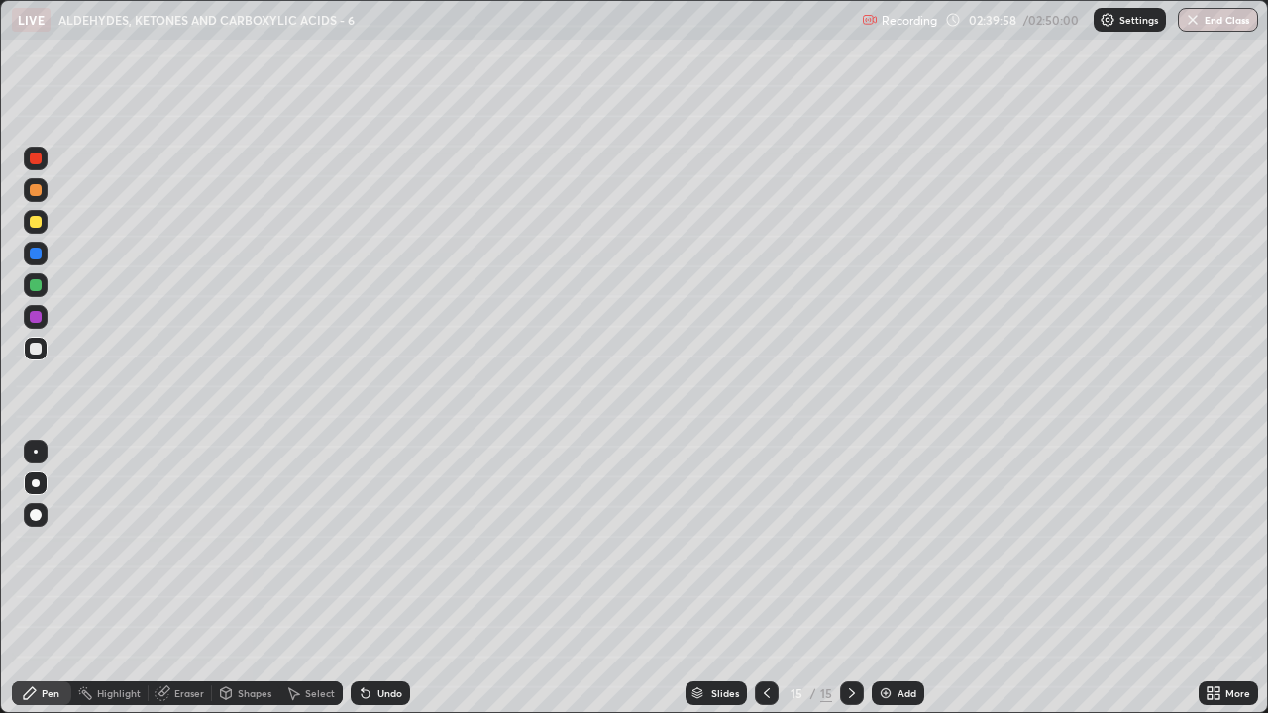
click at [40, 226] on div at bounding box center [36, 222] width 12 height 12
click at [32, 345] on div at bounding box center [36, 349] width 12 height 12
click at [38, 190] on div at bounding box center [36, 190] width 12 height 12
click at [765, 545] on icon at bounding box center [767, 693] width 6 height 10
click at [765, 545] on icon at bounding box center [767, 693] width 16 height 16
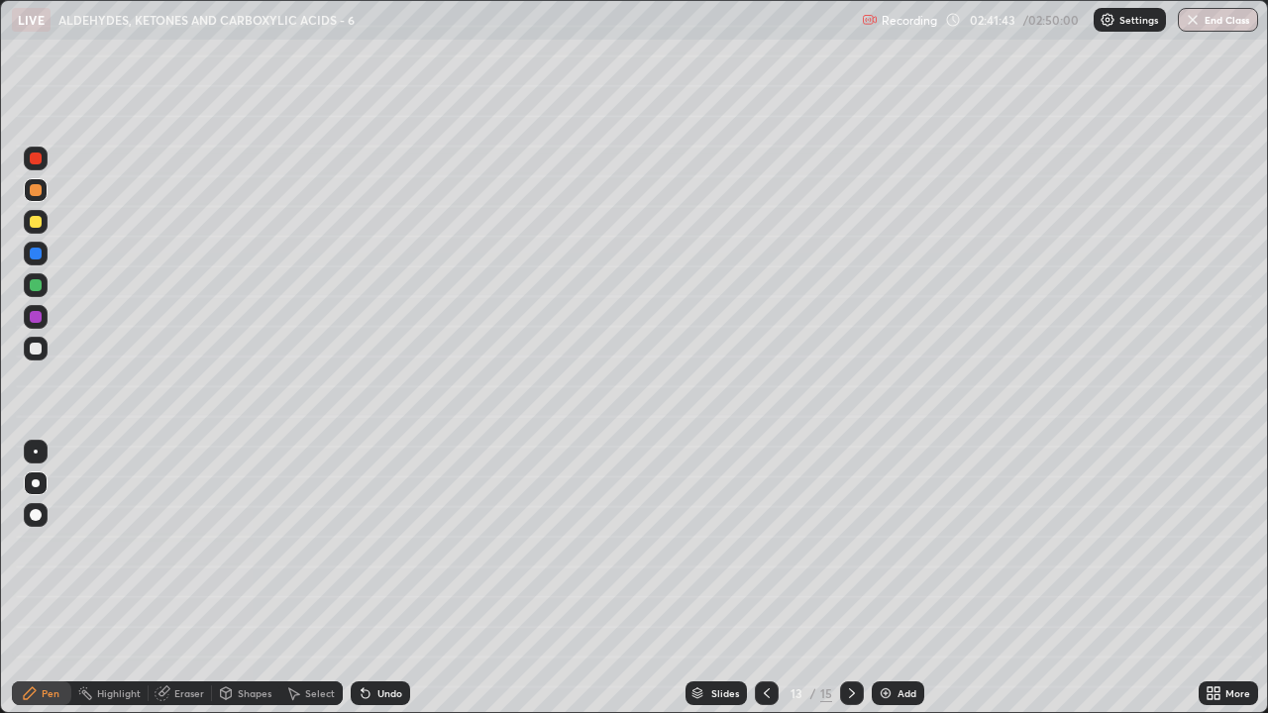
click at [766, 545] on icon at bounding box center [767, 693] width 16 height 16
click at [765, 545] on icon at bounding box center [767, 693] width 16 height 16
click at [767, 545] on icon at bounding box center [767, 693] width 16 height 16
click at [36, 159] on div at bounding box center [36, 159] width 12 height 12
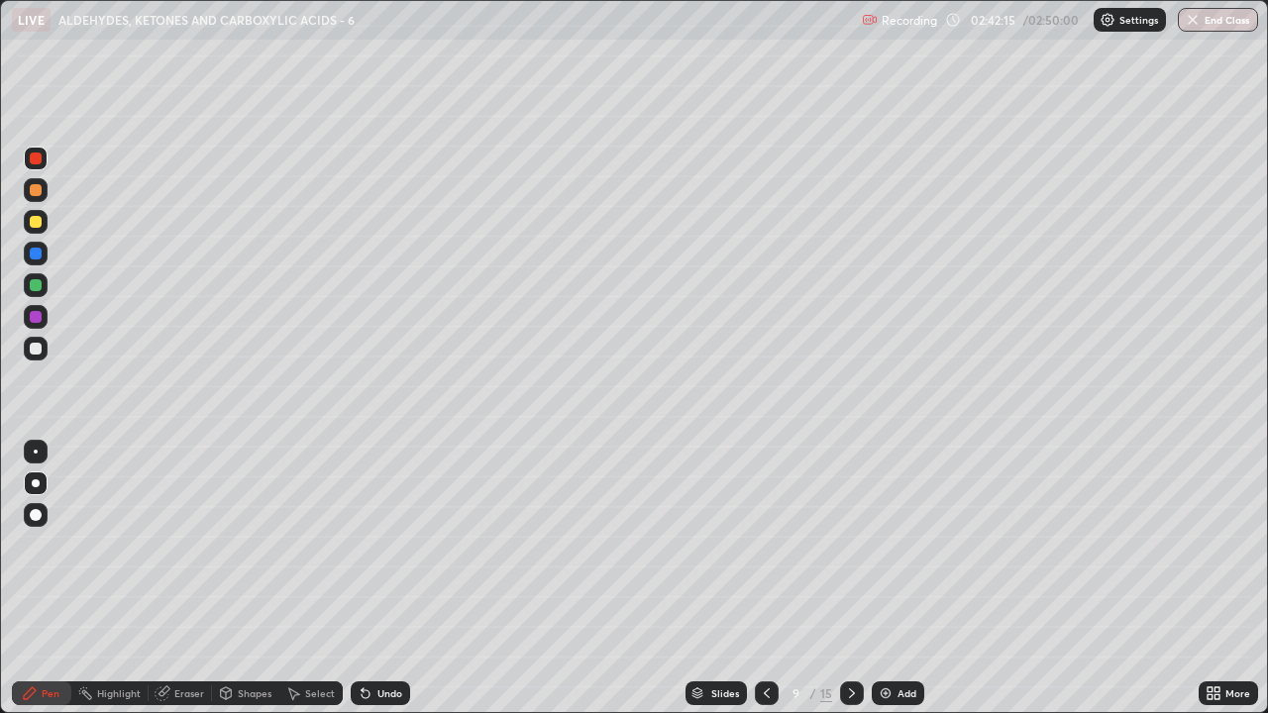
click at [852, 545] on icon at bounding box center [852, 693] width 16 height 16
click at [850, 545] on icon at bounding box center [852, 693] width 16 height 16
click at [852, 545] on icon at bounding box center [852, 693] width 16 height 16
click at [849, 545] on div at bounding box center [852, 693] width 24 height 24
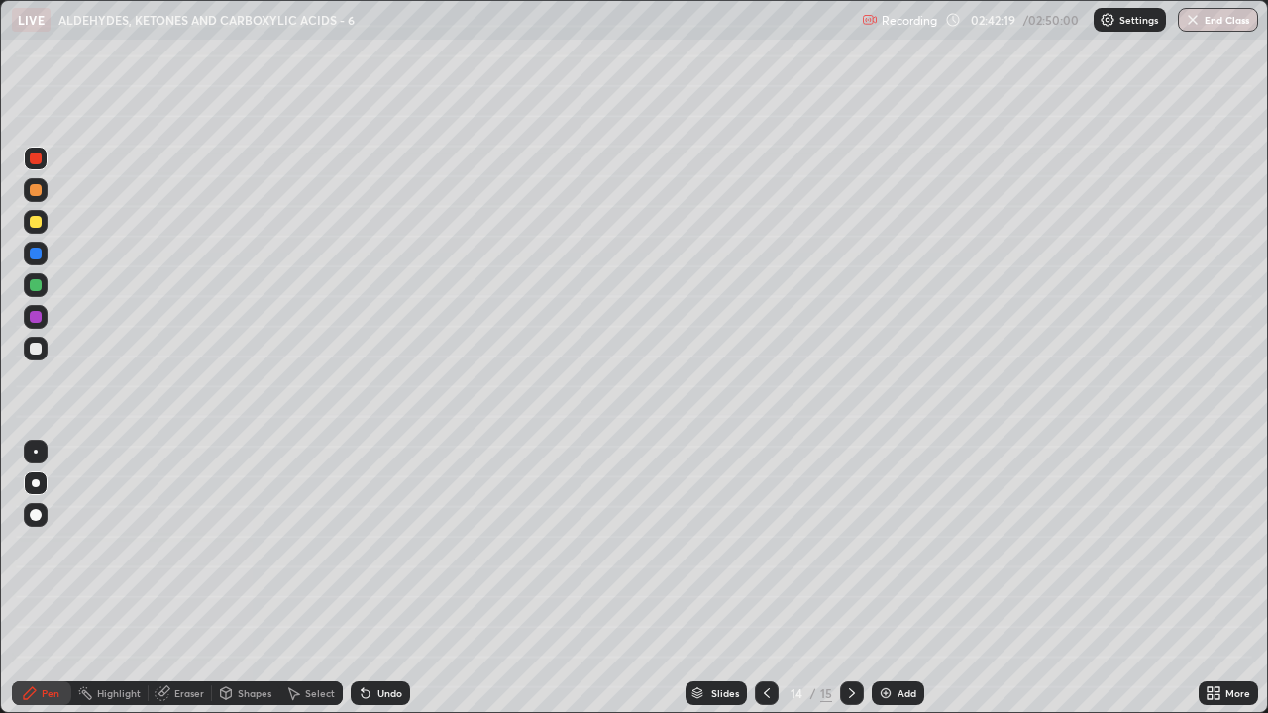
click at [852, 545] on icon at bounding box center [852, 693] width 6 height 10
click at [34, 348] on div at bounding box center [36, 349] width 12 height 12
click at [765, 545] on icon at bounding box center [767, 693] width 16 height 16
click at [31, 257] on div at bounding box center [36, 254] width 12 height 12
click at [36, 161] on div at bounding box center [36, 159] width 12 height 12
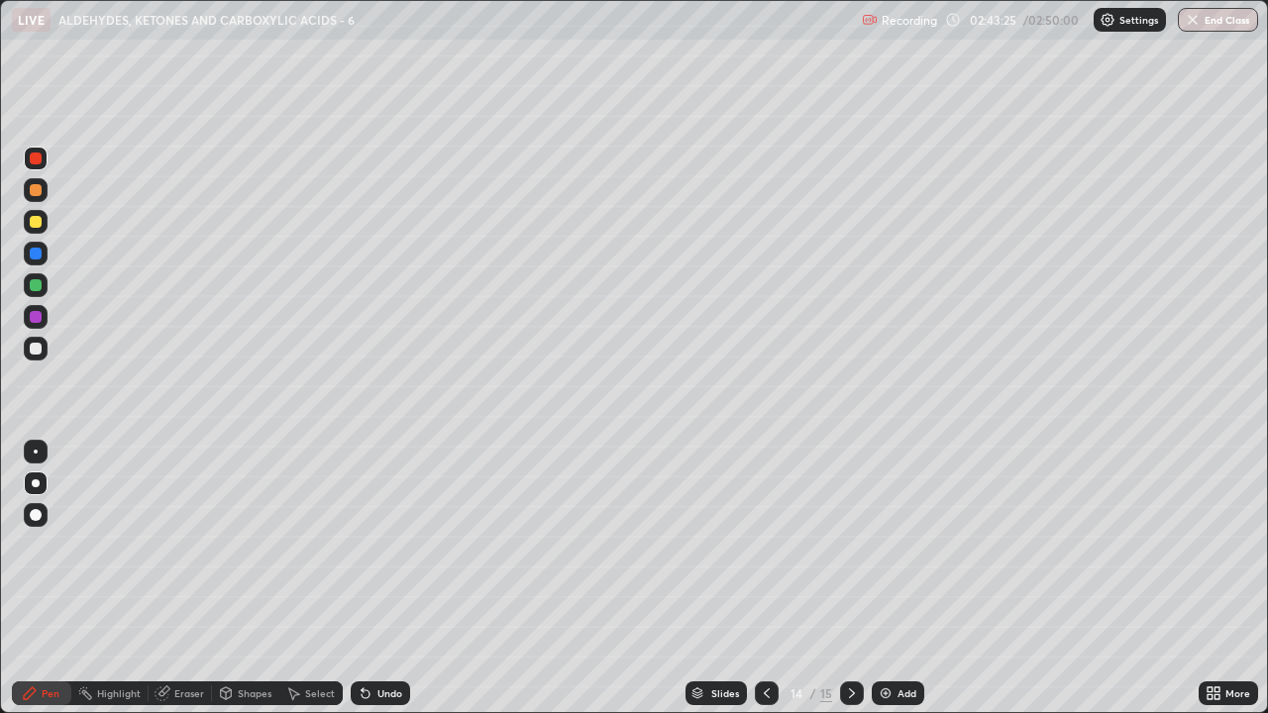
click at [37, 287] on div at bounding box center [36, 285] width 12 height 12
click at [850, 545] on icon at bounding box center [852, 693] width 16 height 16
click at [852, 545] on icon at bounding box center [852, 693] width 6 height 10
click at [850, 545] on icon at bounding box center [852, 693] width 16 height 16
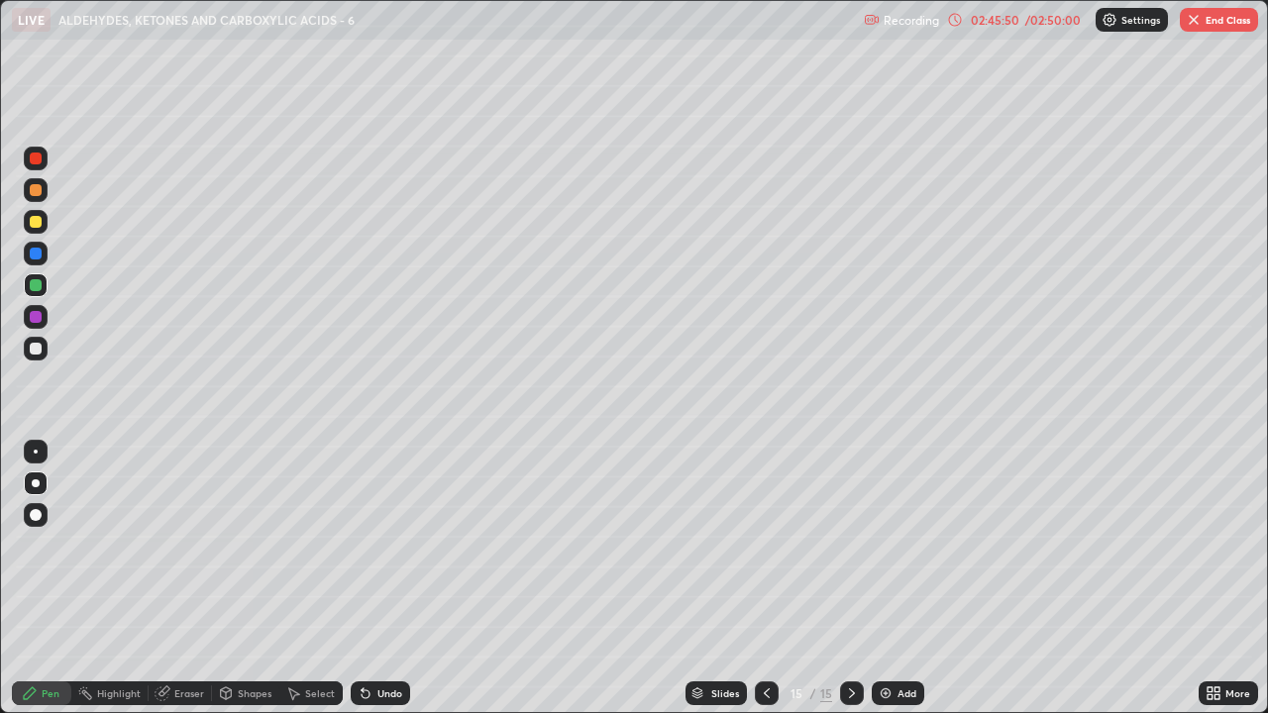
click at [879, 545] on img at bounding box center [886, 693] width 16 height 16
click at [979, 21] on div "02:45:56" at bounding box center [994, 20] width 55 height 12
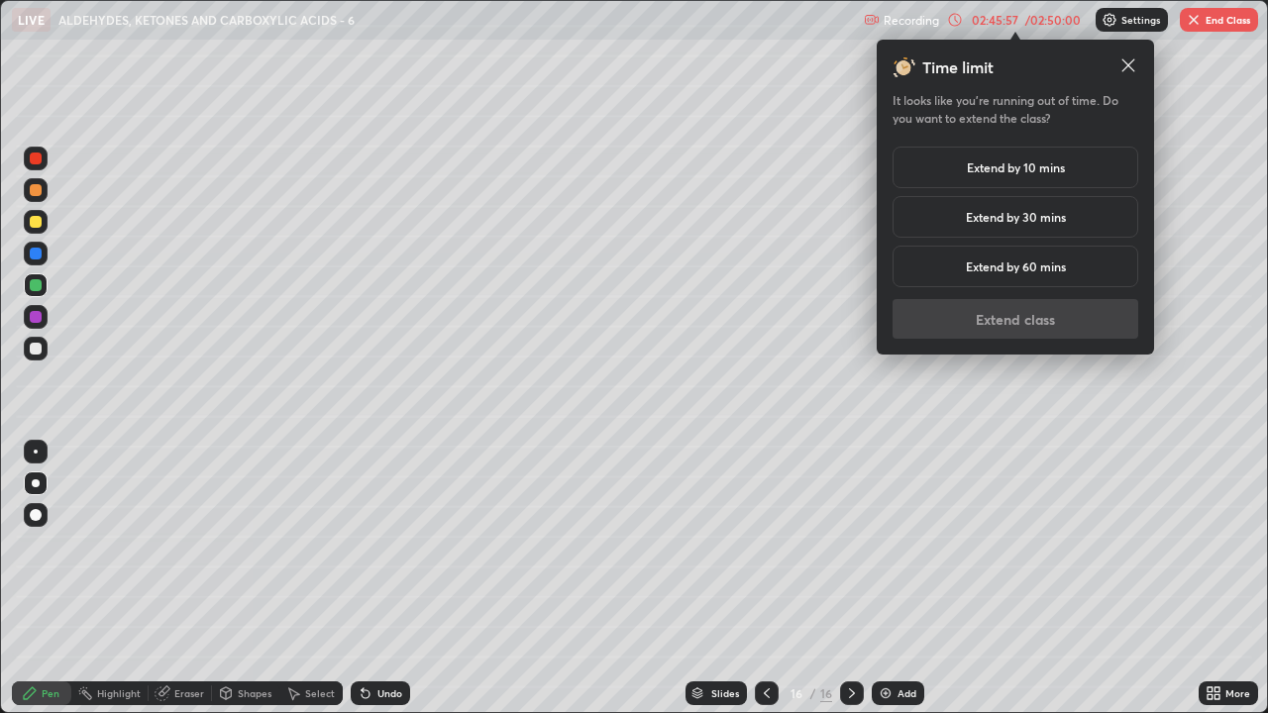
click at [1004, 215] on h5 "Extend by 30 mins" at bounding box center [1016, 217] width 100 height 18
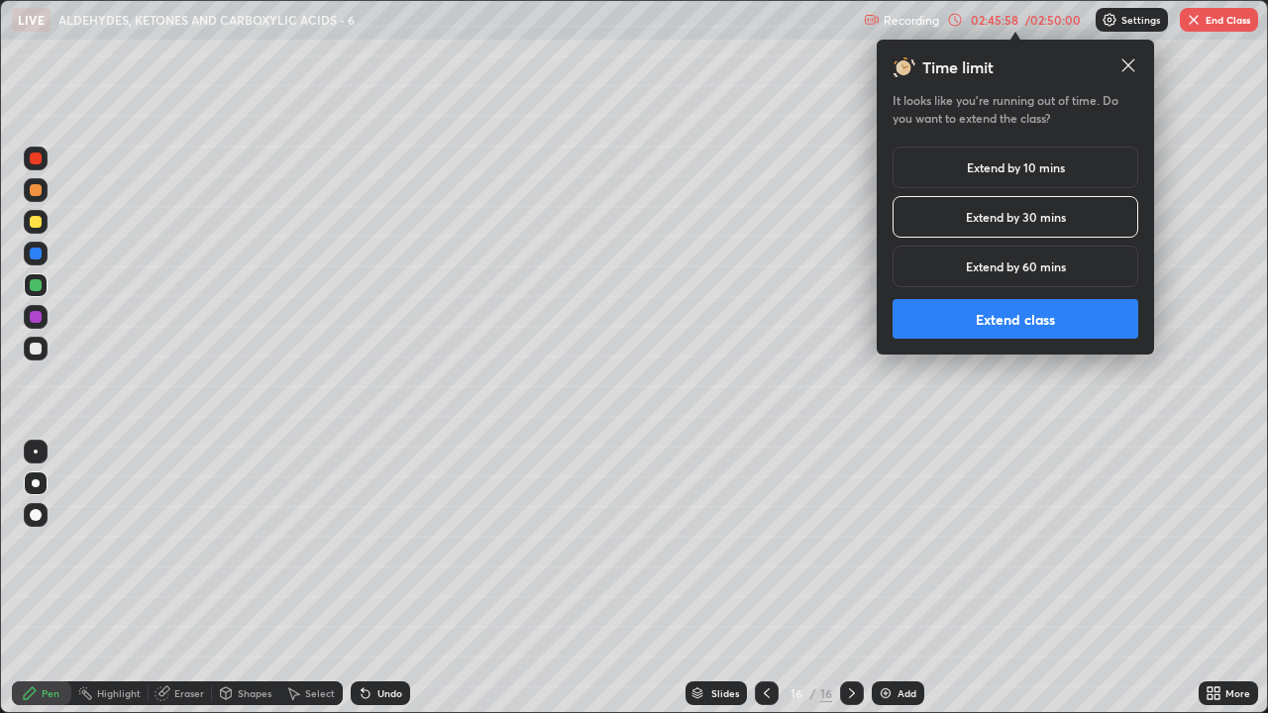
click at [999, 320] on button "Extend class" at bounding box center [1015, 319] width 246 height 40
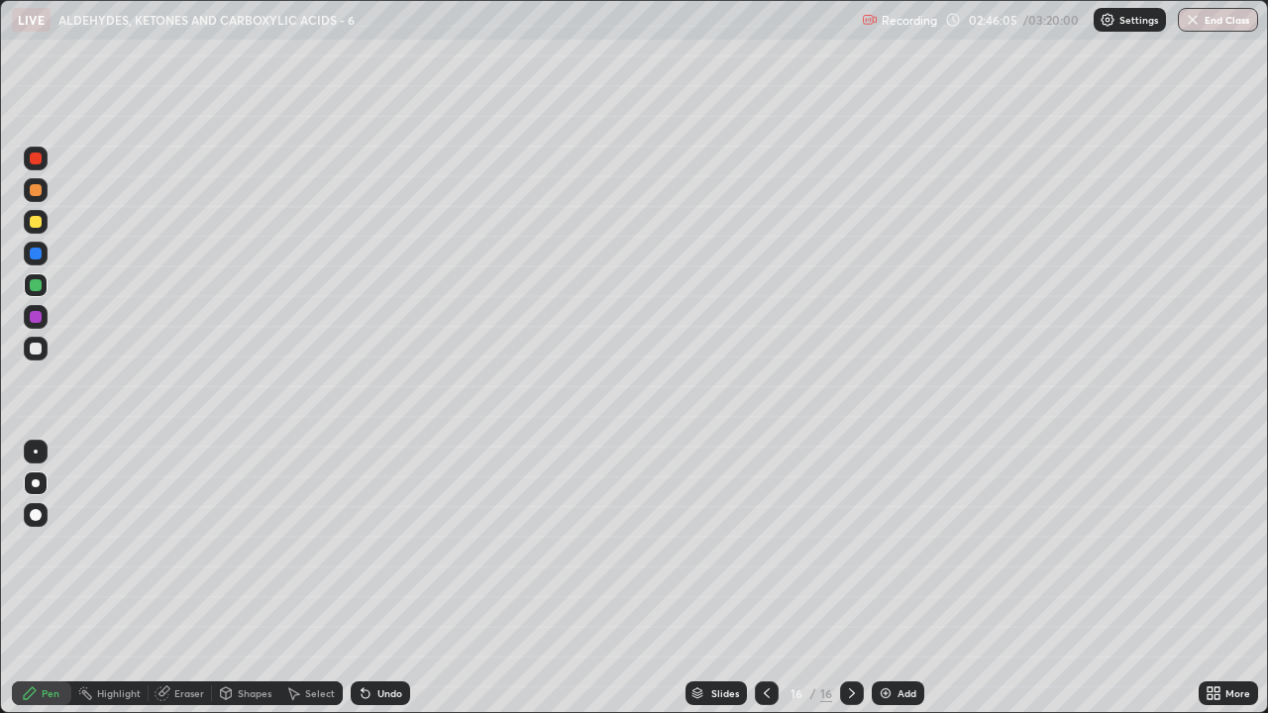
click at [35, 357] on div at bounding box center [36, 349] width 24 height 24
click at [36, 350] on div at bounding box center [36, 349] width 12 height 12
click at [36, 190] on div at bounding box center [36, 190] width 12 height 12
click at [43, 356] on div at bounding box center [36, 349] width 24 height 24
click at [34, 222] on div at bounding box center [36, 222] width 12 height 12
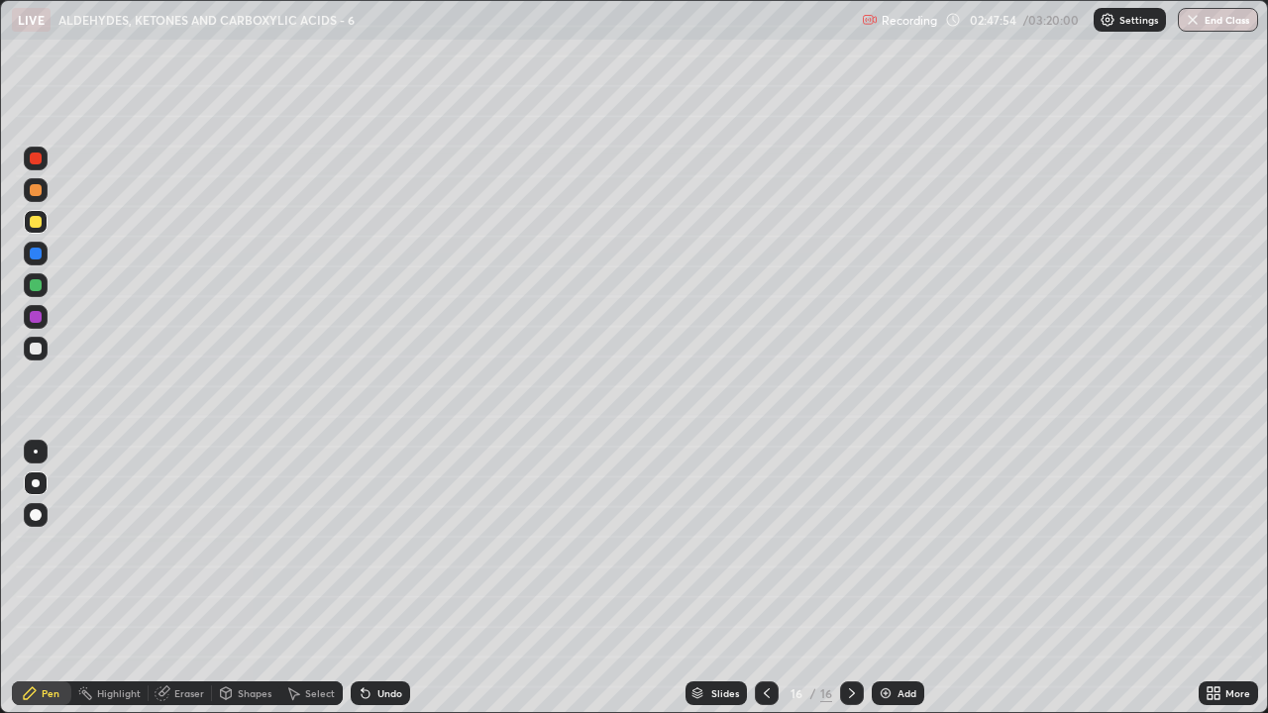
click at [35, 286] on div at bounding box center [36, 285] width 12 height 12
click at [28, 157] on div at bounding box center [36, 159] width 24 height 24
click at [33, 358] on div at bounding box center [36, 349] width 24 height 24
click at [372, 545] on div "Undo" at bounding box center [380, 693] width 59 height 24
click at [39, 290] on div at bounding box center [36, 285] width 12 height 12
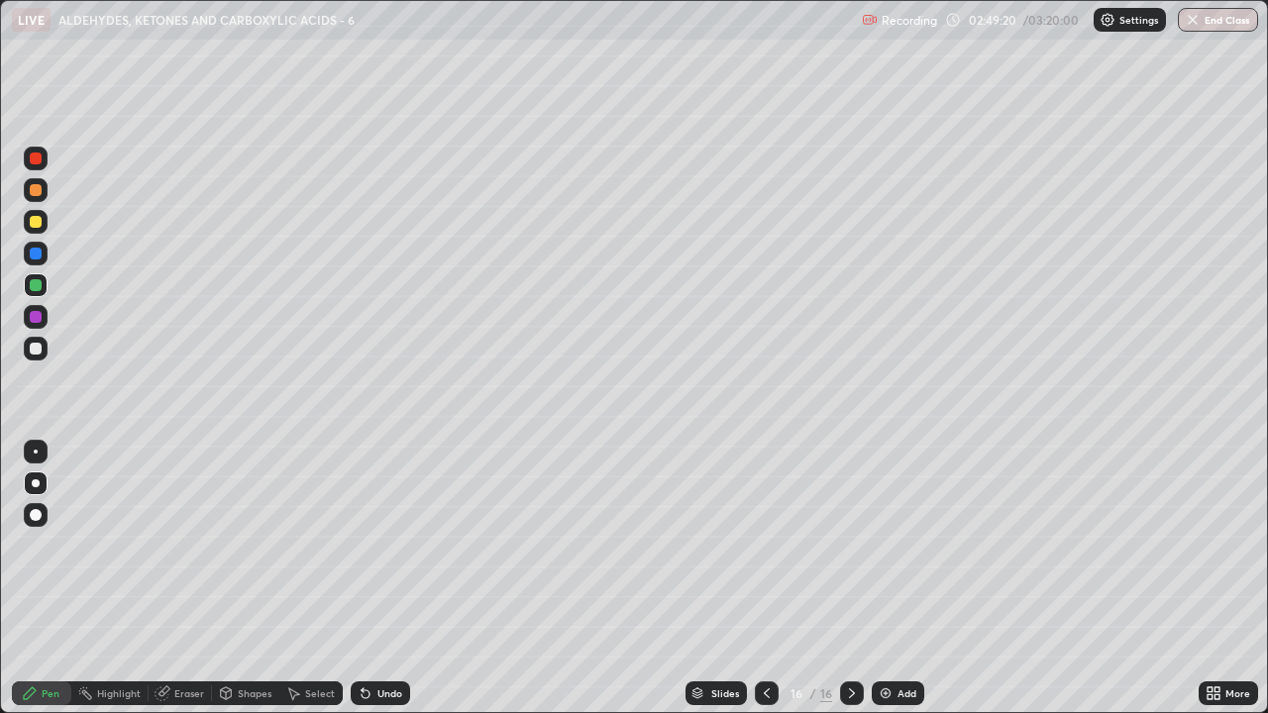
click at [34, 223] on div at bounding box center [36, 222] width 12 height 12
click at [34, 161] on div at bounding box center [36, 159] width 12 height 12
click at [26, 354] on div at bounding box center [36, 349] width 24 height 24
click at [31, 191] on div at bounding box center [36, 190] width 12 height 12
click at [37, 356] on div at bounding box center [36, 349] width 24 height 24
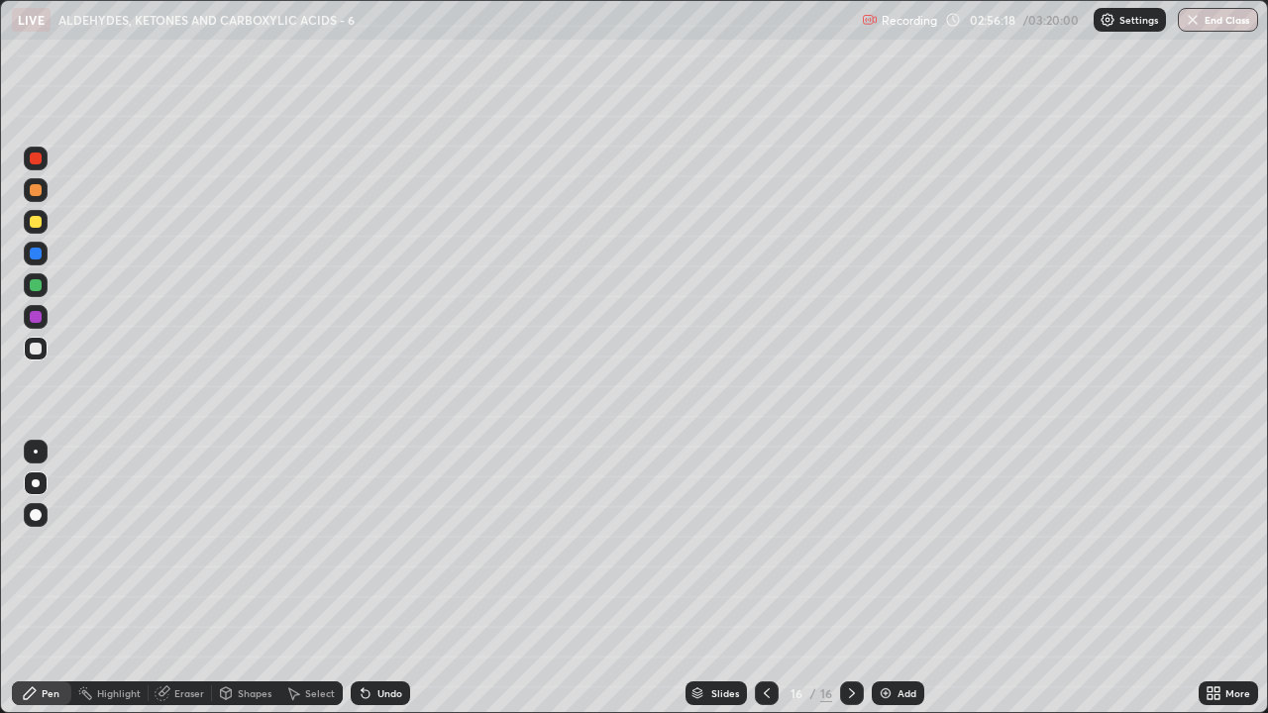
click at [42, 231] on div at bounding box center [36, 222] width 24 height 24
click at [33, 345] on div at bounding box center [36, 349] width 12 height 12
click at [36, 190] on div at bounding box center [36, 190] width 12 height 12
click at [36, 350] on div at bounding box center [36, 349] width 12 height 12
click at [33, 316] on div at bounding box center [36, 317] width 12 height 12
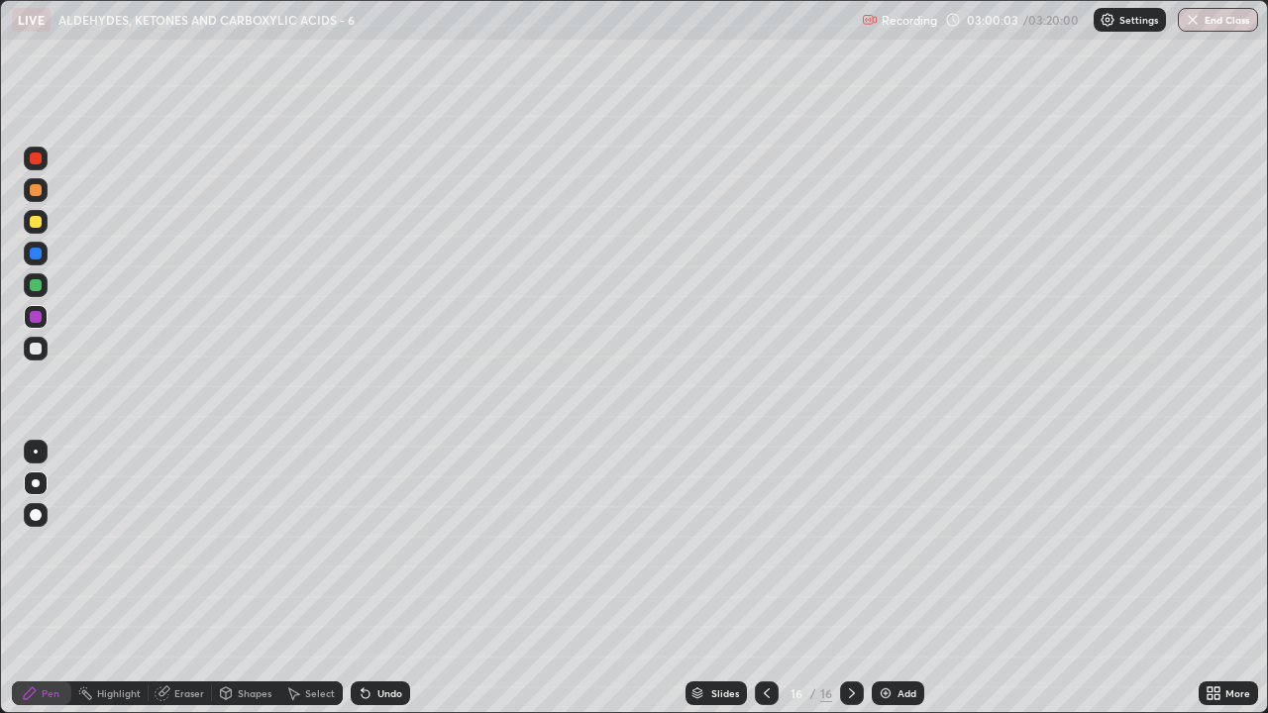
click at [36, 350] on div at bounding box center [36, 349] width 12 height 12
click at [33, 316] on div at bounding box center [36, 317] width 12 height 12
click at [172, 545] on div "Eraser" at bounding box center [180, 693] width 63 height 24
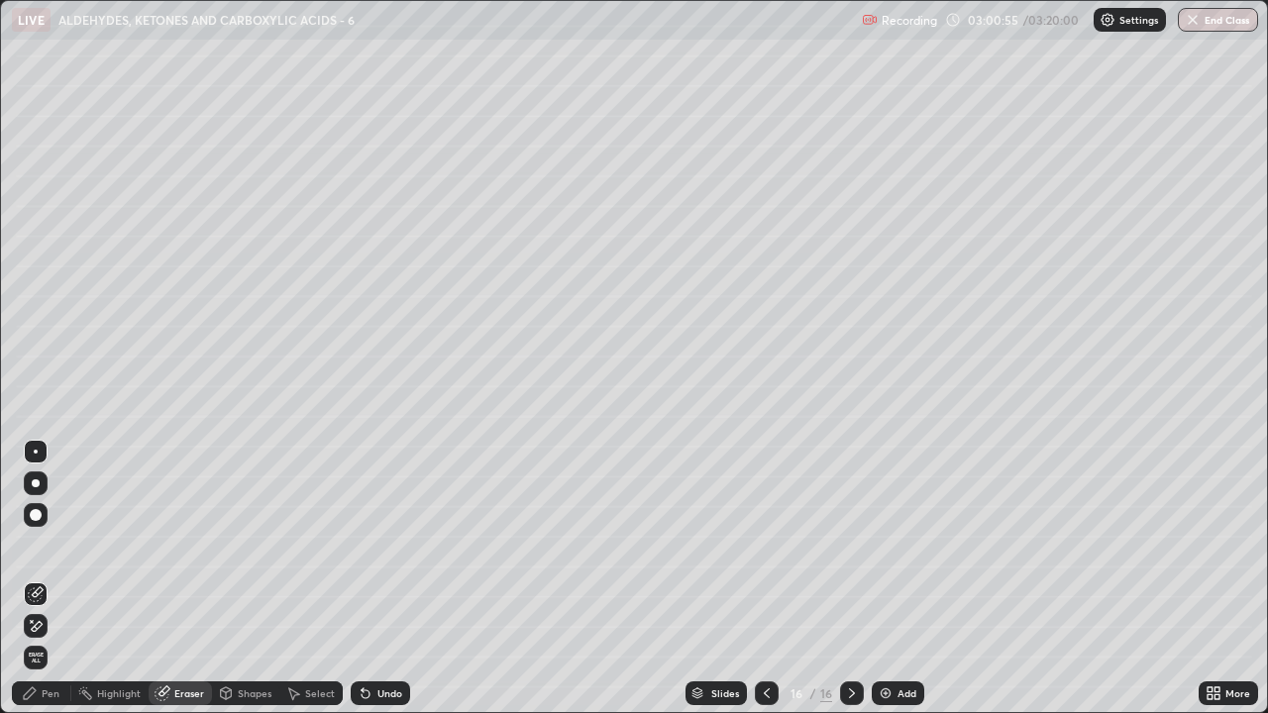
click at [44, 545] on div "Pen" at bounding box center [51, 693] width 18 height 10
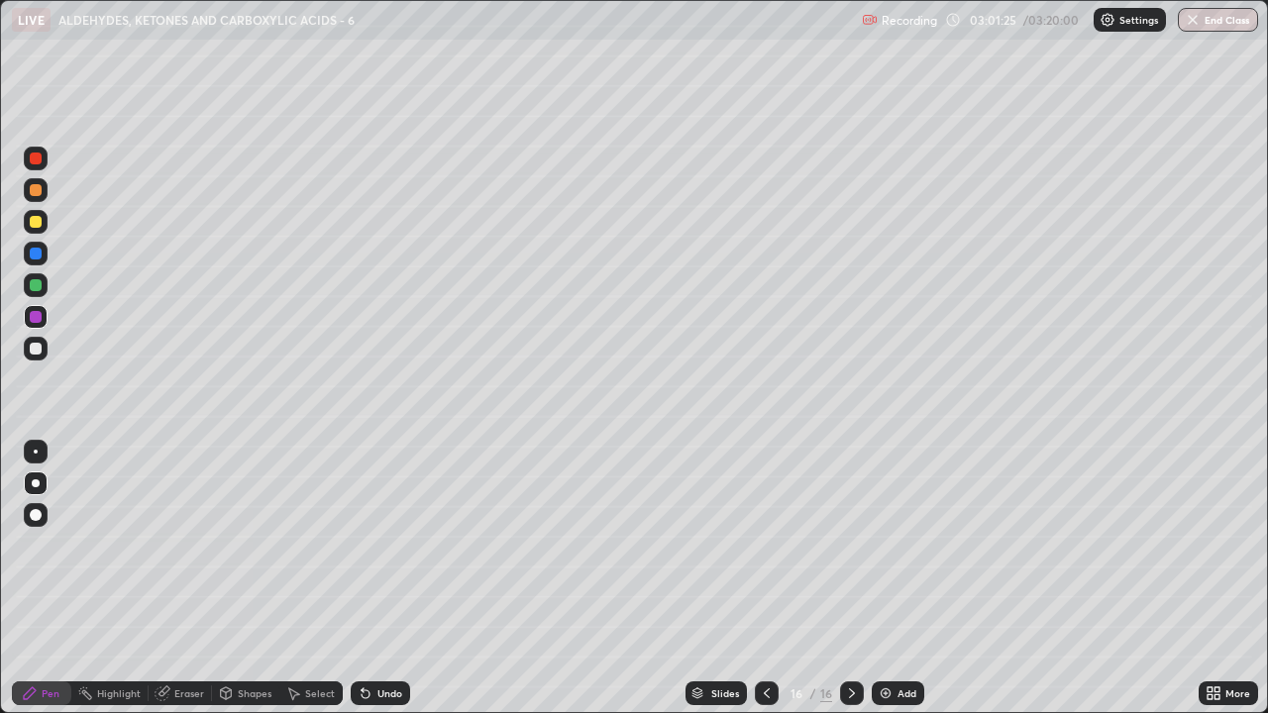
click at [47, 352] on div at bounding box center [36, 349] width 24 height 24
click at [38, 316] on div at bounding box center [36, 317] width 12 height 12
click at [31, 220] on div at bounding box center [36, 222] width 12 height 12
click at [34, 351] on div at bounding box center [36, 349] width 12 height 12
click at [764, 545] on icon at bounding box center [767, 693] width 16 height 16
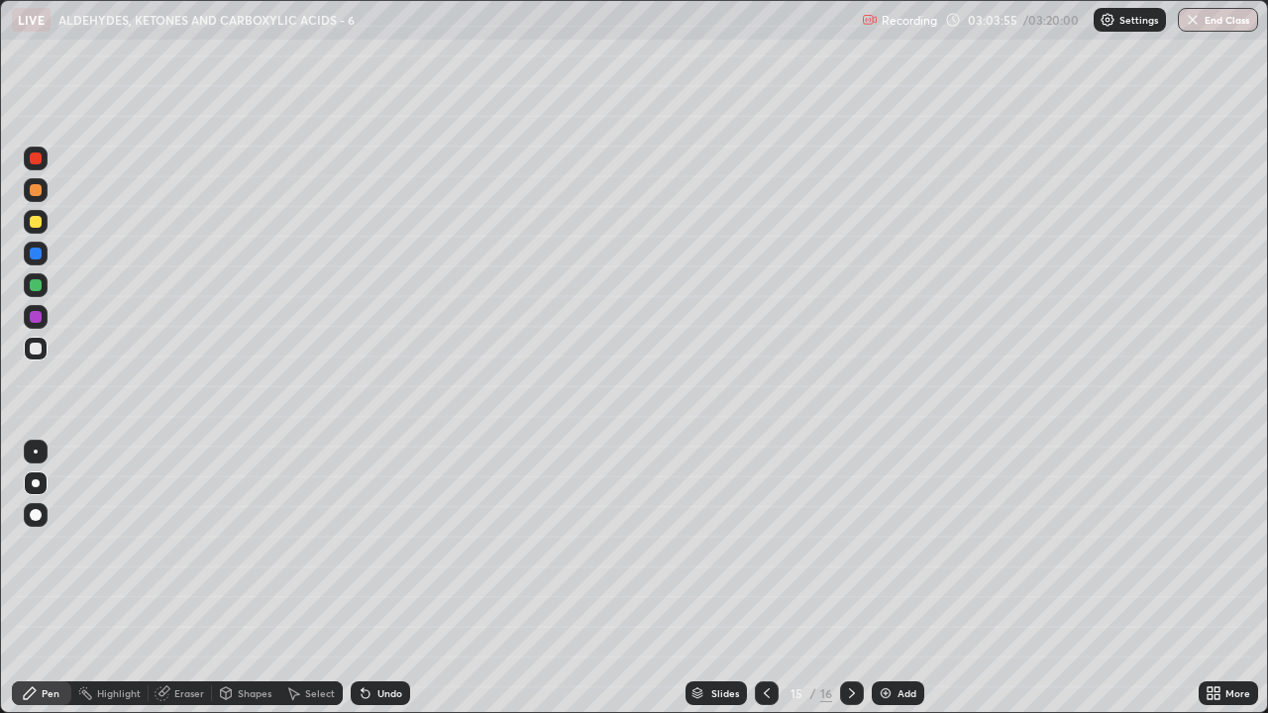
click at [761, 545] on icon at bounding box center [767, 693] width 16 height 16
click at [761, 545] on div at bounding box center [767, 693] width 24 height 24
click at [757, 545] on div at bounding box center [767, 693] width 24 height 40
click at [758, 545] on div at bounding box center [767, 693] width 24 height 40
click at [760, 545] on div at bounding box center [767, 693] width 24 height 24
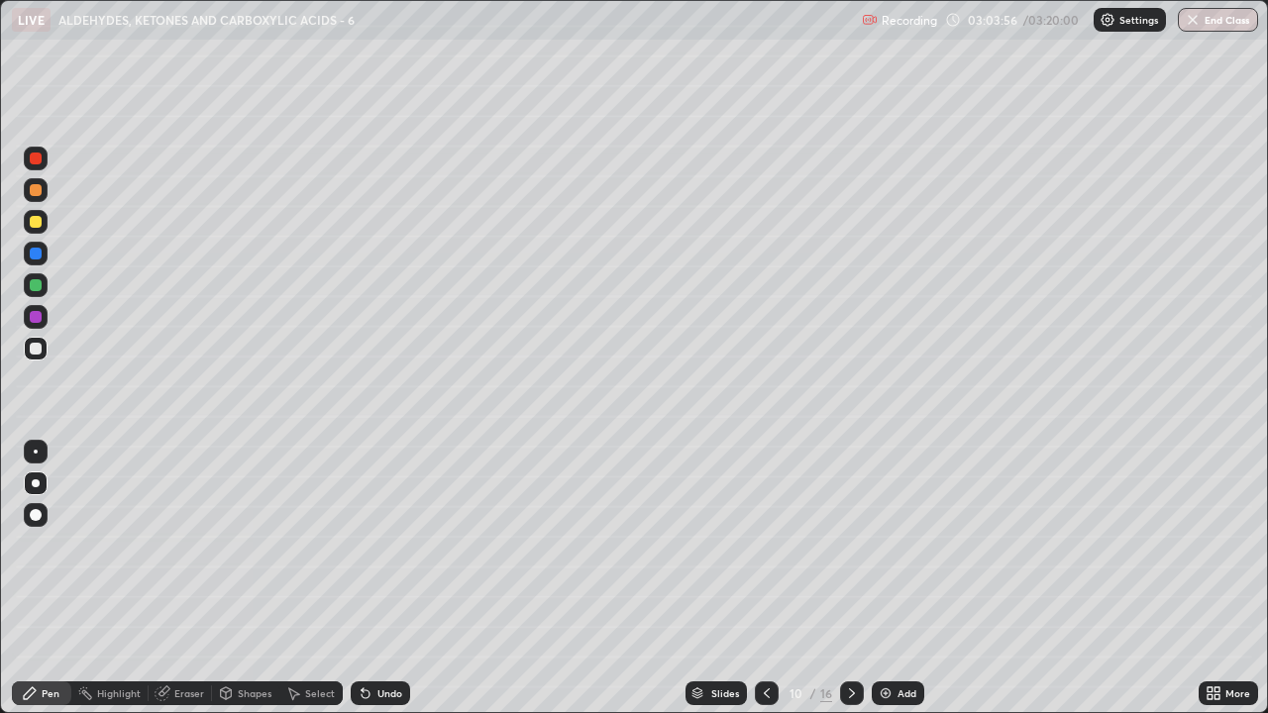
click at [763, 545] on icon at bounding box center [767, 693] width 16 height 16
click at [764, 545] on icon at bounding box center [767, 693] width 6 height 10
click at [765, 545] on icon at bounding box center [767, 693] width 6 height 10
click at [767, 545] on icon at bounding box center [767, 693] width 6 height 10
click at [766, 545] on icon at bounding box center [767, 693] width 6 height 10
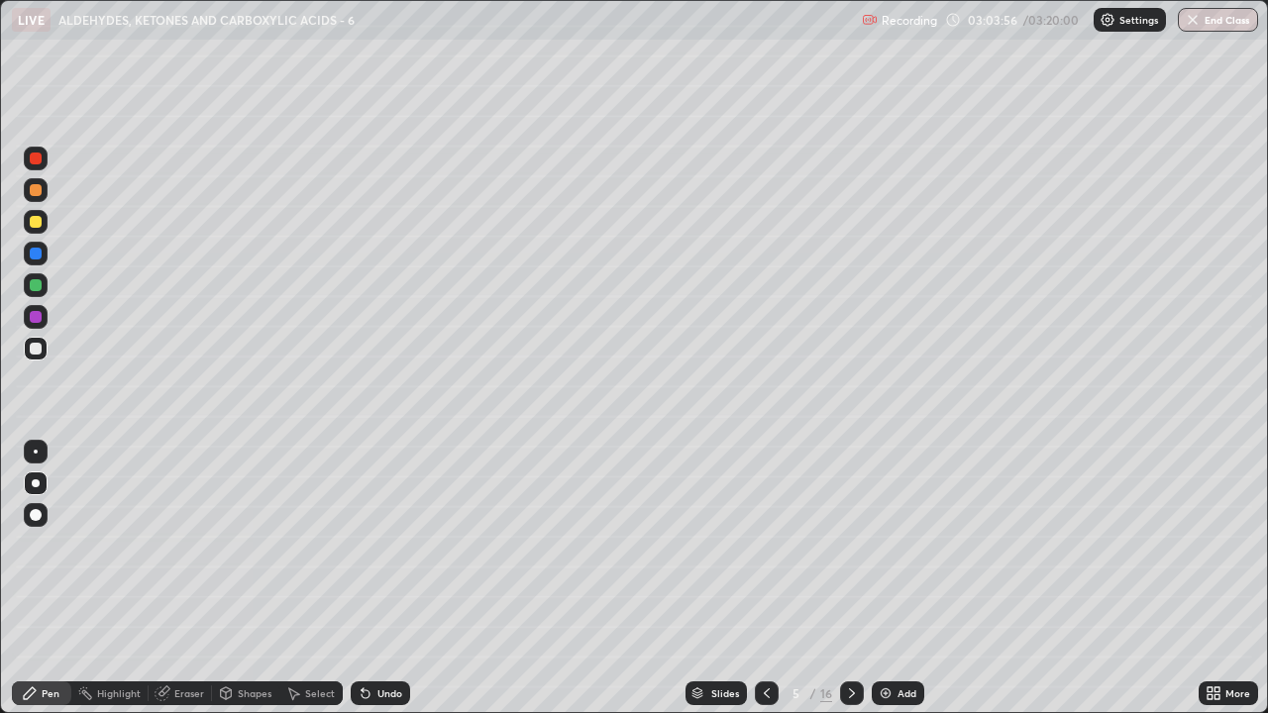
click at [767, 545] on icon at bounding box center [767, 693] width 16 height 16
click at [767, 545] on icon at bounding box center [767, 693] width 6 height 10
click at [767, 545] on icon at bounding box center [767, 693] width 16 height 16
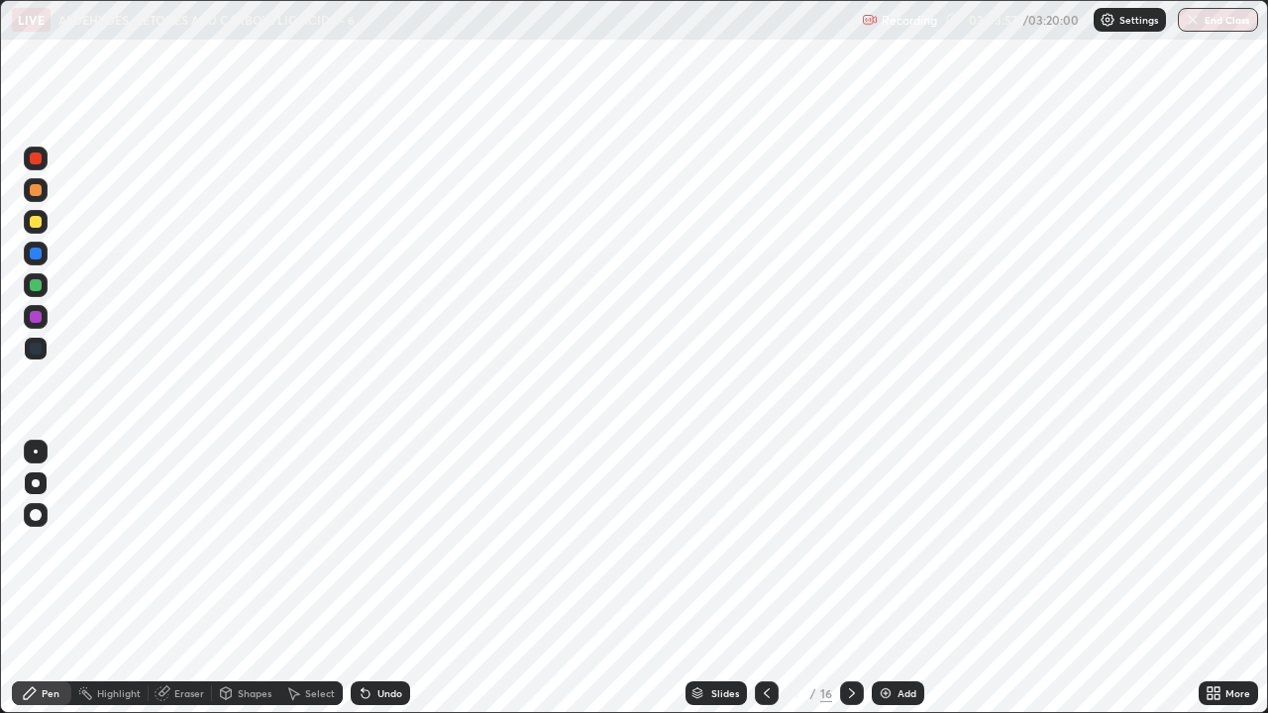
click at [850, 545] on icon at bounding box center [852, 693] width 16 height 16
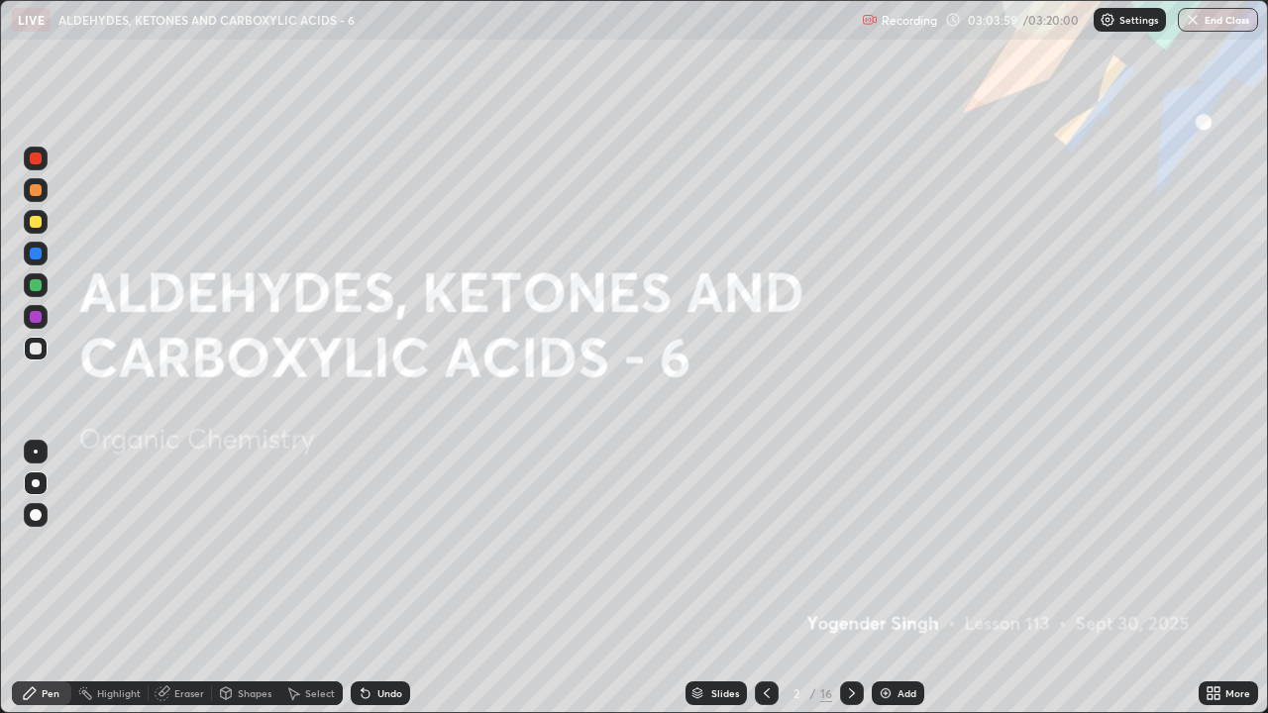
click at [847, 545] on icon at bounding box center [852, 693] width 16 height 16
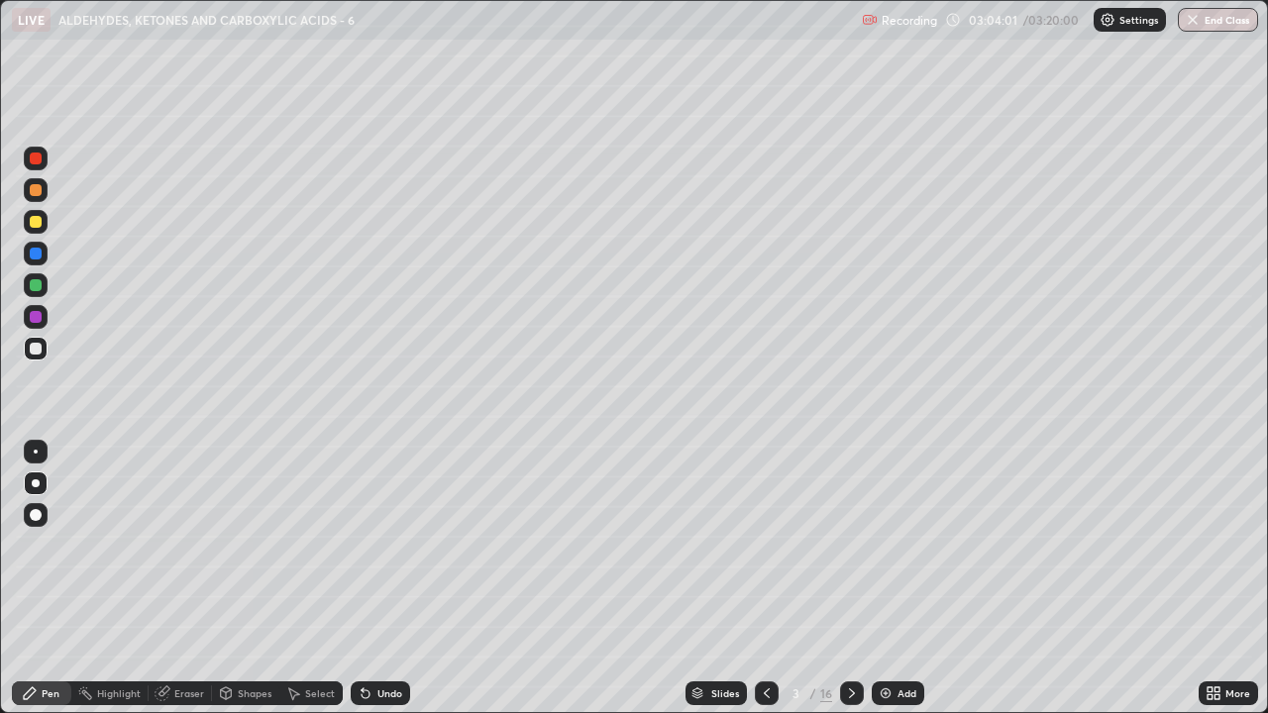
click at [36, 350] on div at bounding box center [36, 349] width 12 height 12
click at [35, 285] on div at bounding box center [36, 285] width 12 height 12
click at [847, 545] on icon at bounding box center [852, 693] width 16 height 16
click at [844, 545] on icon at bounding box center [852, 693] width 16 height 16
click at [846, 545] on icon at bounding box center [852, 693] width 16 height 16
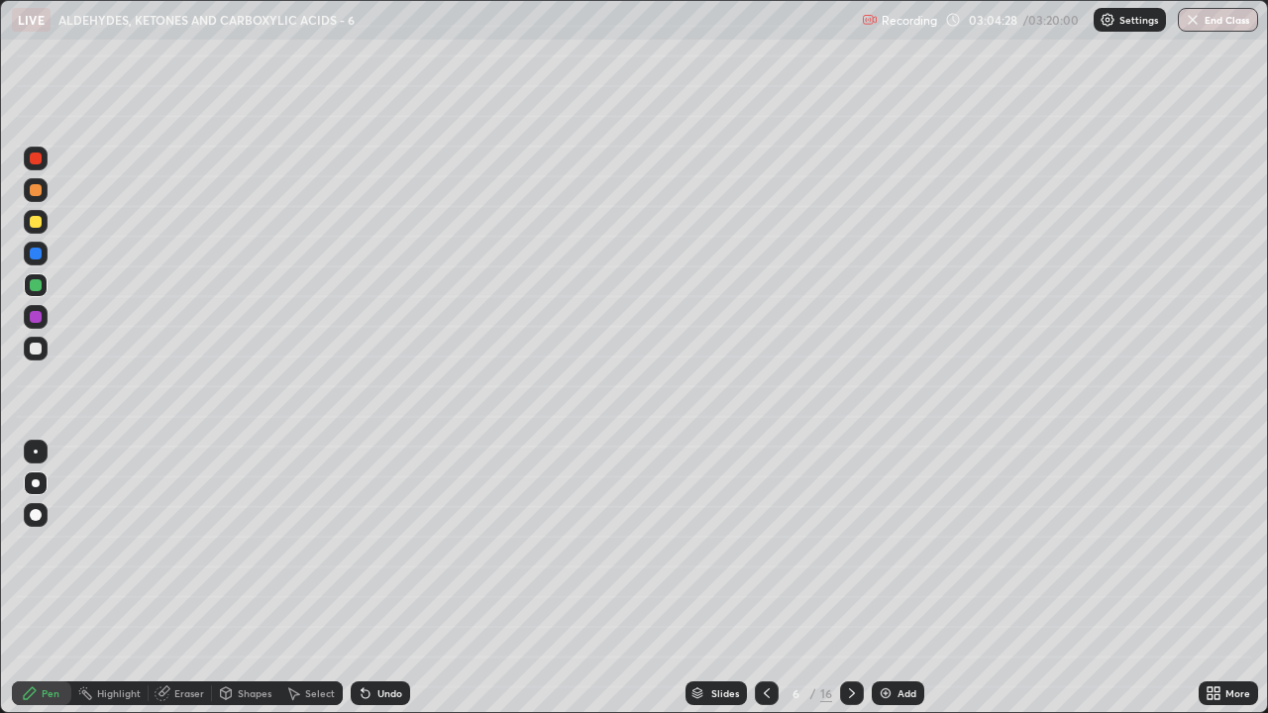
click at [842, 545] on div at bounding box center [852, 693] width 24 height 24
click at [849, 545] on icon at bounding box center [852, 693] width 6 height 10
click at [850, 545] on icon at bounding box center [852, 693] width 16 height 16
click at [847, 545] on icon at bounding box center [852, 693] width 16 height 16
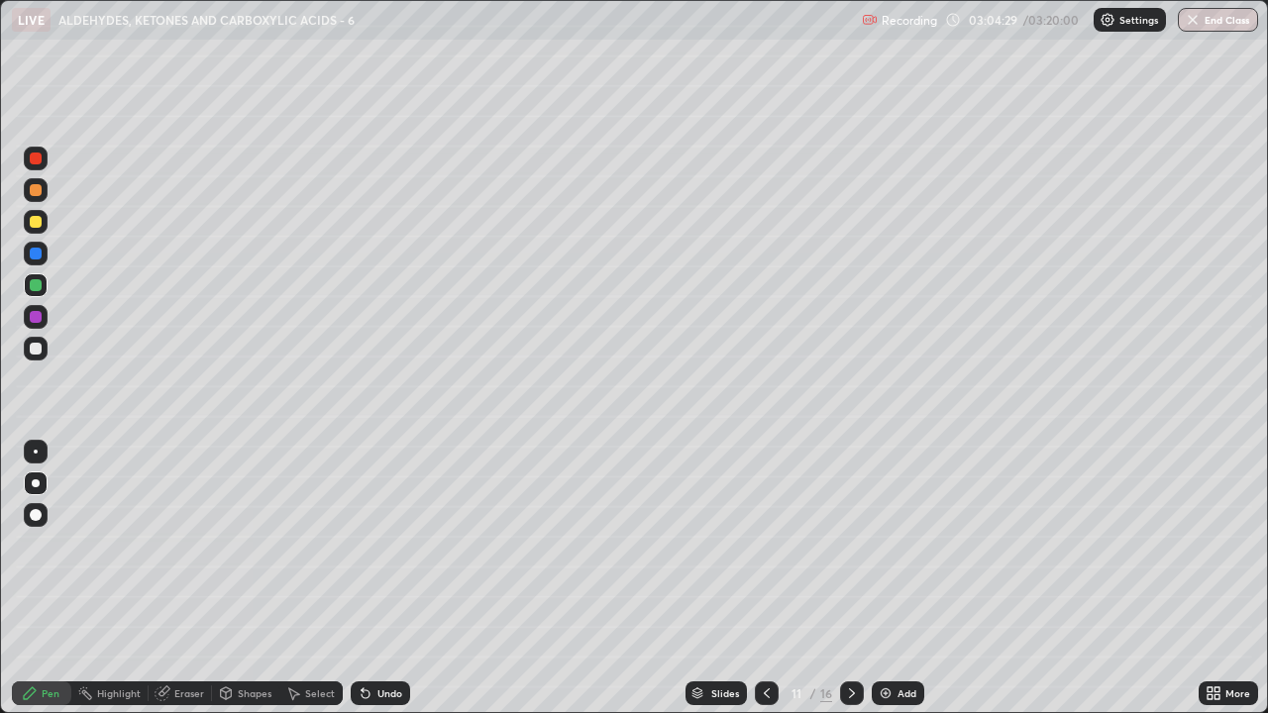
click at [850, 545] on icon at bounding box center [852, 693] width 16 height 16
click at [844, 545] on icon at bounding box center [852, 693] width 16 height 16
click at [840, 545] on div at bounding box center [852, 693] width 24 height 40
click at [840, 545] on div at bounding box center [852, 693] width 24 height 24
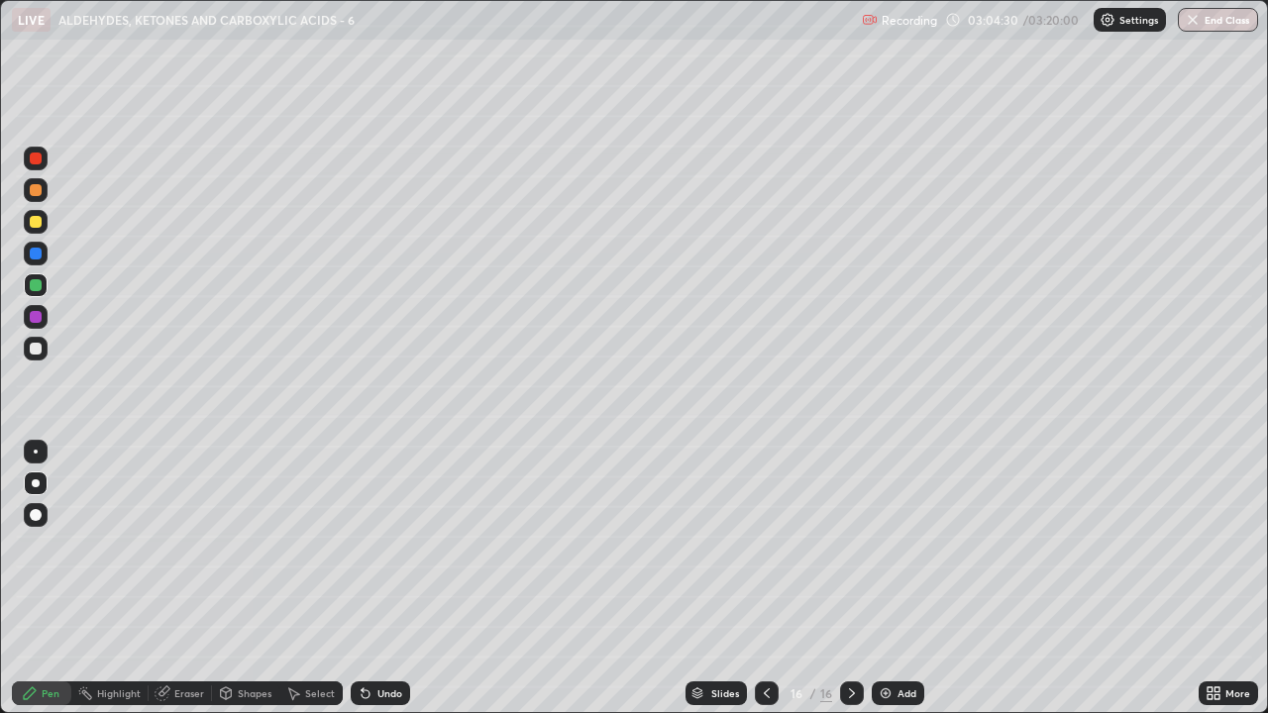
click at [841, 545] on div at bounding box center [852, 693] width 24 height 24
click at [1218, 19] on button "End Class" at bounding box center [1218, 20] width 80 height 24
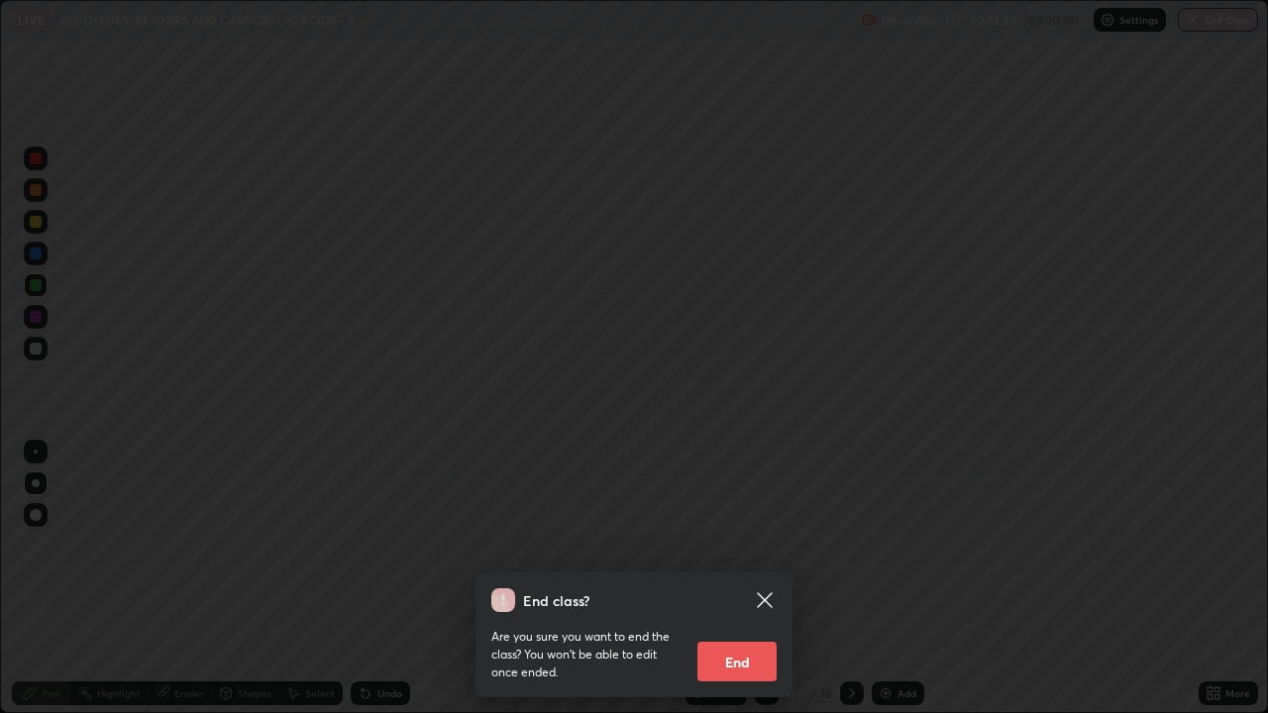
click at [755, 545] on button "End" at bounding box center [736, 662] width 79 height 40
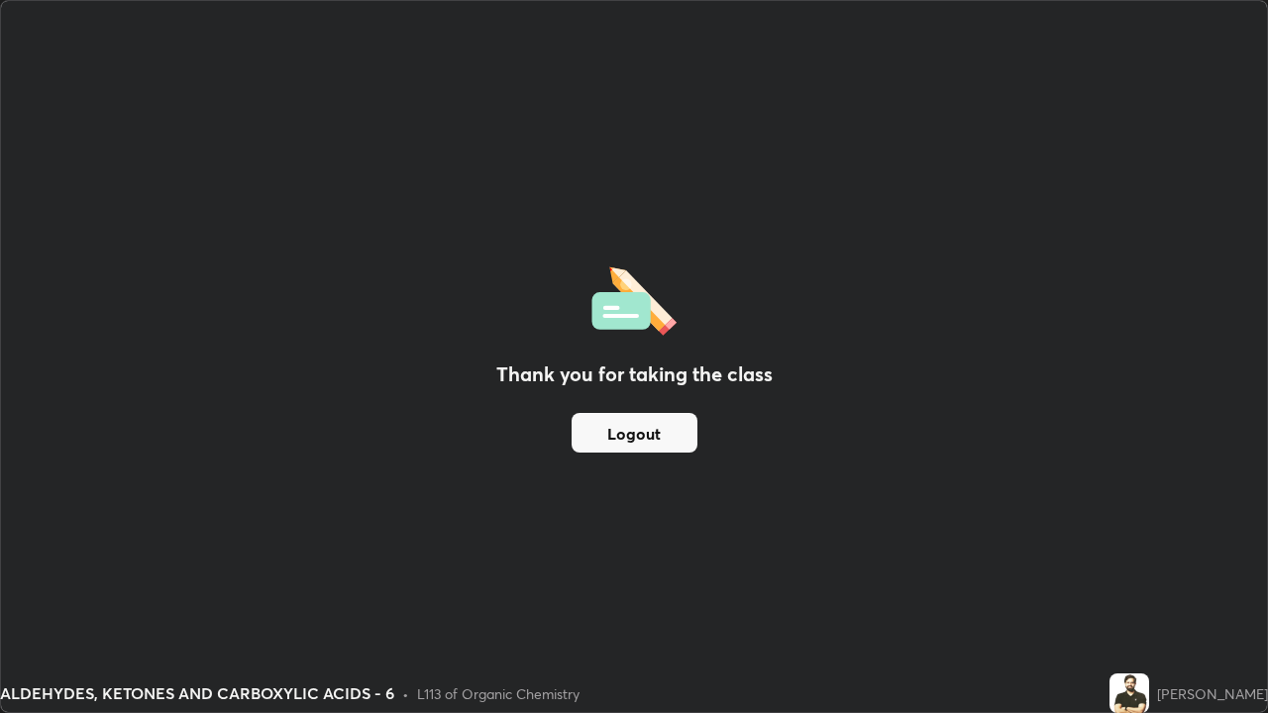
click at [678, 452] on button "Logout" at bounding box center [634, 433] width 126 height 40
click at [670, 441] on button "Logout" at bounding box center [634, 433] width 126 height 40
click at [667, 434] on button "Logout" at bounding box center [634, 433] width 126 height 40
click at [670, 433] on button "Logout" at bounding box center [634, 433] width 126 height 40
